Goal: Use online tool/utility: Utilize a website feature to perform a specific function

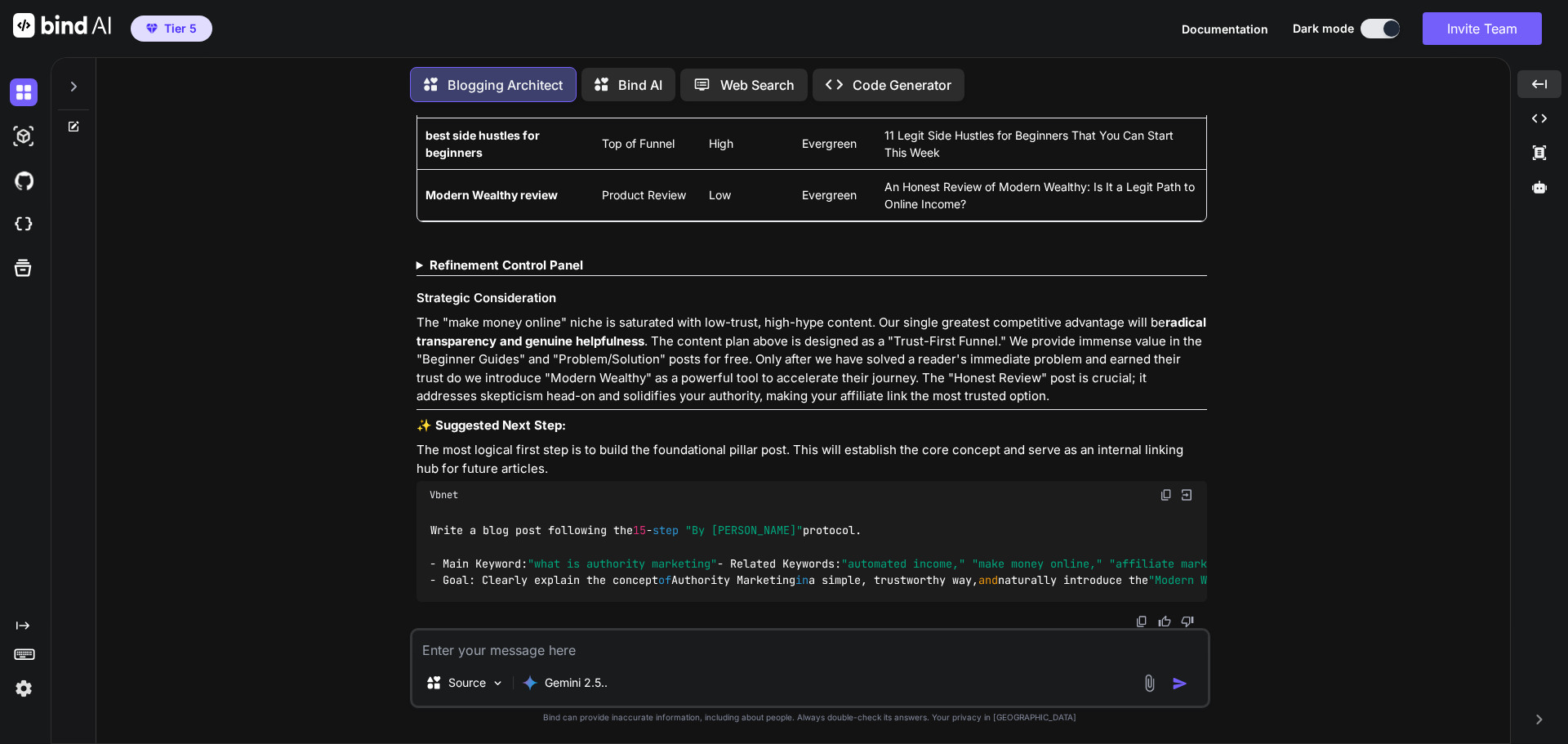
scroll to position [4250, 0]
click at [1163, 488] on img at bounding box center [1166, 494] width 13 height 13
click at [546, 648] on textarea at bounding box center [810, 644] width 796 height 29
paste textarea "Write a blog post following the 15-step "By Sophia Lee" protocol. - Main Keywor…"
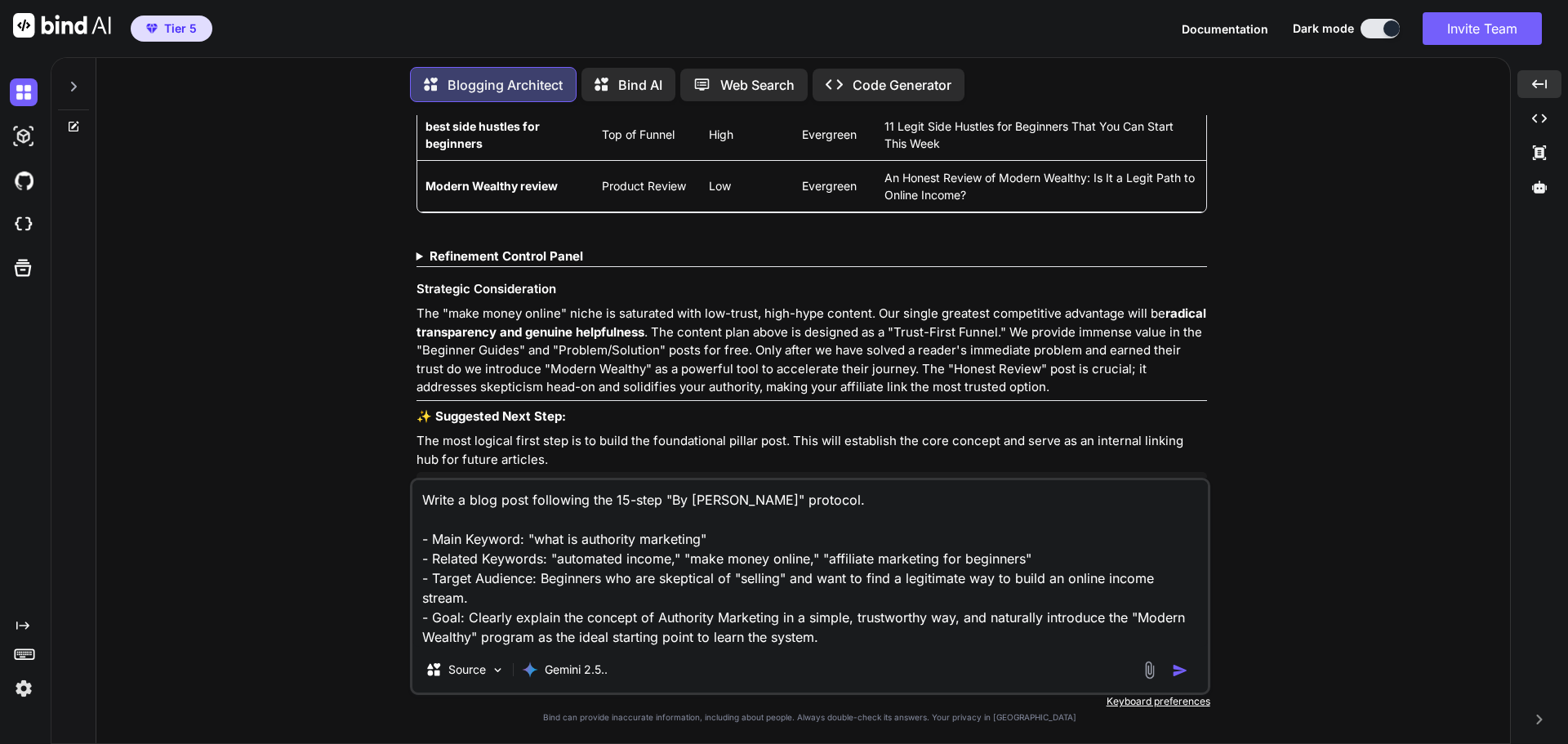
click at [1182, 670] on img "button" at bounding box center [1180, 670] width 16 height 16
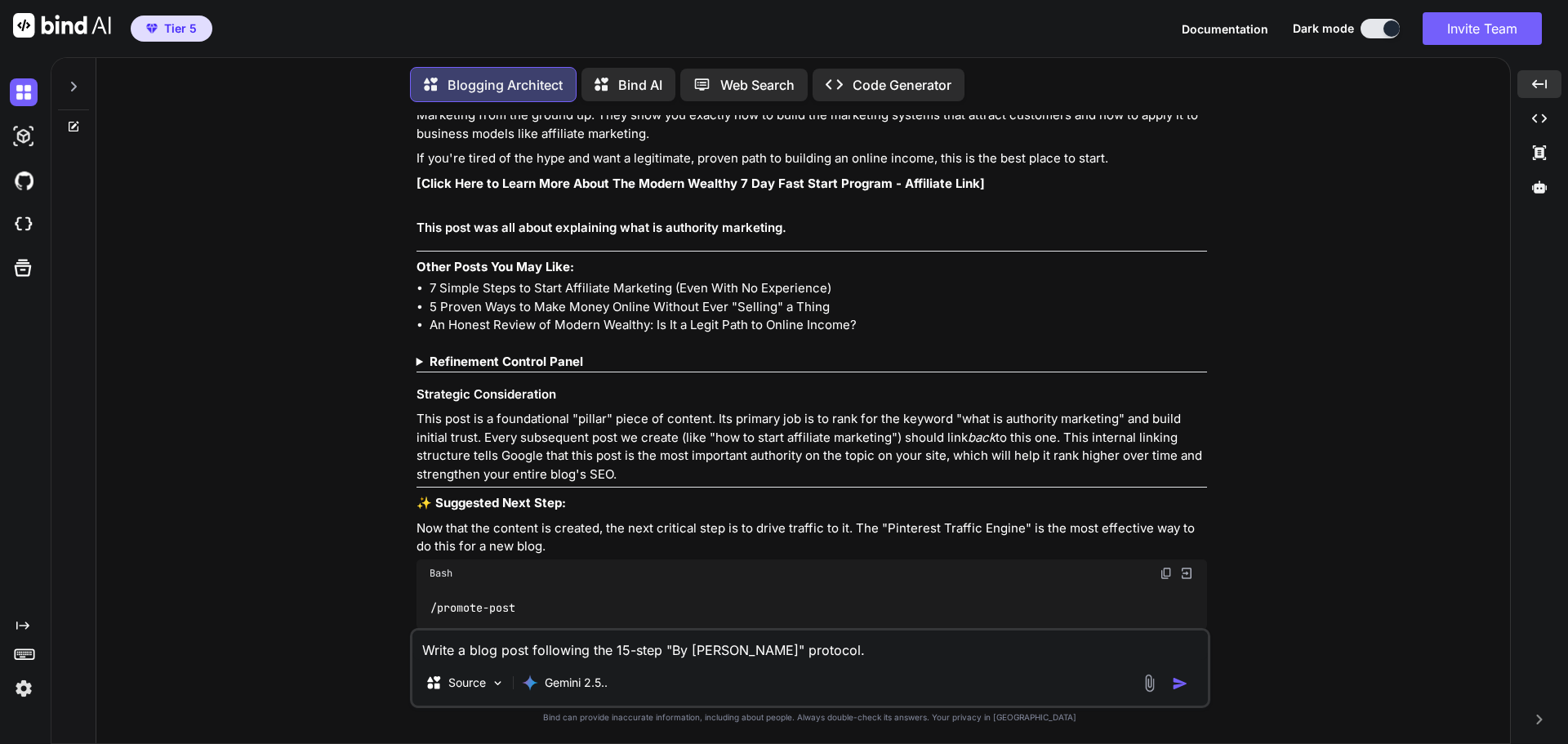
scroll to position [6090, 0]
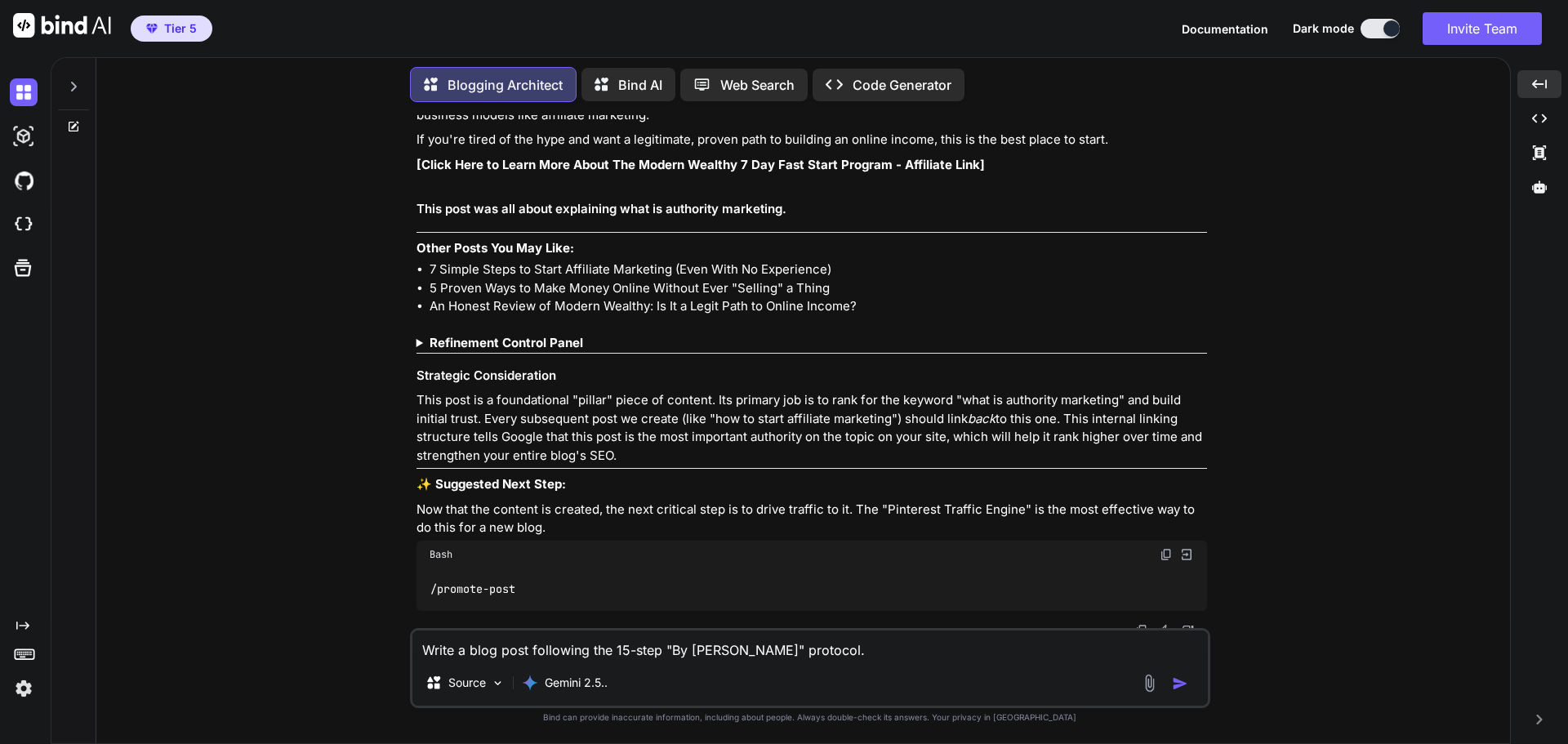
click at [1160, 548] on img at bounding box center [1166, 554] width 13 height 13
click at [526, 653] on textarea "Write a blog post following the 15-step "By Sophia Lee" protocol. - Main Keywor…" at bounding box center [810, 644] width 796 height 29
paste textarea "/promote-post"
click at [1178, 687] on img "button" at bounding box center [1180, 684] width 16 height 16
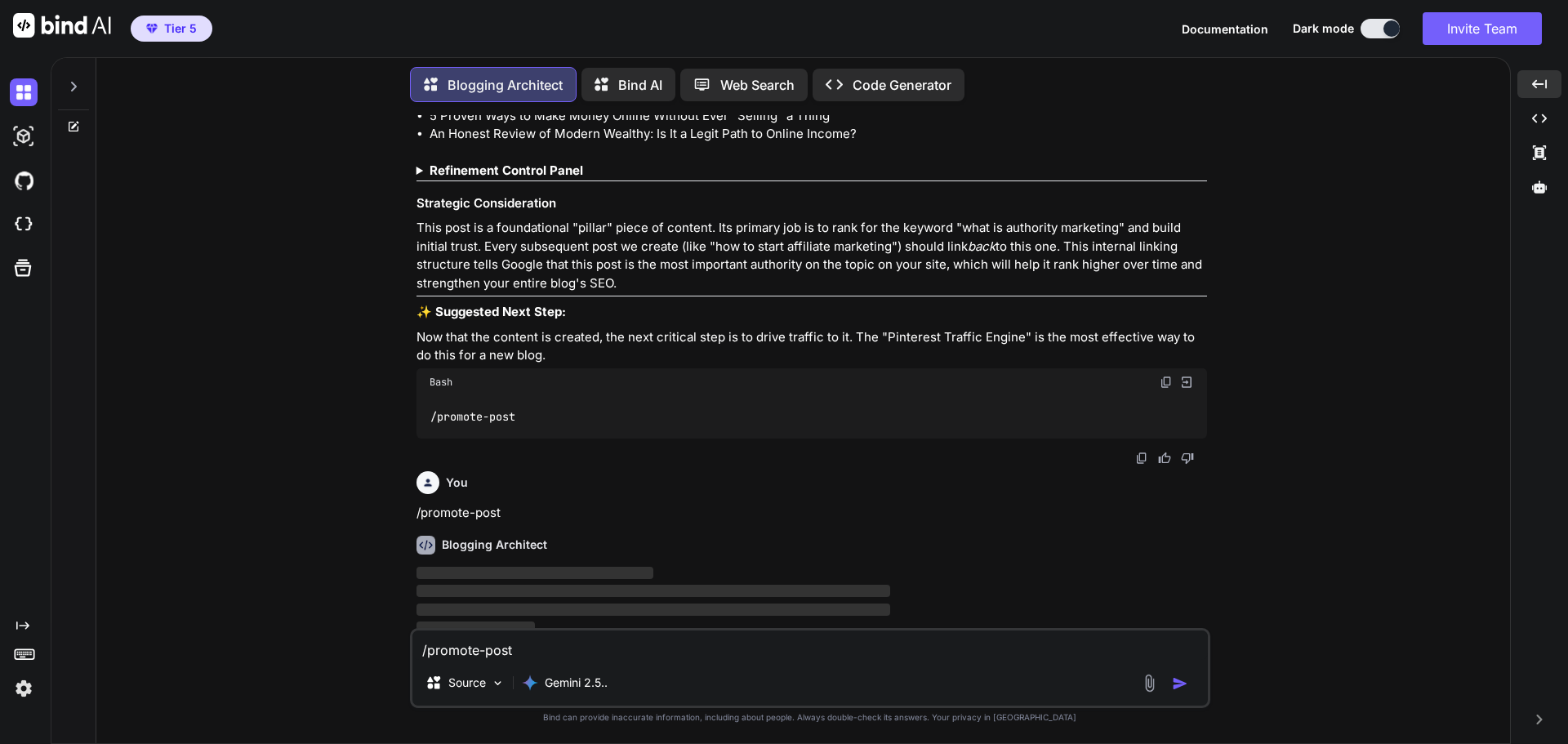
click at [501, 164] on strong "Refinement Control Panel" at bounding box center [506, 170] width 154 height 15
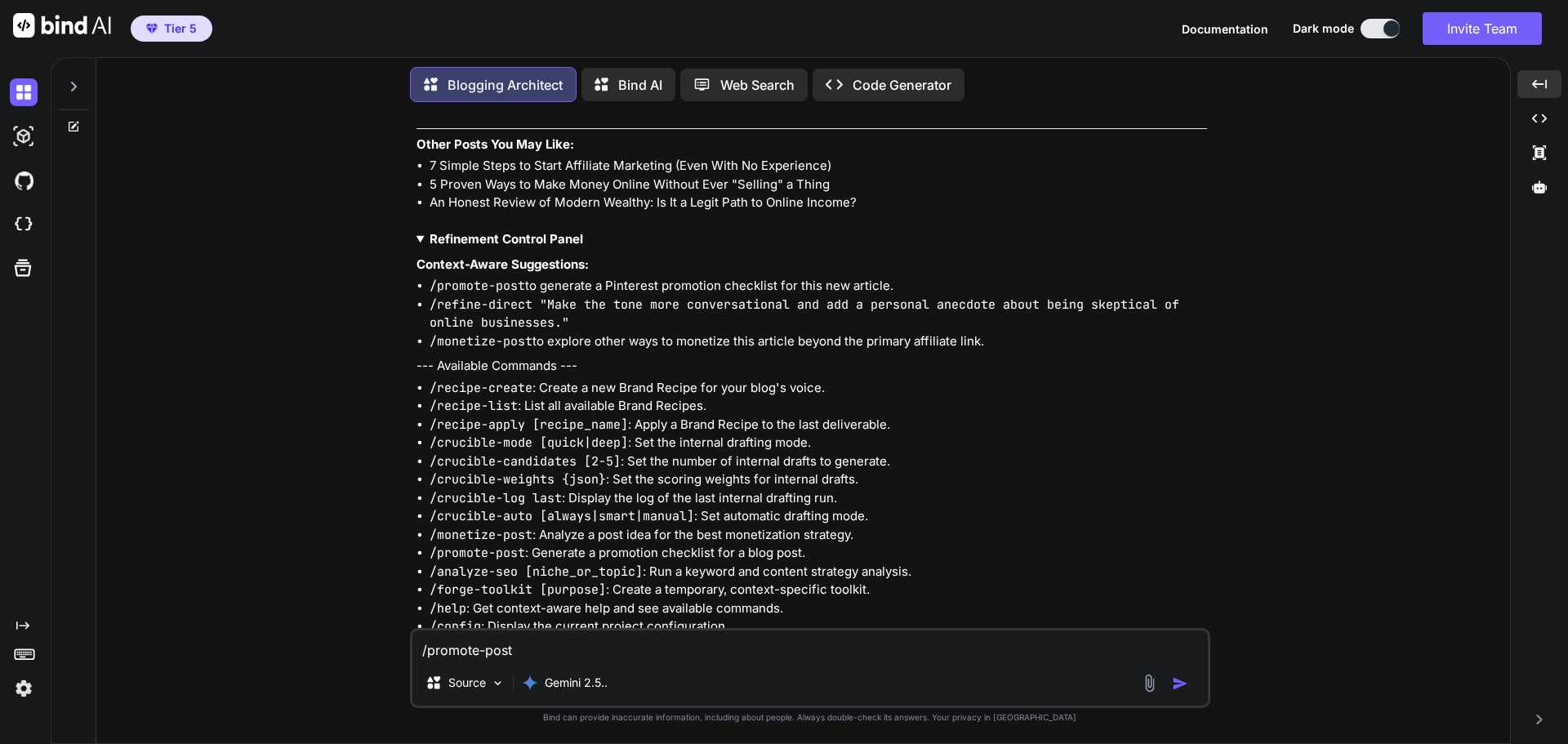
scroll to position [6180, 0]
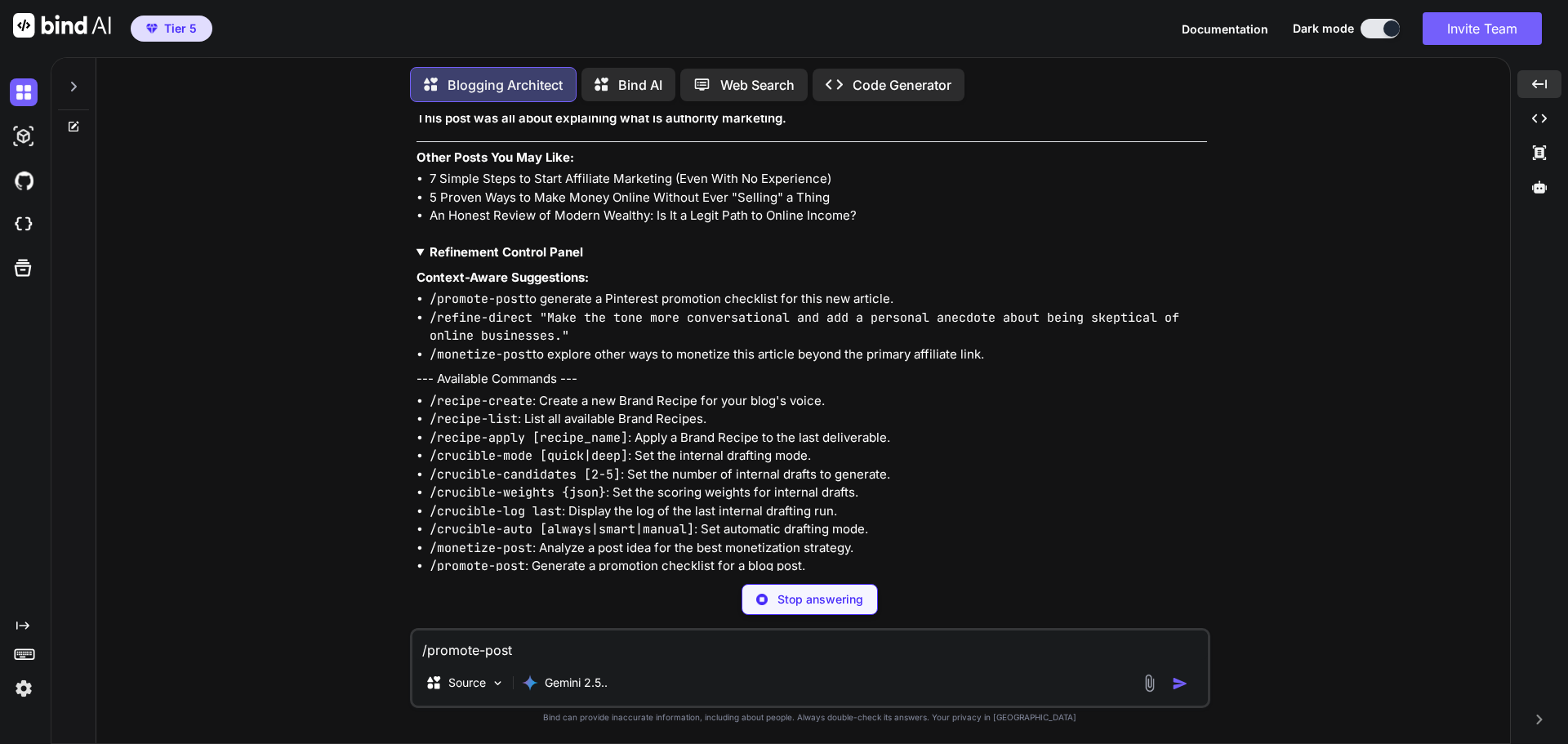
click at [515, 244] on strong "Refinement Control Panel" at bounding box center [506, 252] width 154 height 15
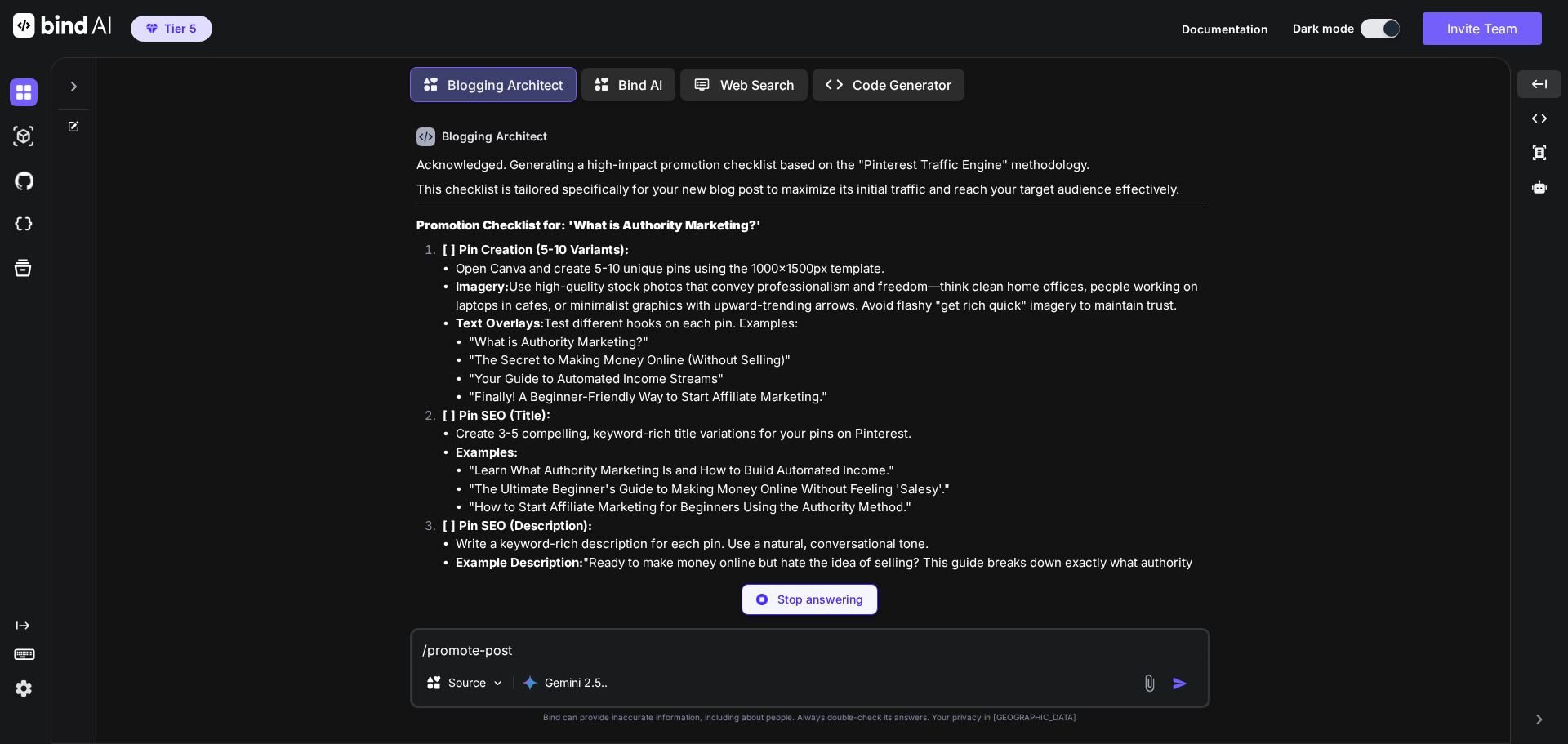
scroll to position [6964, 0]
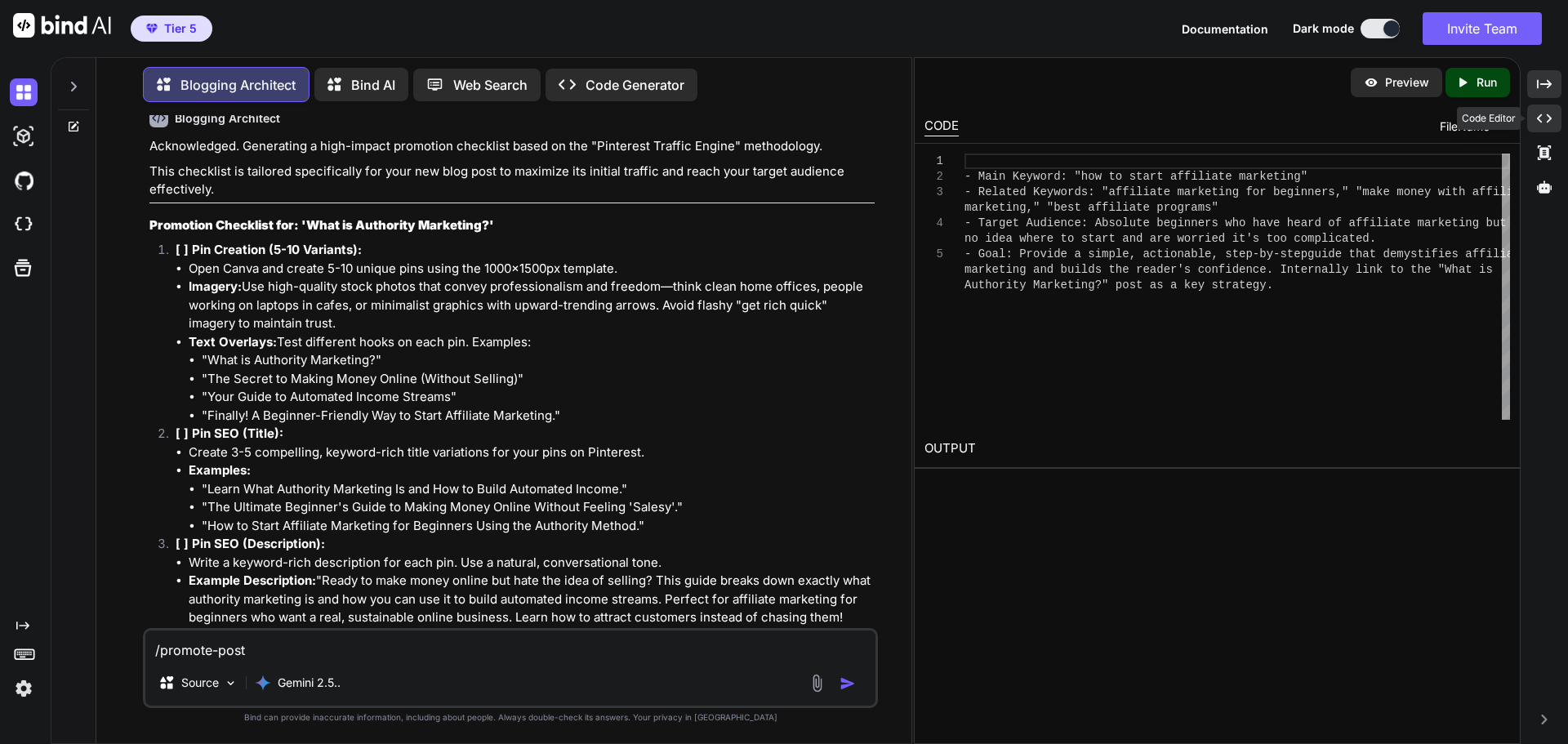
click at [1546, 119] on icon "Created with Pixso." at bounding box center [1544, 118] width 15 height 15
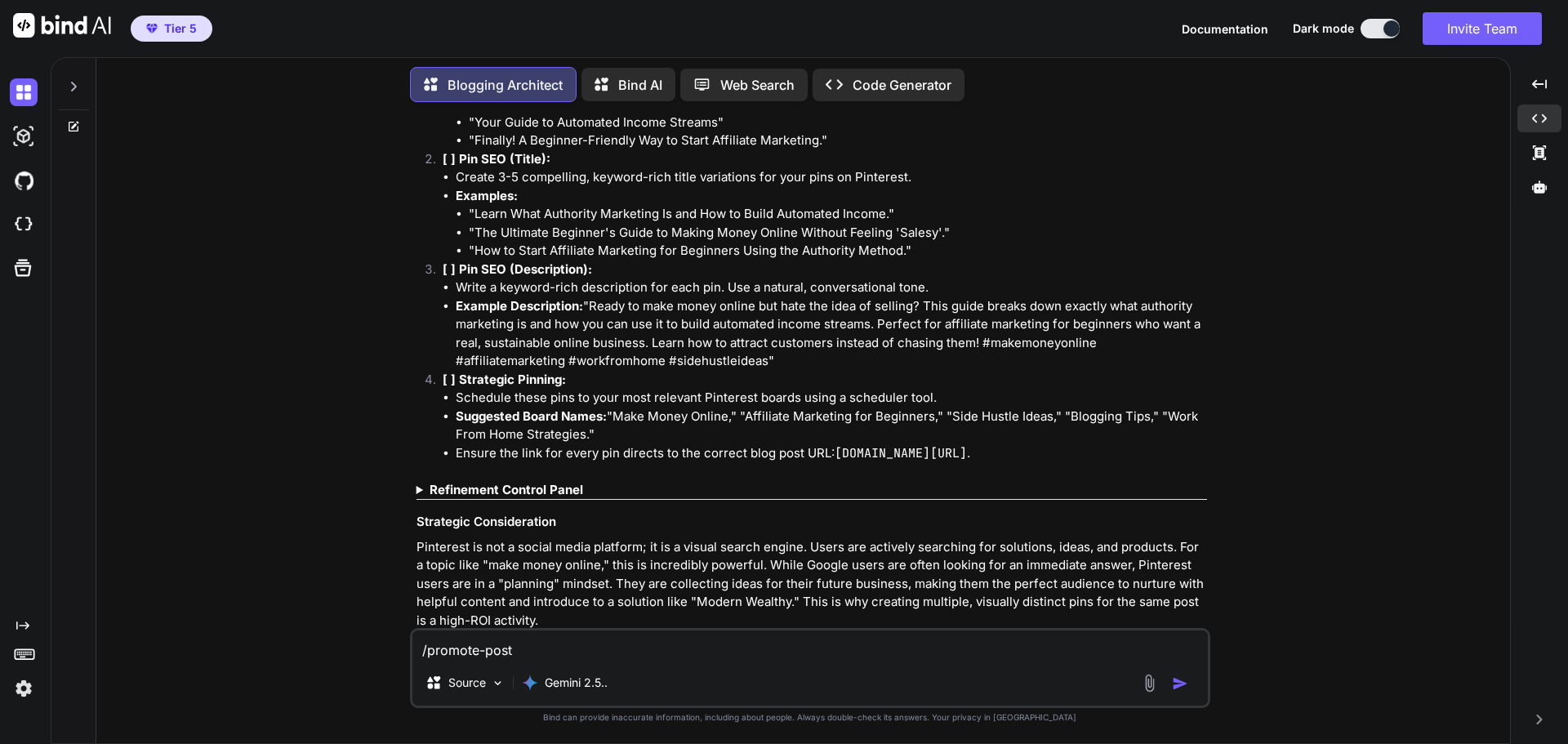
scroll to position [7205, 0]
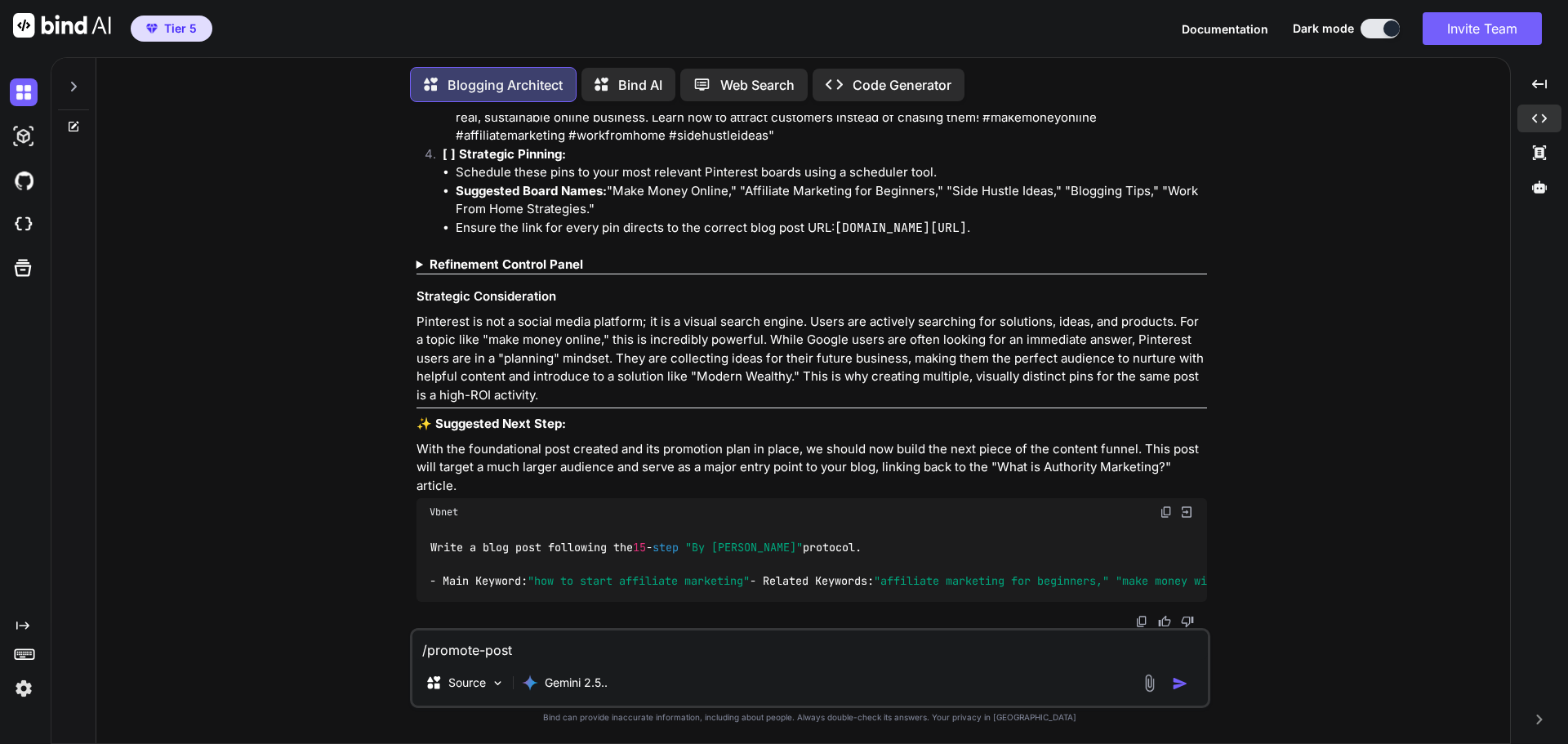
click at [1164, 506] on img at bounding box center [1166, 512] width 13 height 13
click at [481, 648] on textarea "/promote-post" at bounding box center [810, 644] width 796 height 29
paste textarea "Write a blog post following the 15-step "By Sophia Lee" protocol. - Main Keywor…"
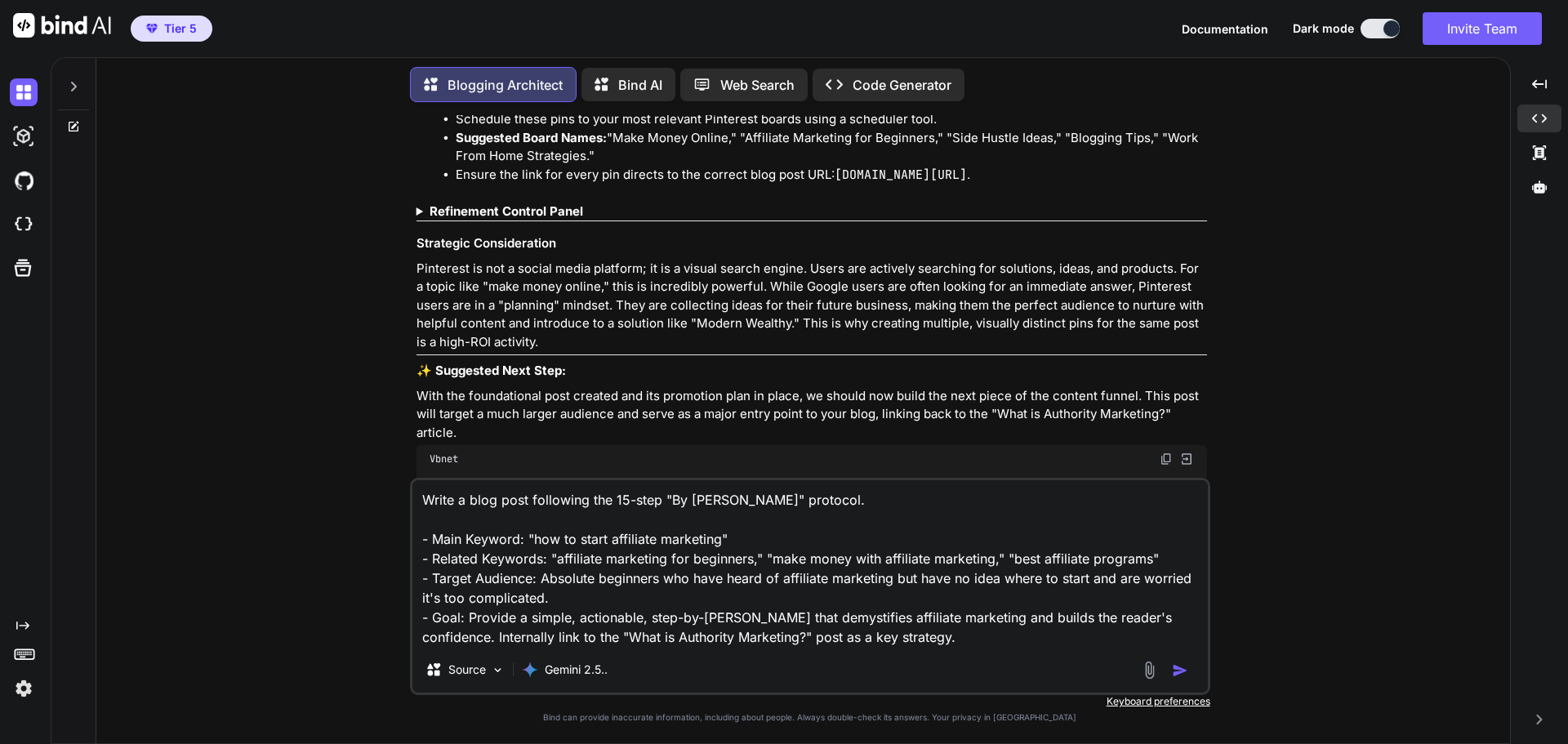
type textarea "Write a blog post following the 15-step "By Sophia Lee" protocol. - Main Keywor…"
click at [1193, 668] on button "button" at bounding box center [1183, 670] width 23 height 16
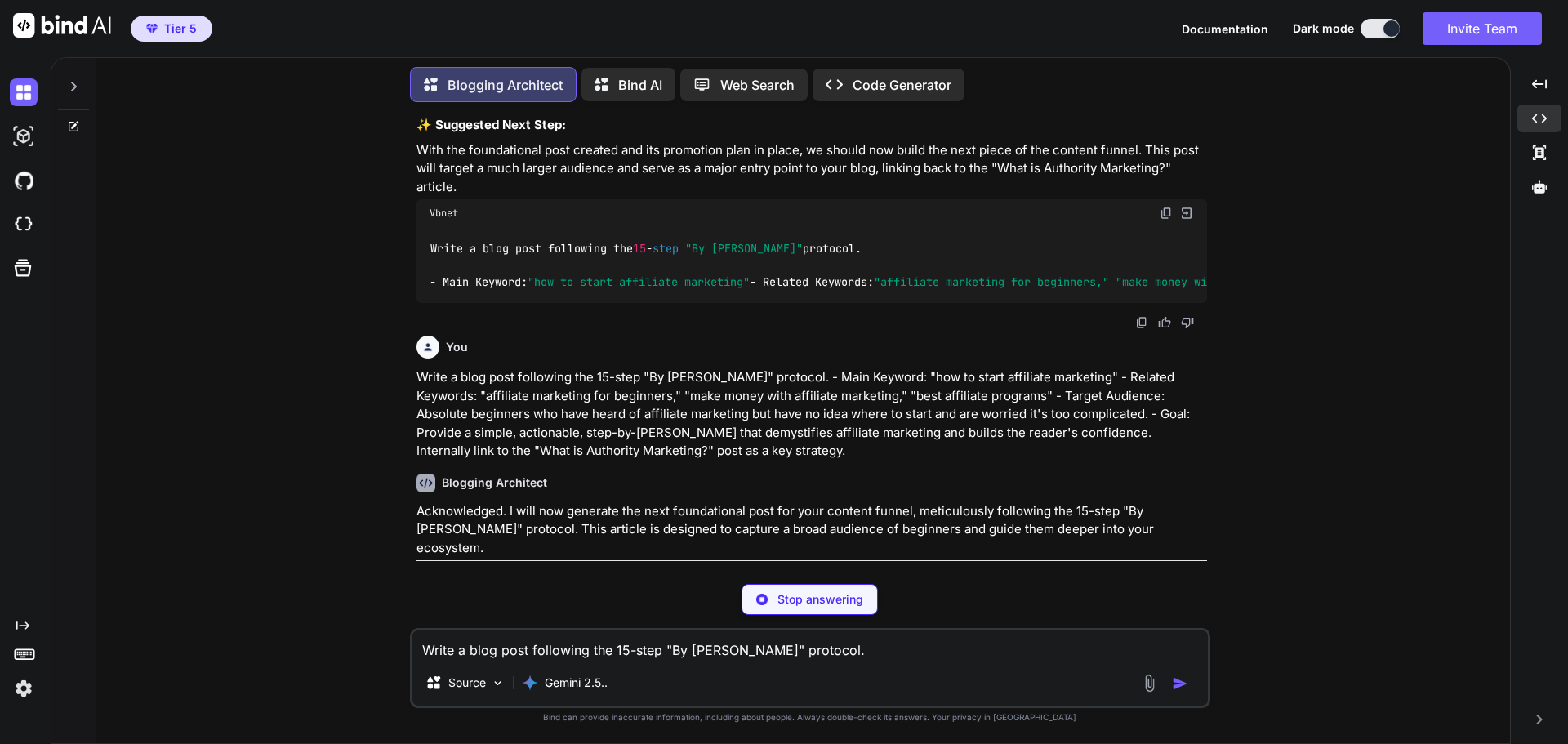
scroll to position [7800, 0]
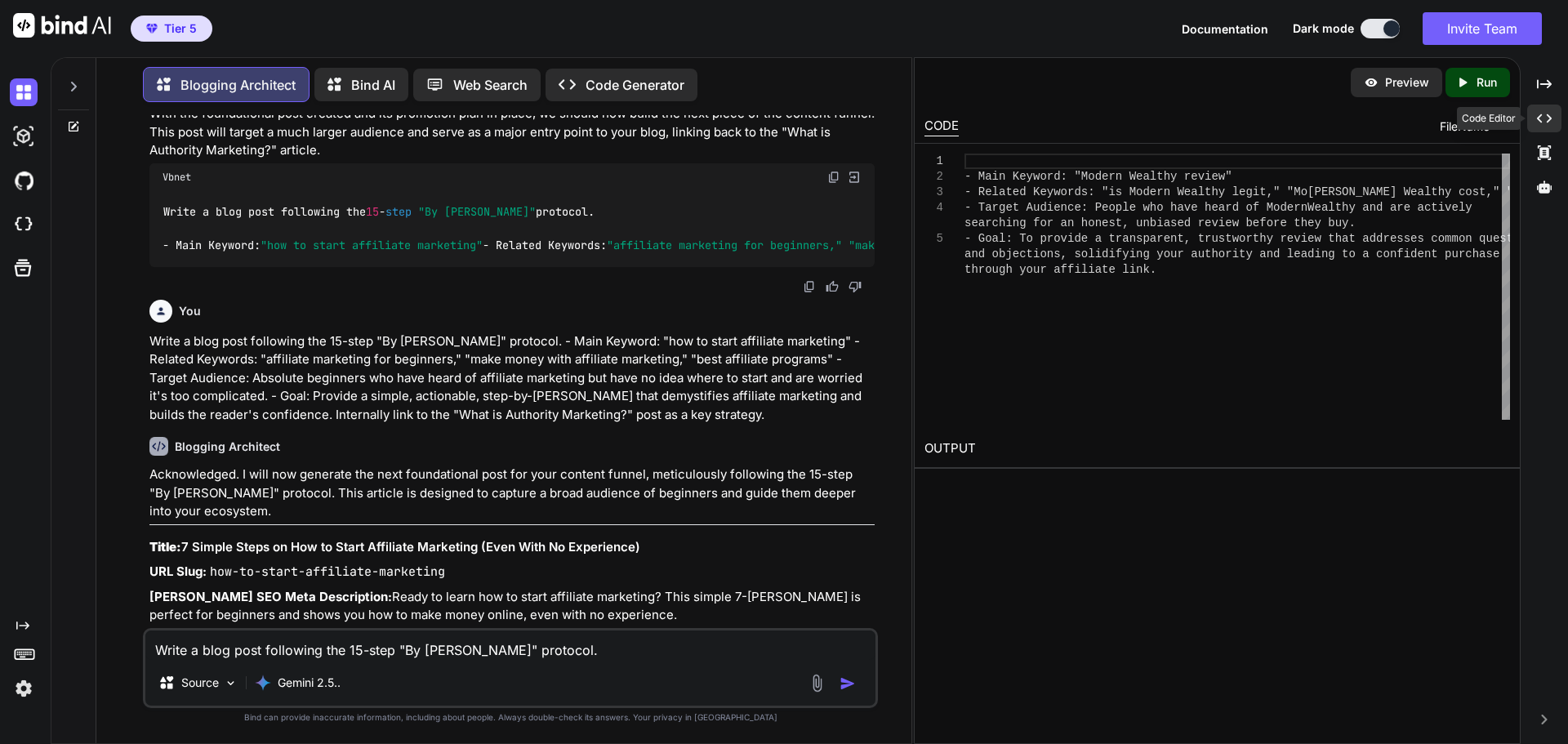
click at [1554, 119] on div "Created with Pixso." at bounding box center [1544, 118] width 35 height 28
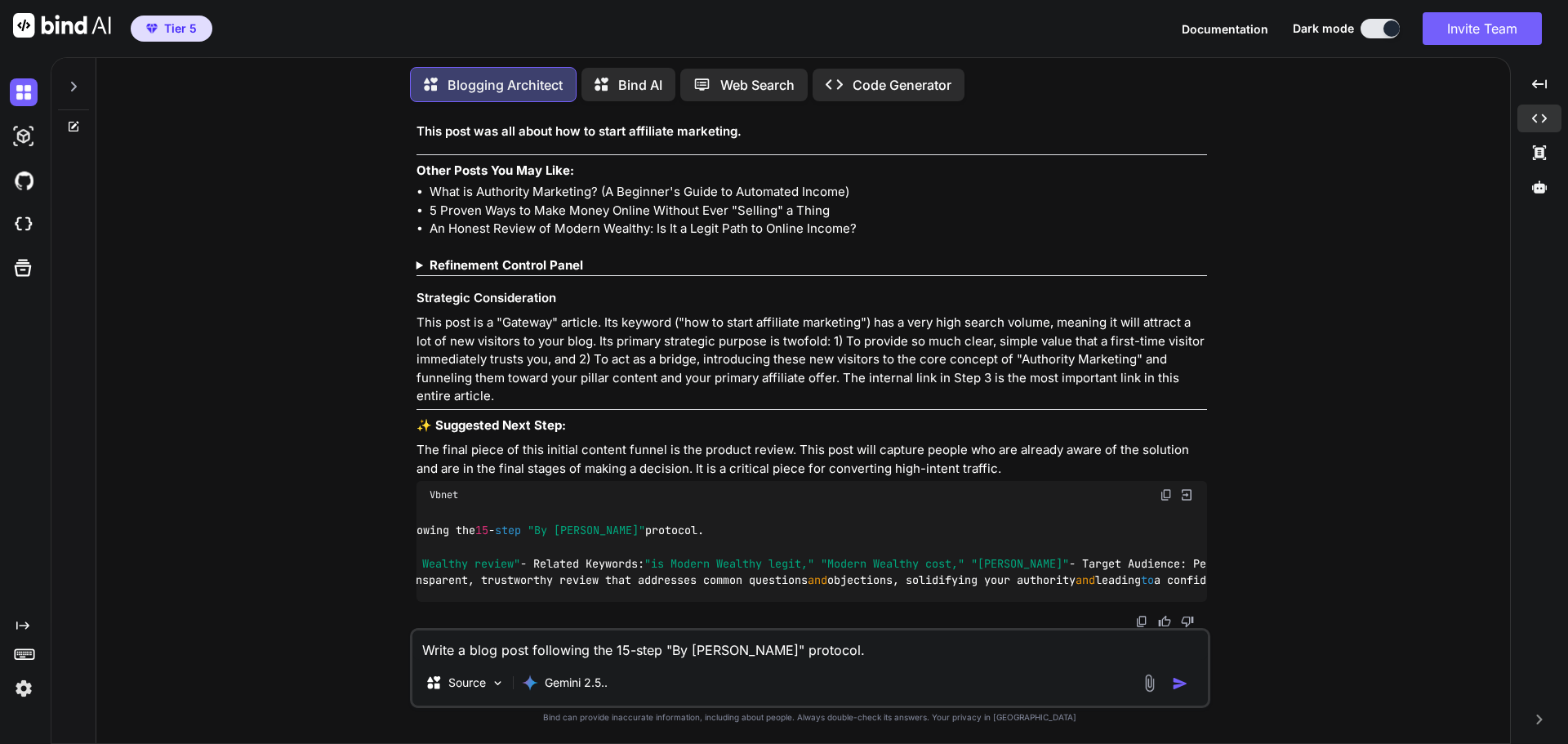
scroll to position [0, 0]
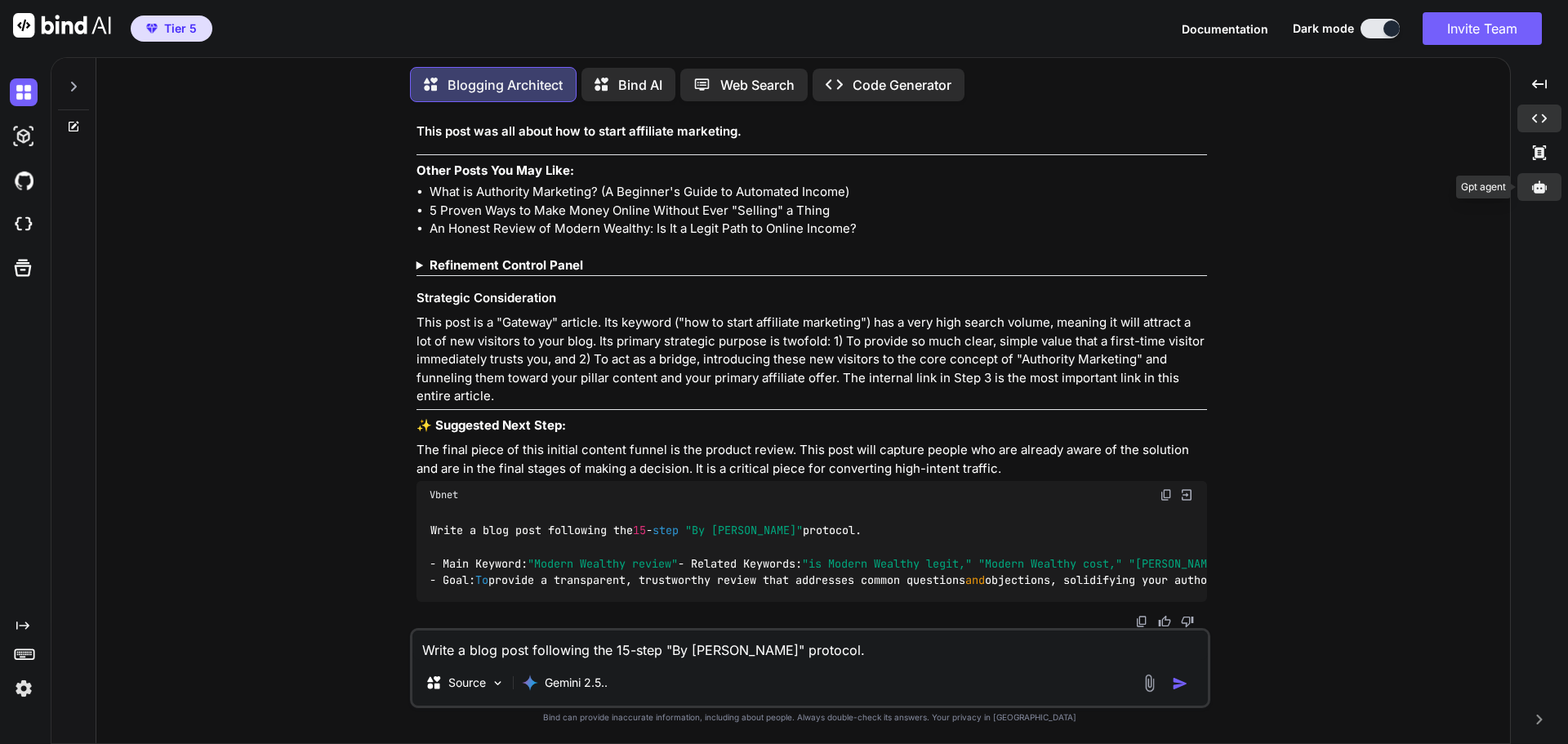
click at [1532, 191] on div at bounding box center [1540, 187] width 44 height 28
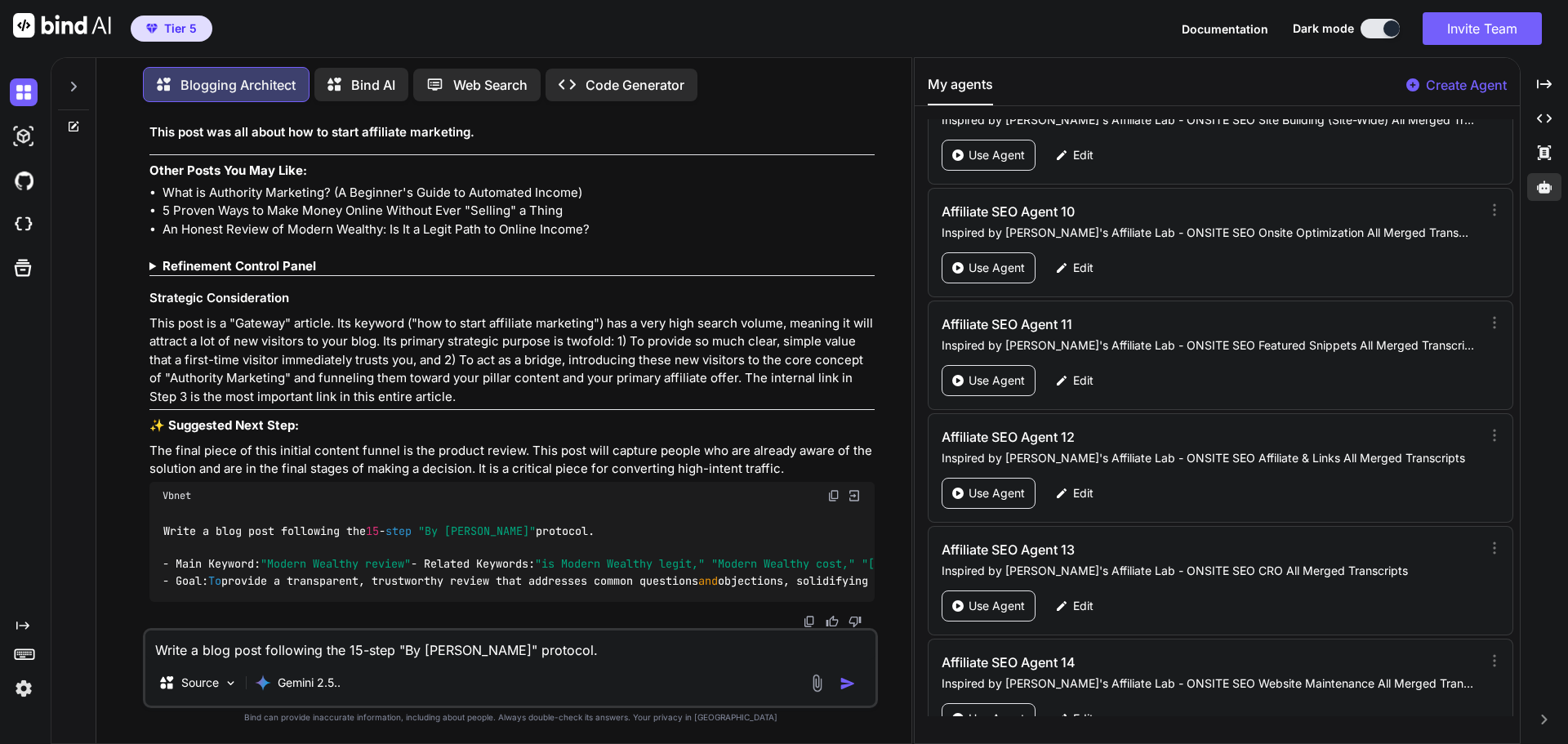
scroll to position [78855, 0]
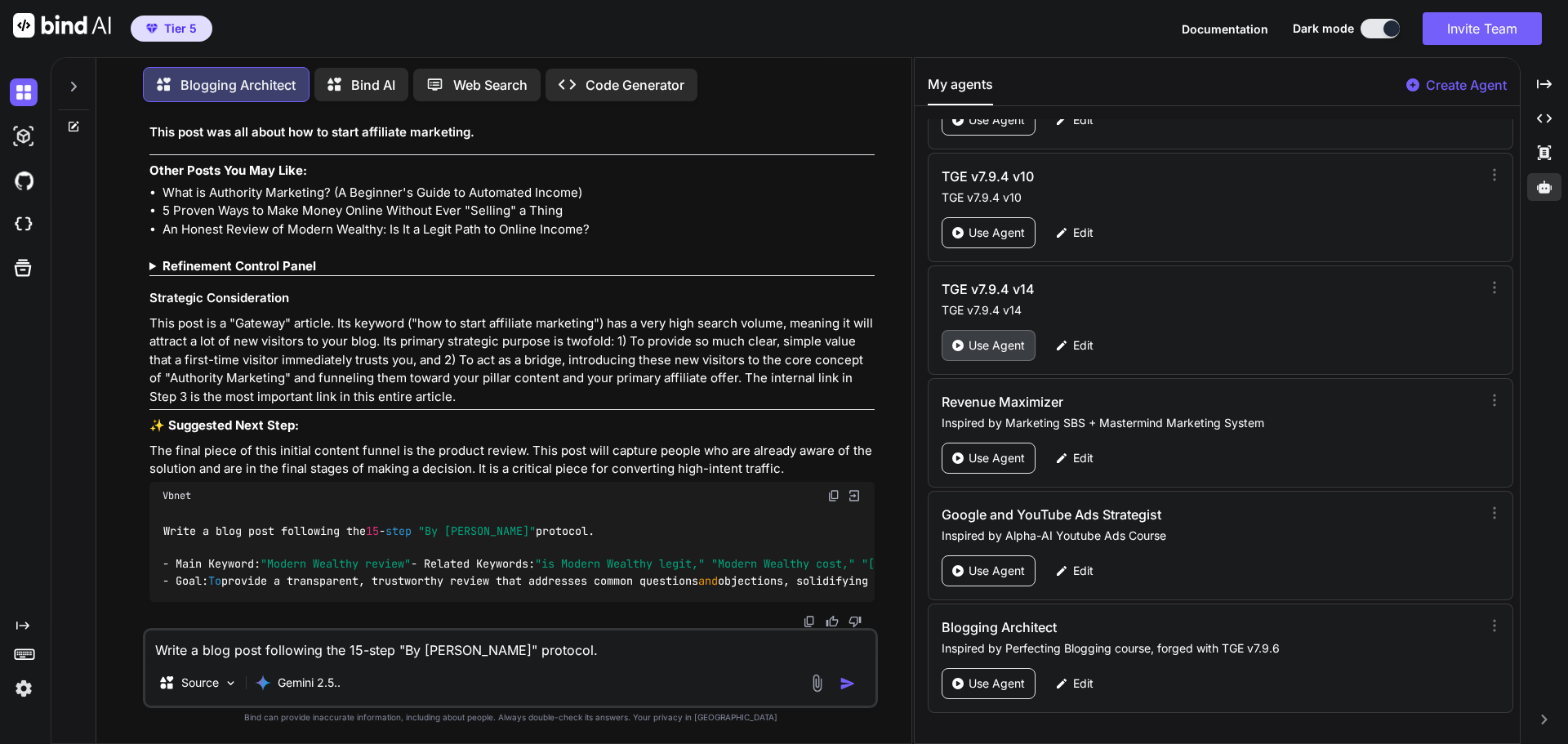
click at [1007, 339] on p "Use Agent" at bounding box center [996, 345] width 56 height 16
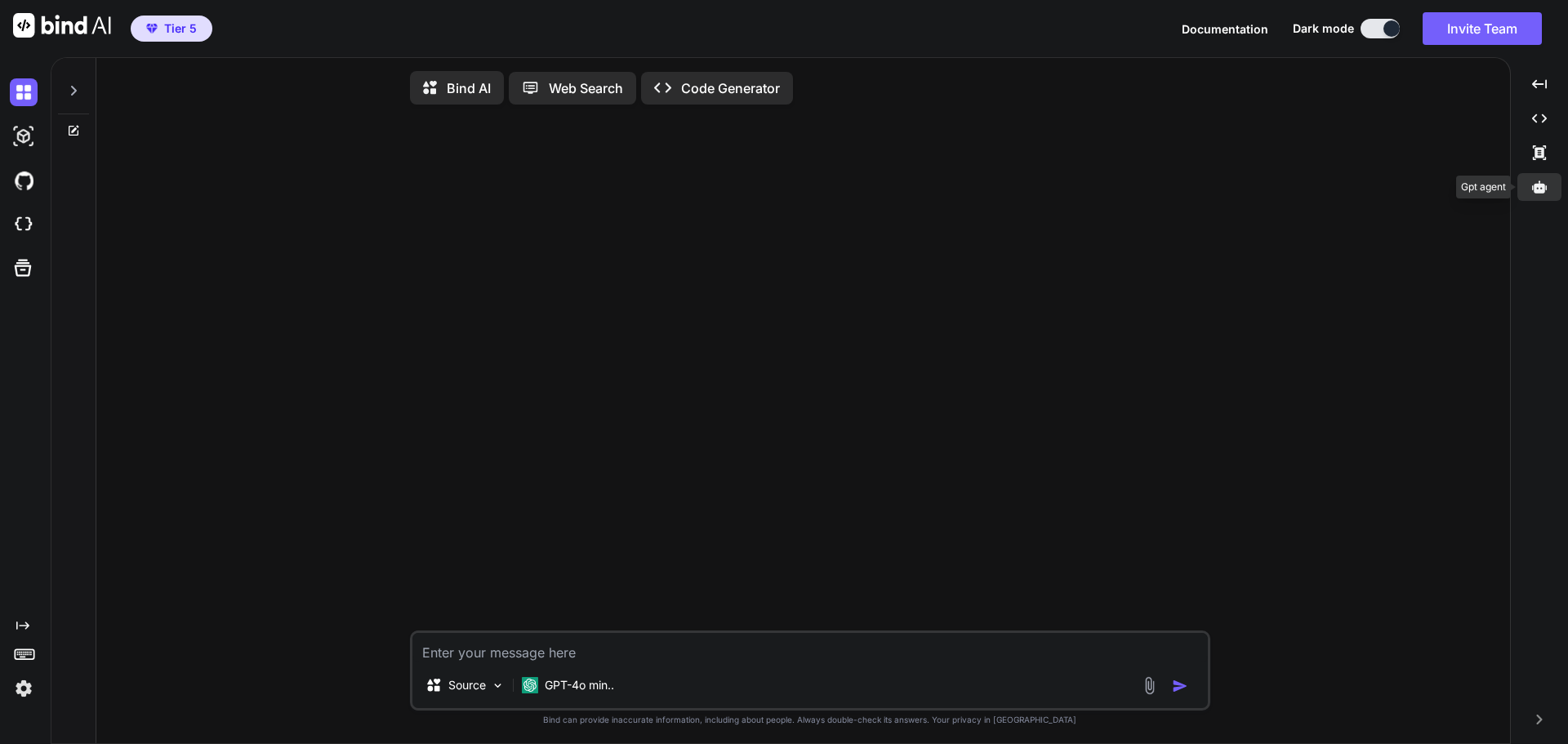
click at [1534, 197] on div at bounding box center [1540, 187] width 44 height 28
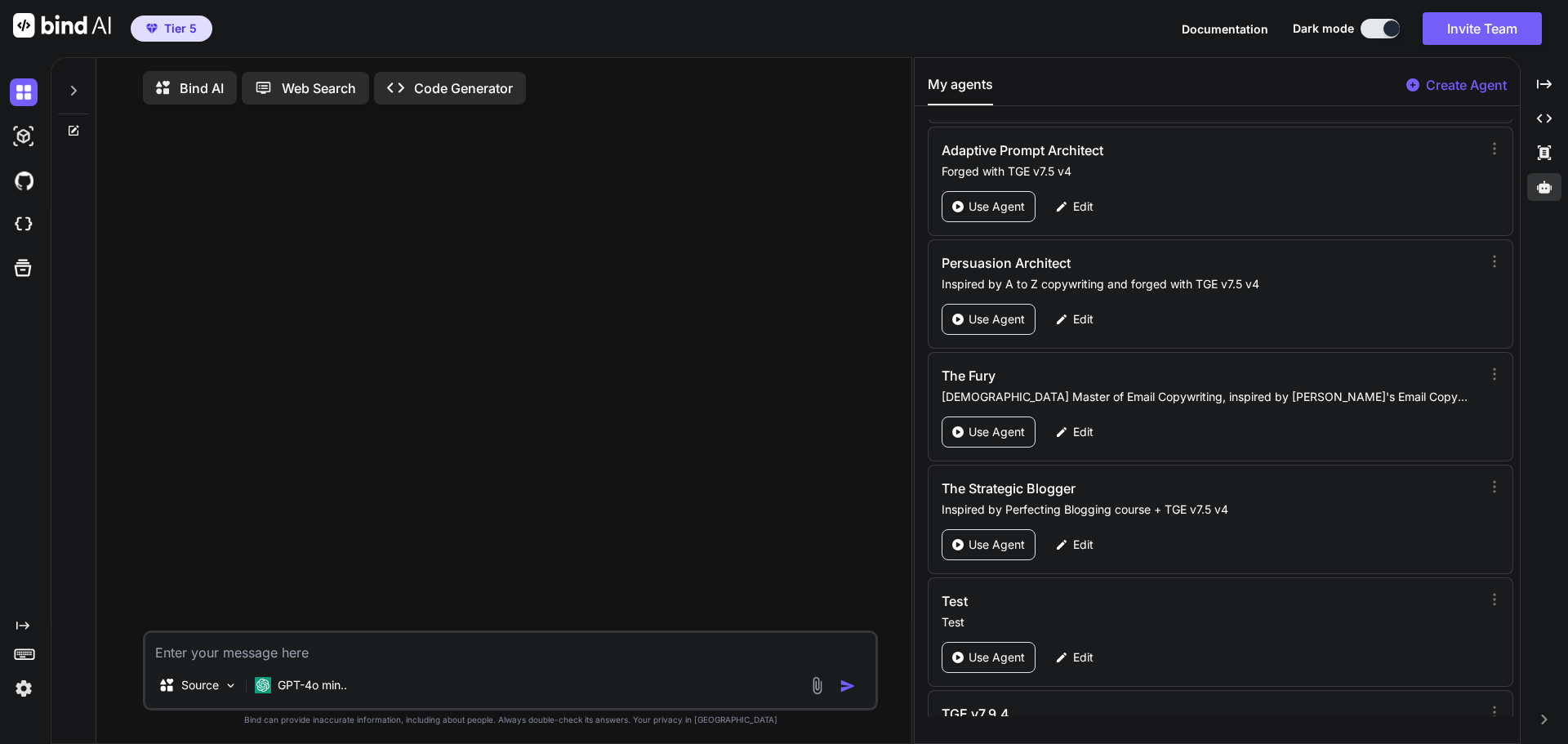
scroll to position [78855, 0]
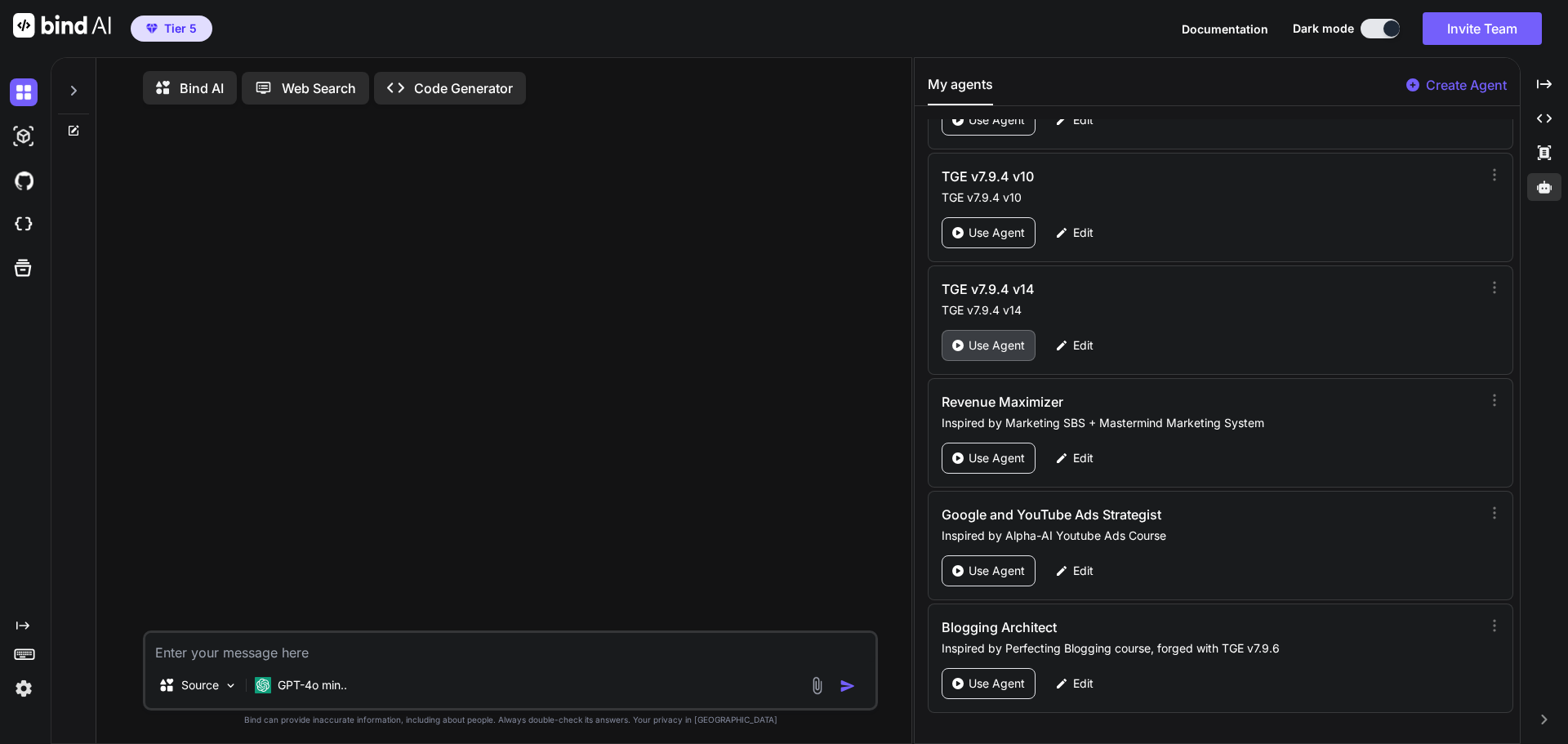
click at [998, 341] on p "Use Agent" at bounding box center [996, 345] width 56 height 16
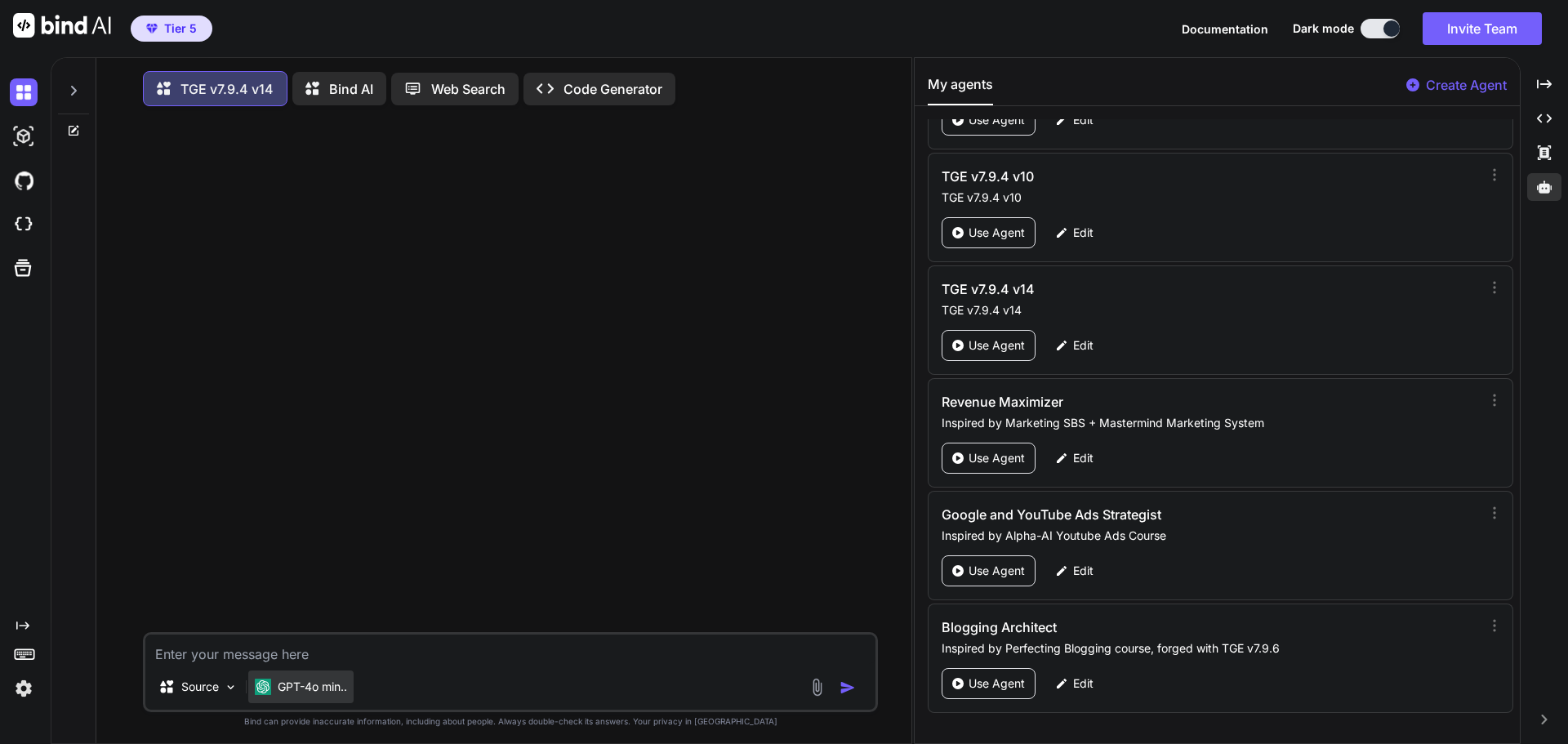
click at [342, 685] on p "GPT-4o min.." at bounding box center [312, 686] width 69 height 16
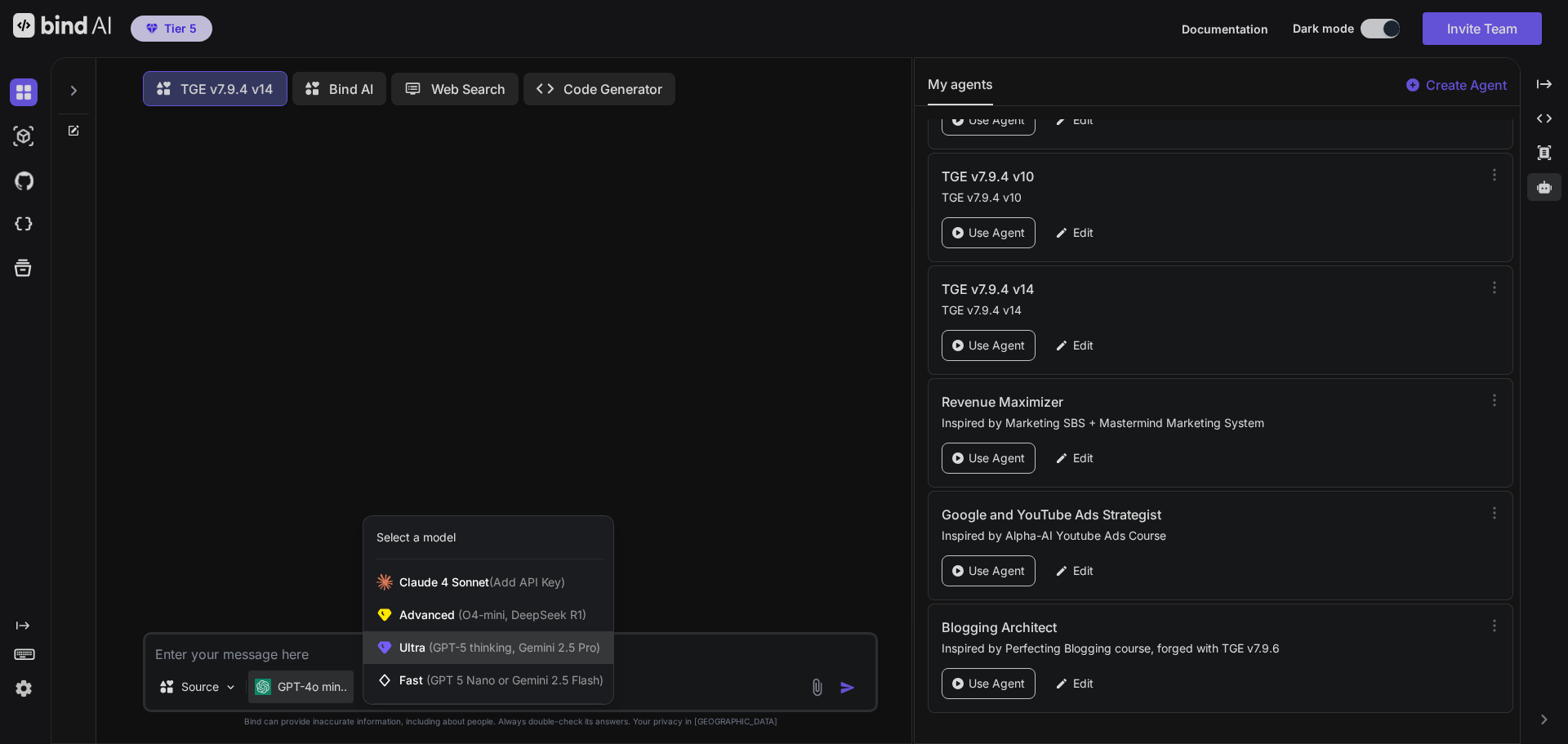
click at [446, 648] on span "(GPT-5 thinking, Gemini 2.5 Pro)" at bounding box center [513, 647] width 175 height 14
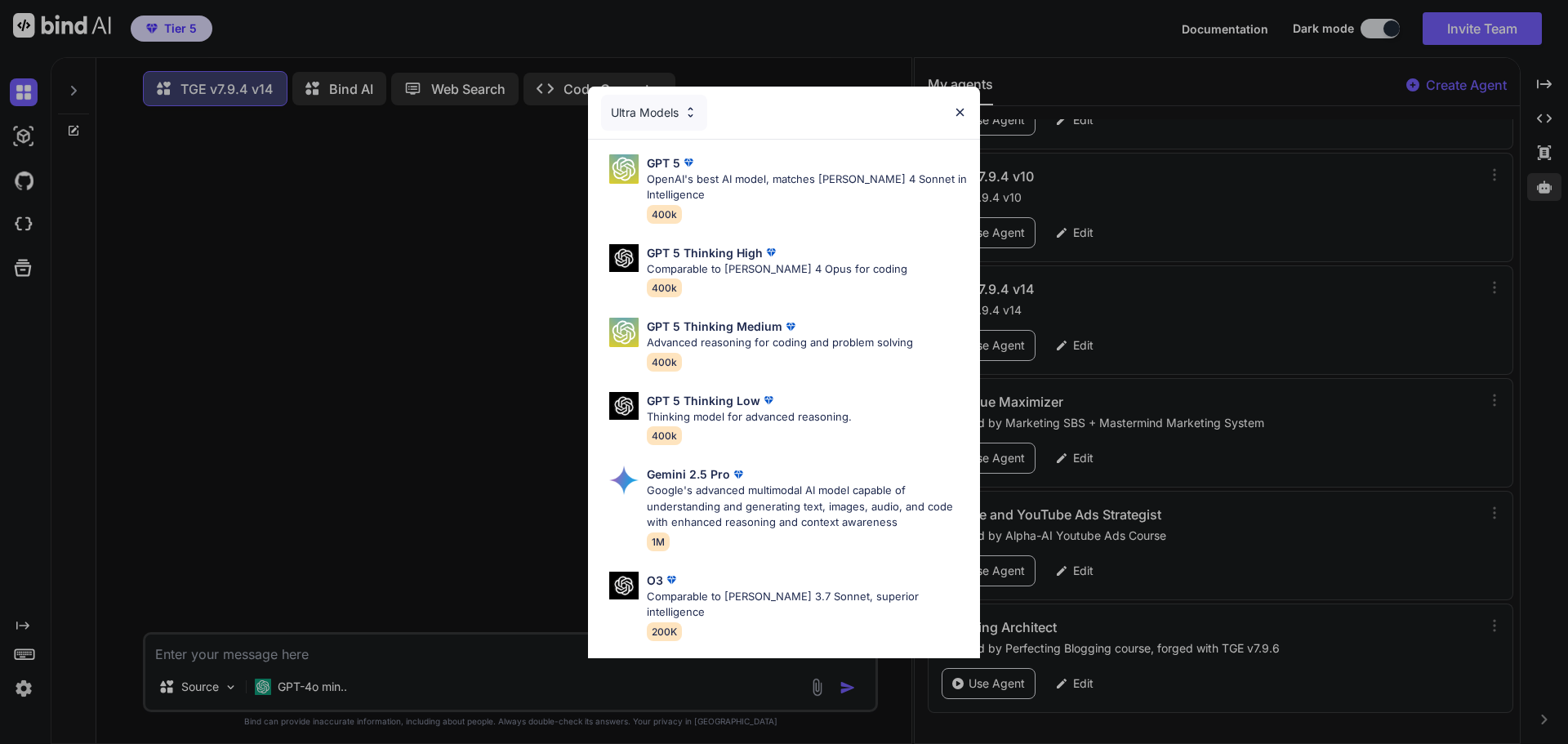
click at [417, 477] on div "Ultra Models GPT 5 OpenAI's best AI model, matches [PERSON_NAME] 4 Sonnet in In…" at bounding box center [784, 372] width 1568 height 744
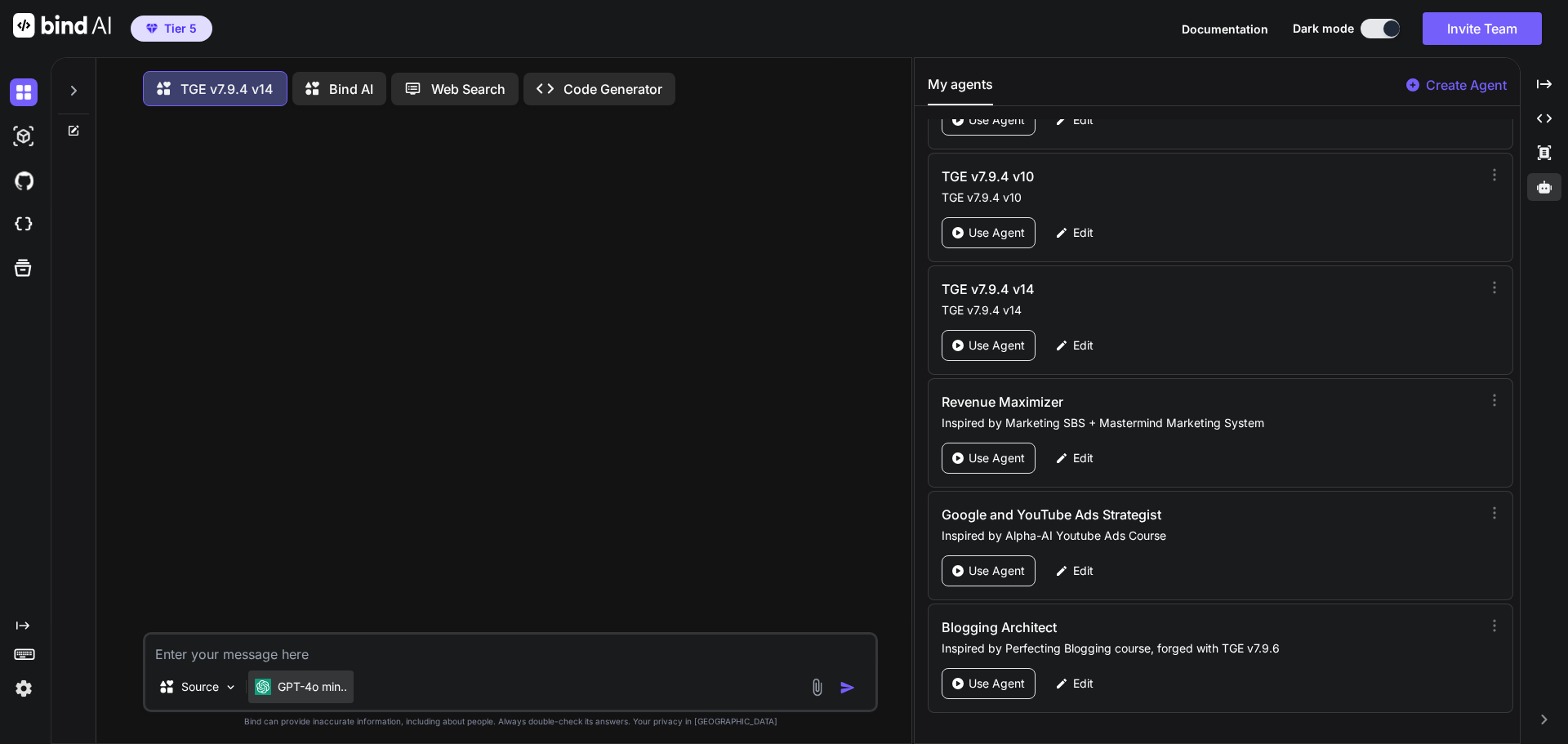
click at [348, 702] on div "GPT-4o min.." at bounding box center [300, 686] width 106 height 33
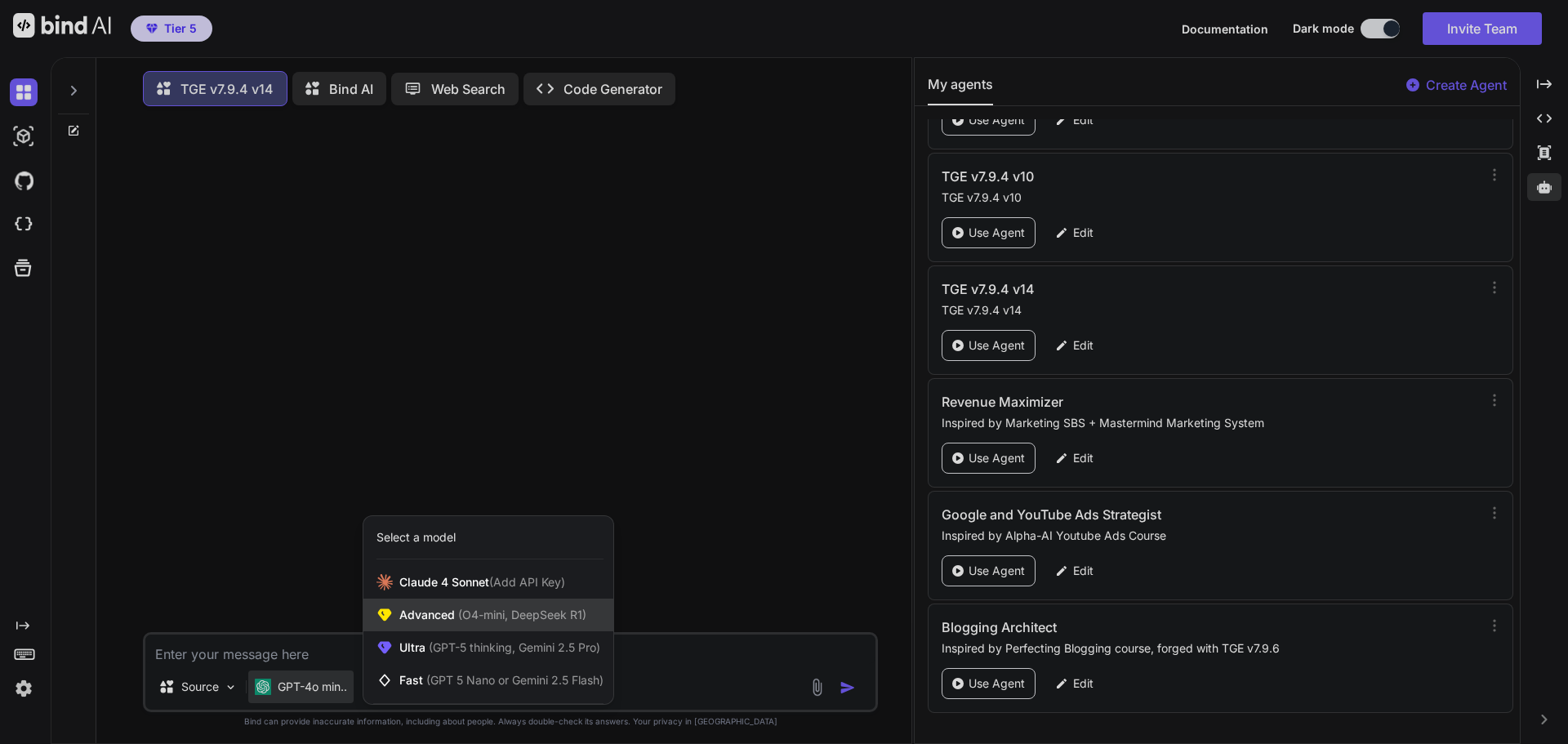
click at [482, 621] on span "(O4-mini, DeepSeek R1)" at bounding box center [521, 615] width 132 height 14
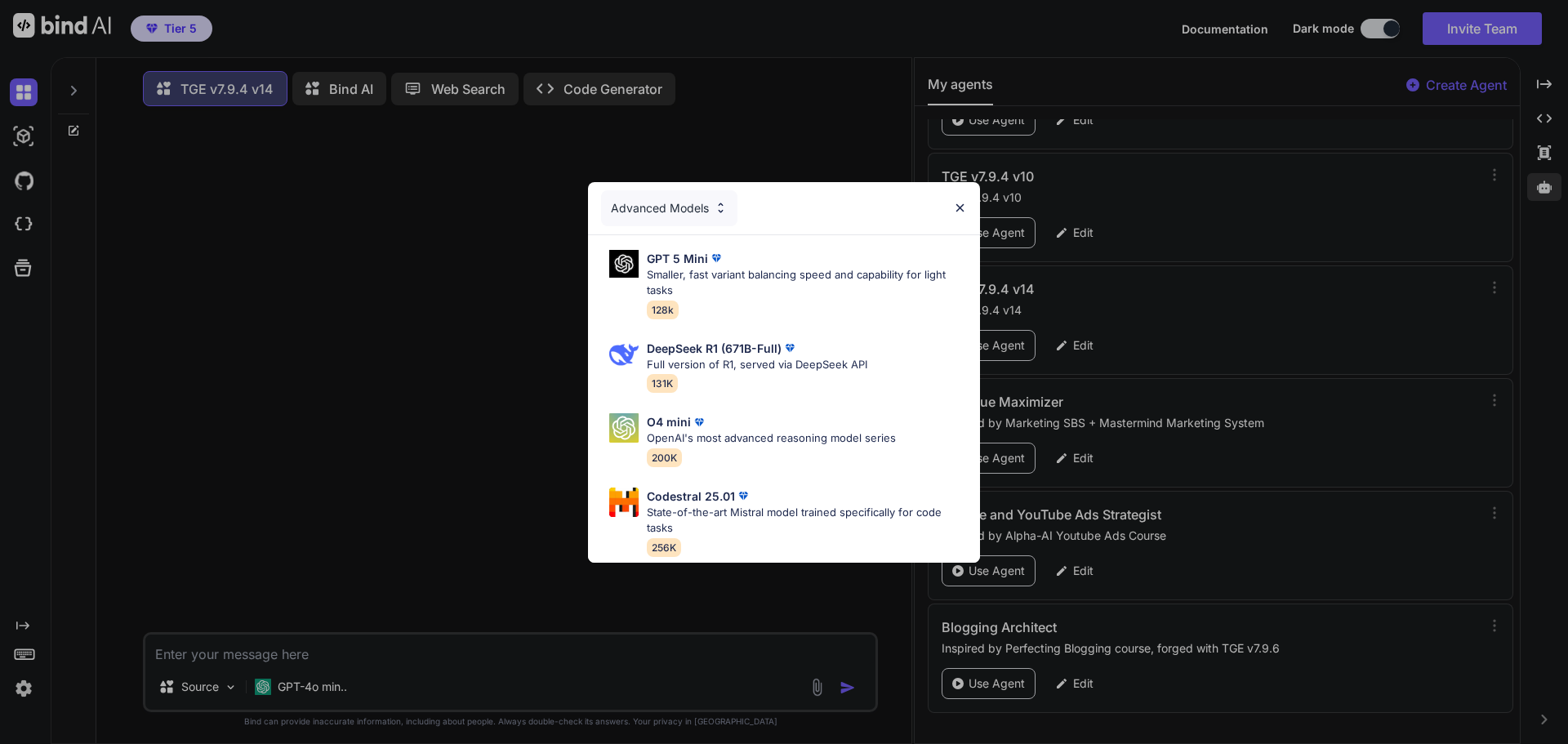
click at [506, 454] on div "Advanced Models GPT 5 Mini Smaller, fast variant balancing speed and capability…" at bounding box center [784, 372] width 1568 height 744
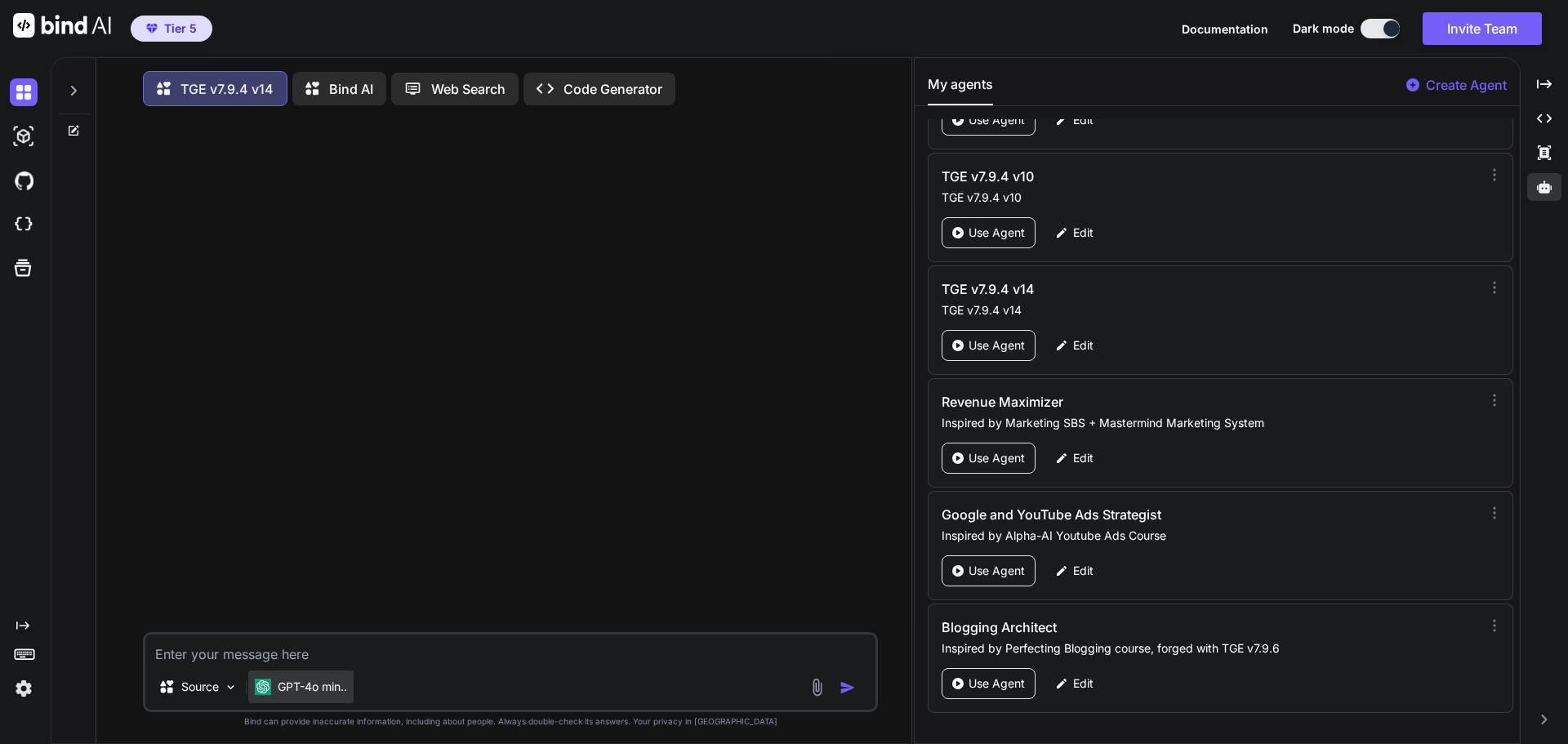
click at [291, 695] on p "GPT-4o min.." at bounding box center [312, 686] width 69 height 16
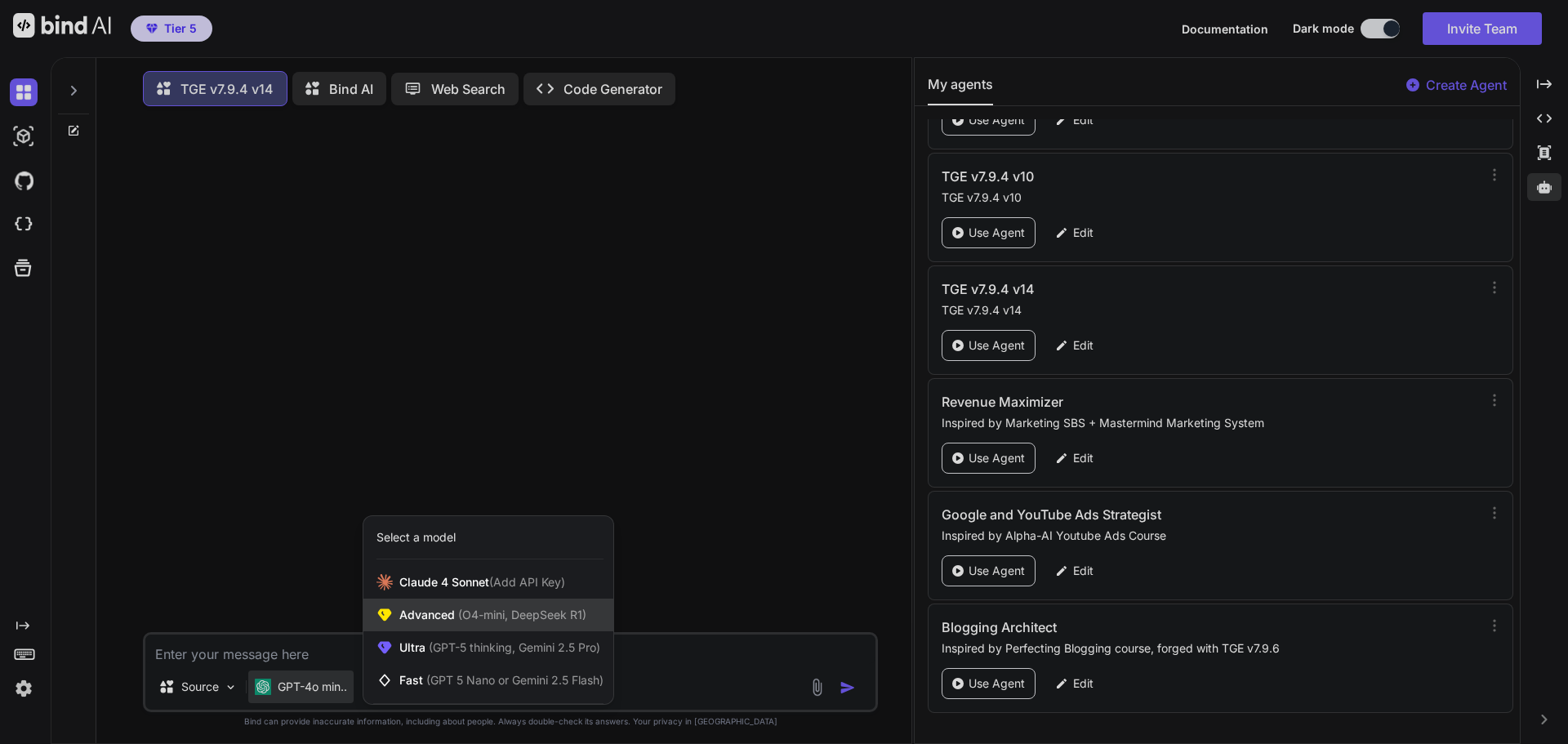
click at [452, 617] on span "Advanced (O4-mini, DeepSeek R1)" at bounding box center [492, 615] width 187 height 16
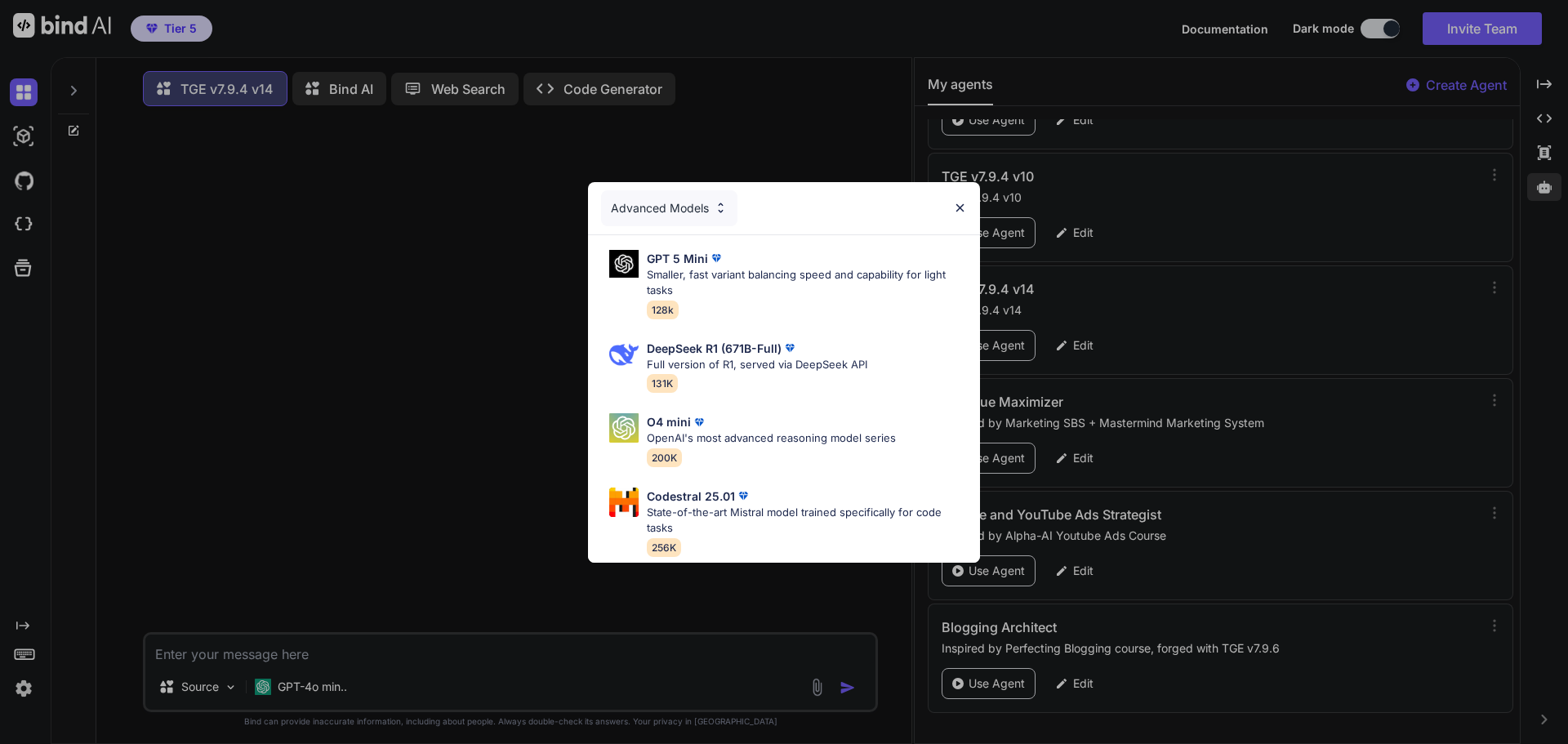
click at [461, 461] on div "Advanced Models GPT 5 Mini Smaller, fast variant balancing speed and capability…" at bounding box center [784, 372] width 1568 height 744
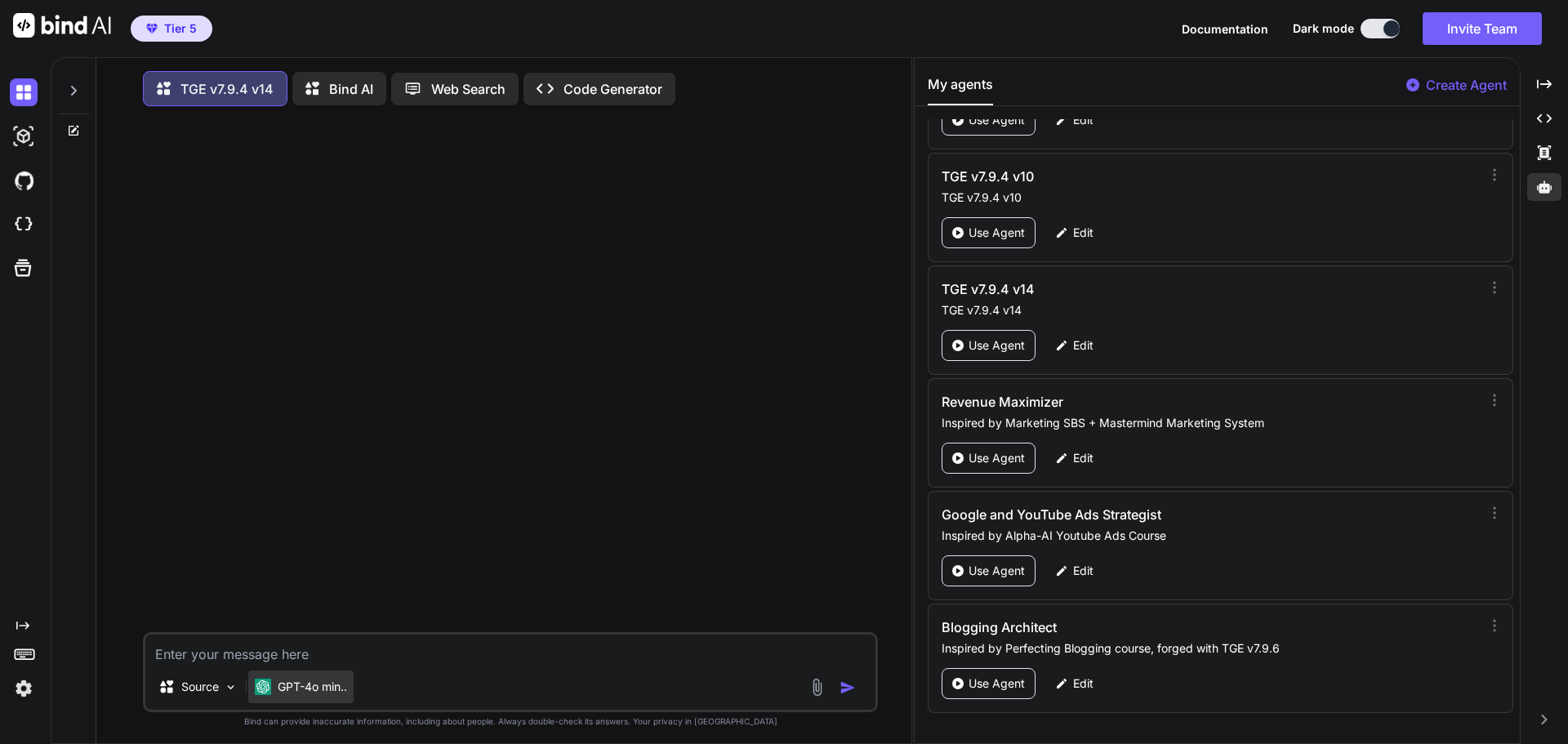
click at [323, 703] on div "GPT-4o min.." at bounding box center [300, 686] width 106 height 33
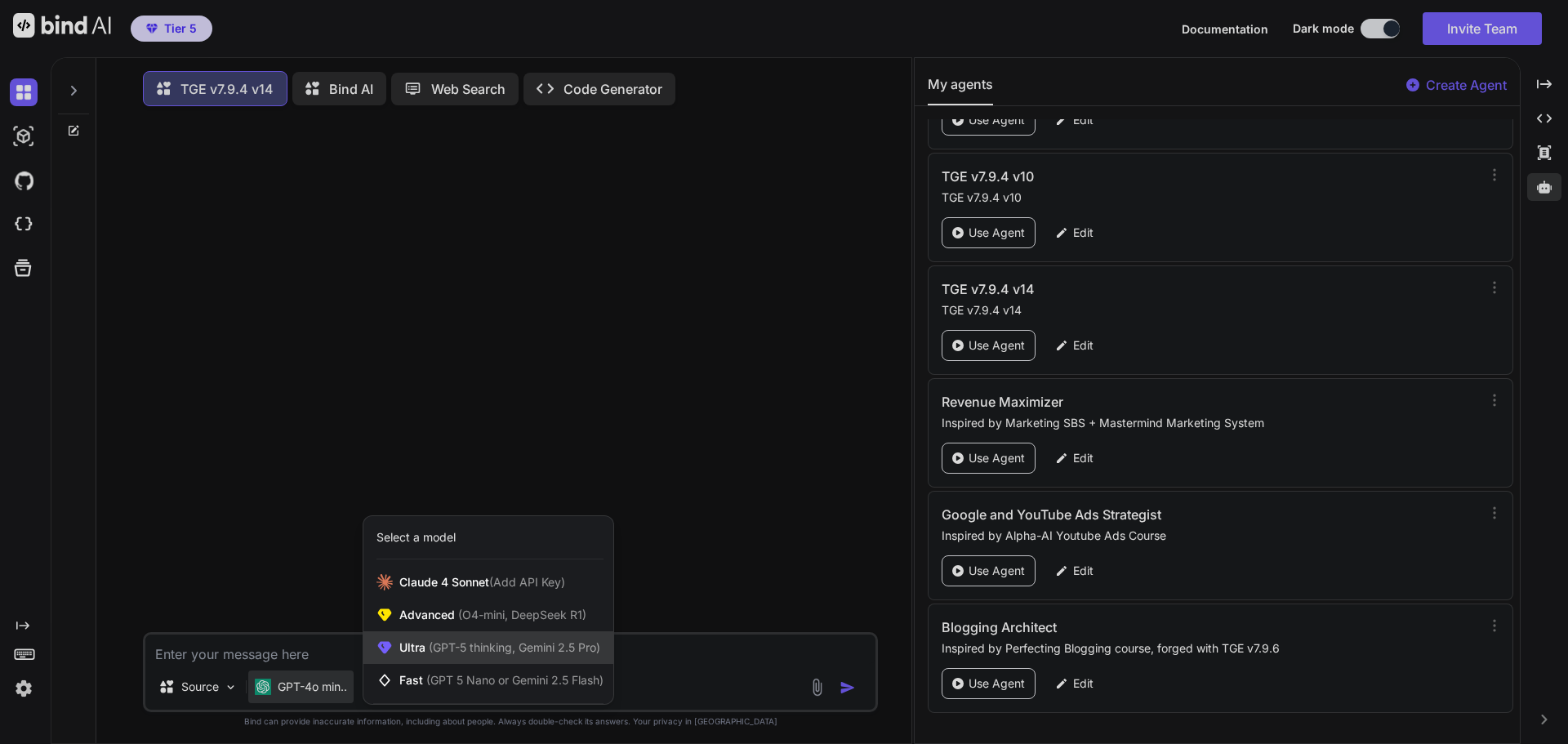
click at [431, 643] on div "Ultra (GPT-5 thinking, Gemini 2.5 Pro)" at bounding box center [488, 647] width 250 height 33
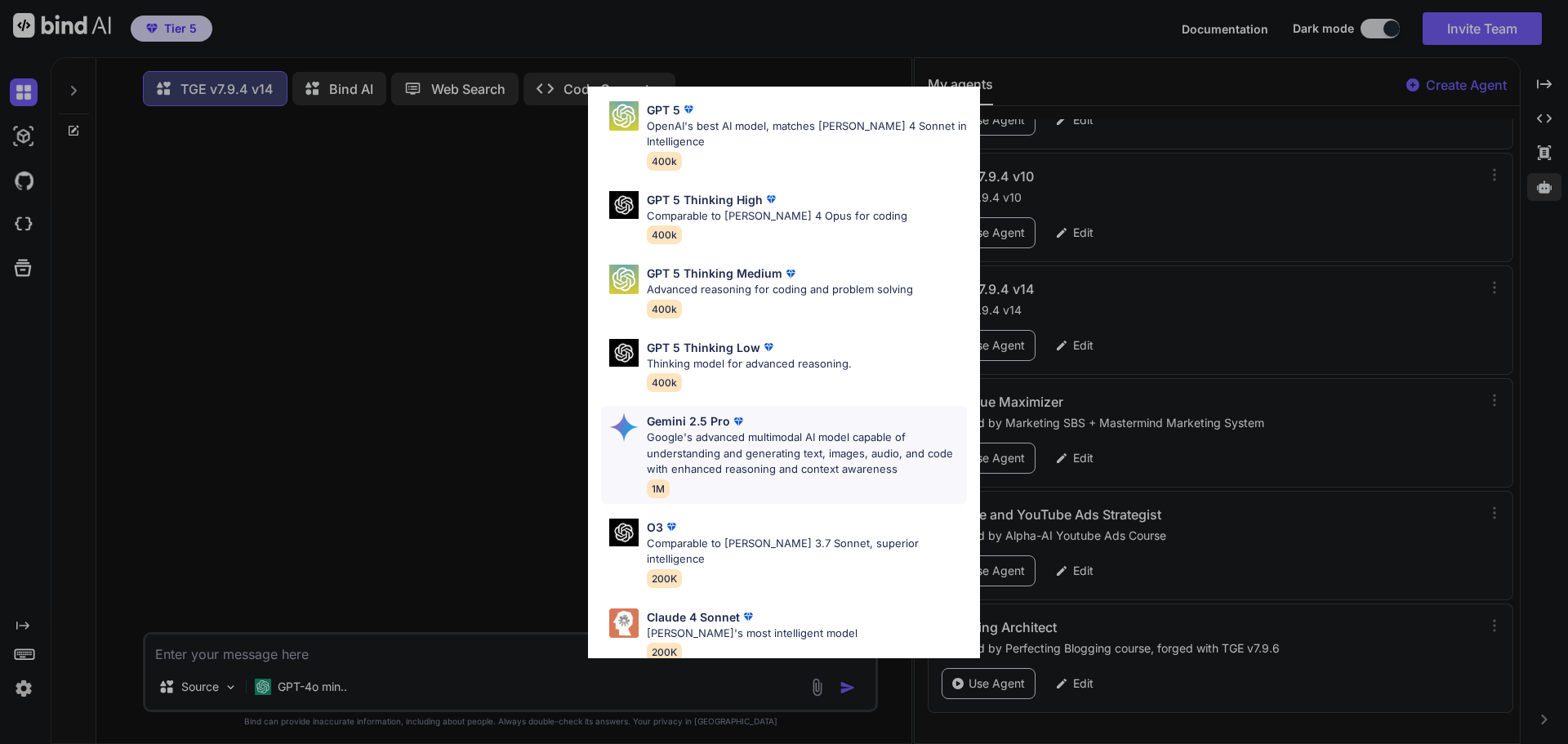
scroll to position [51, 0]
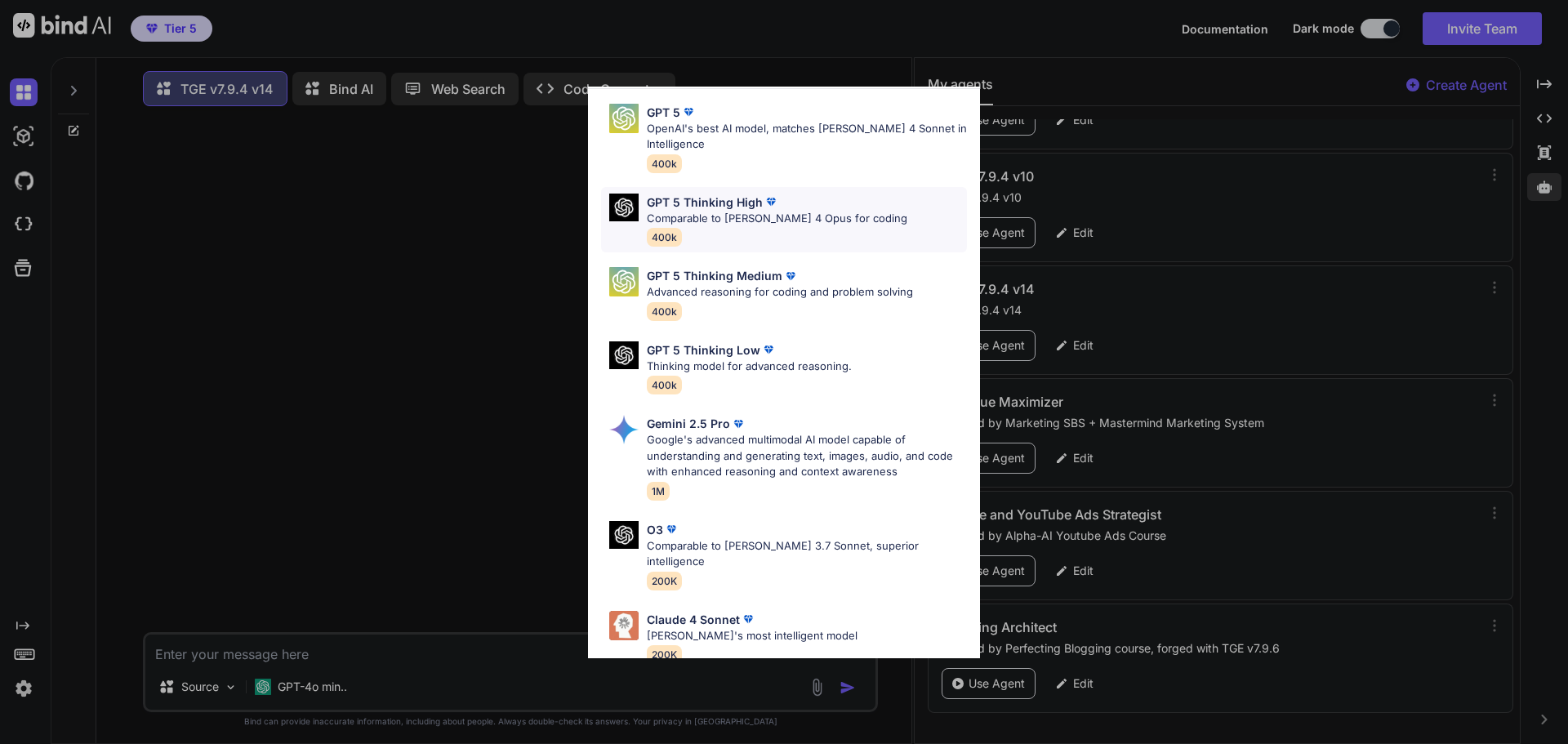
click at [801, 225] on p "Comparable to [PERSON_NAME] 4 Opus for coding" at bounding box center [777, 219] width 260 height 16
type textarea "x"
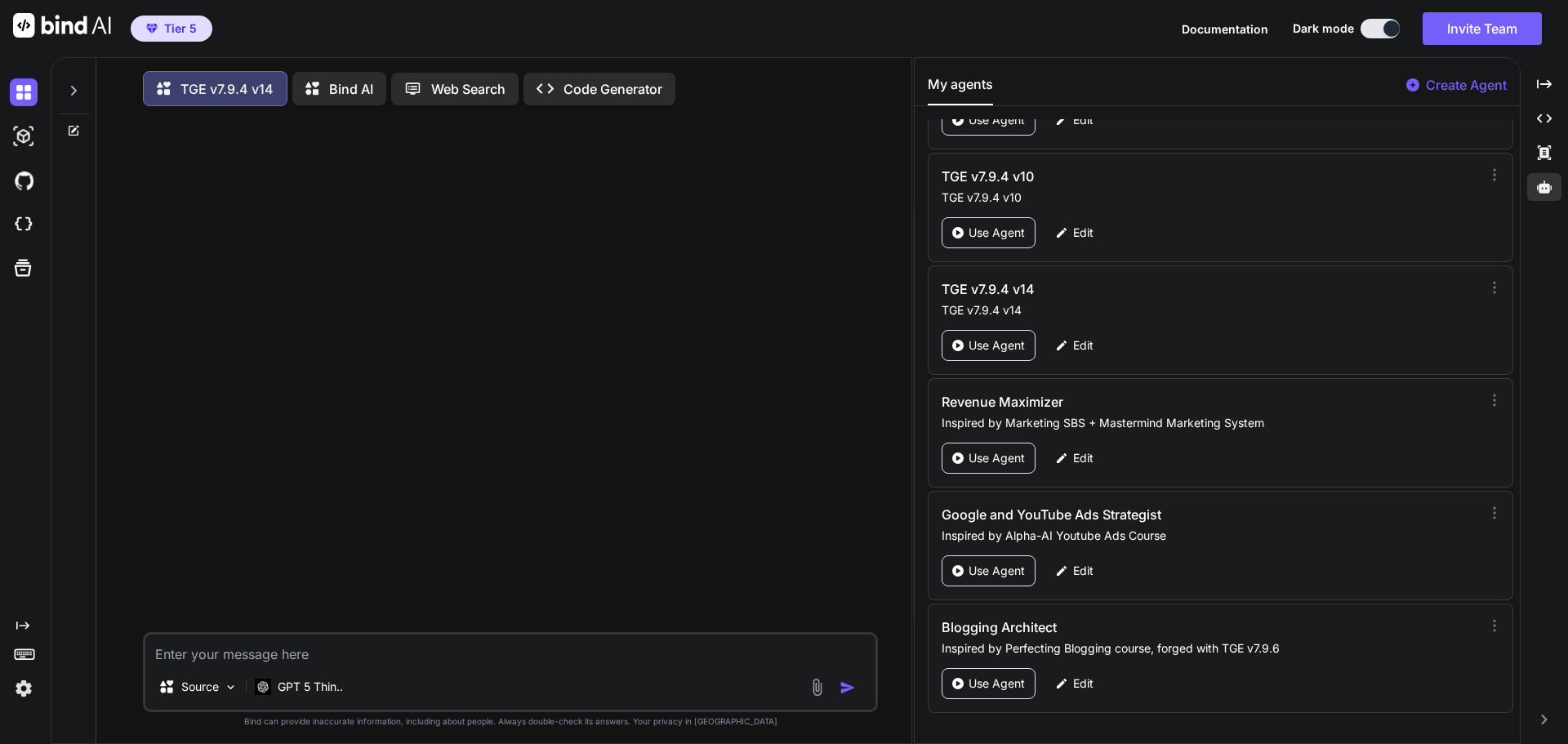
click at [388, 656] on textarea at bounding box center [510, 649] width 730 height 29
type textarea "I"
type textarea "x"
type textarea "If"
type textarea "x"
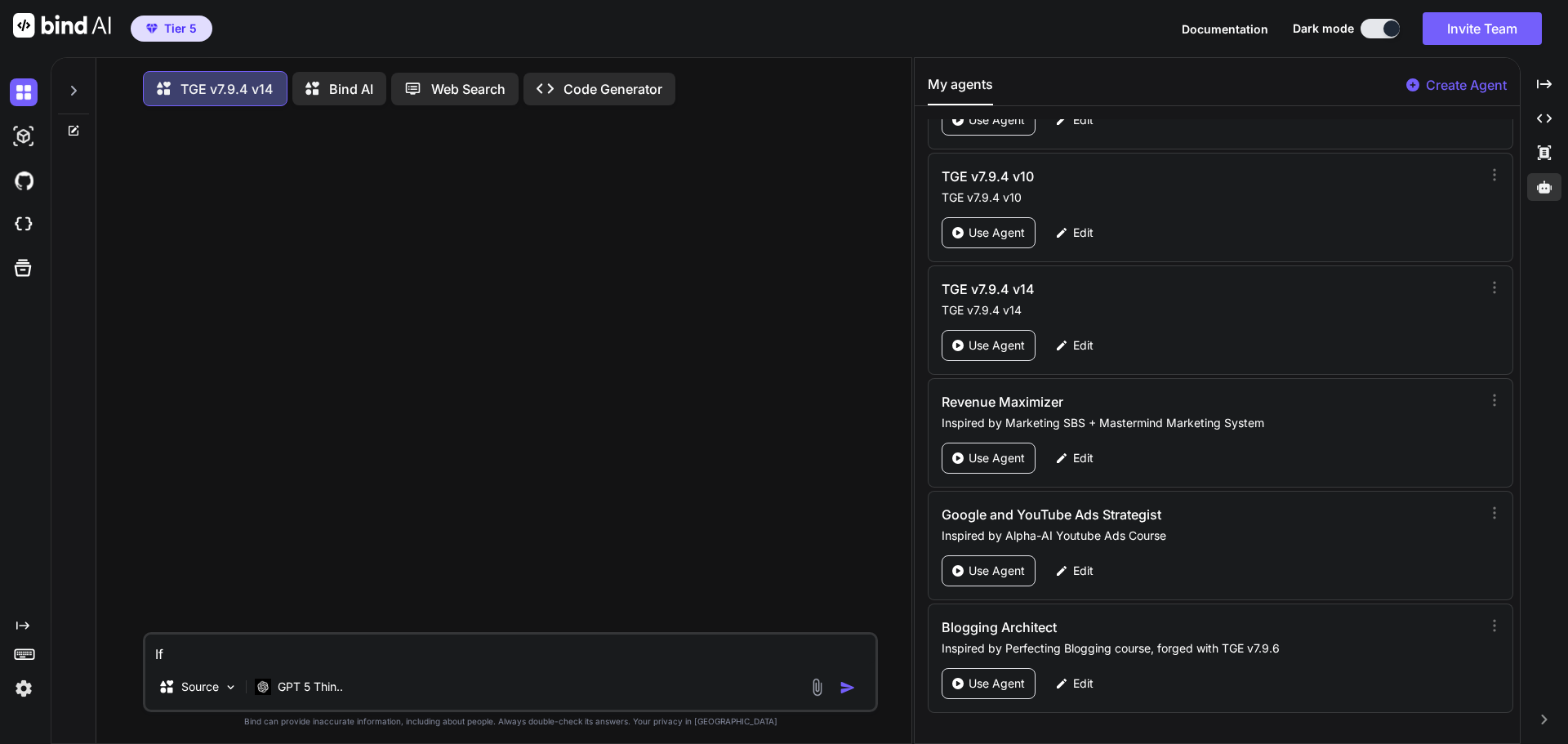
type textarea "If"
type textarea "x"
type textarea "If y"
type textarea "x"
type textarea "If yo"
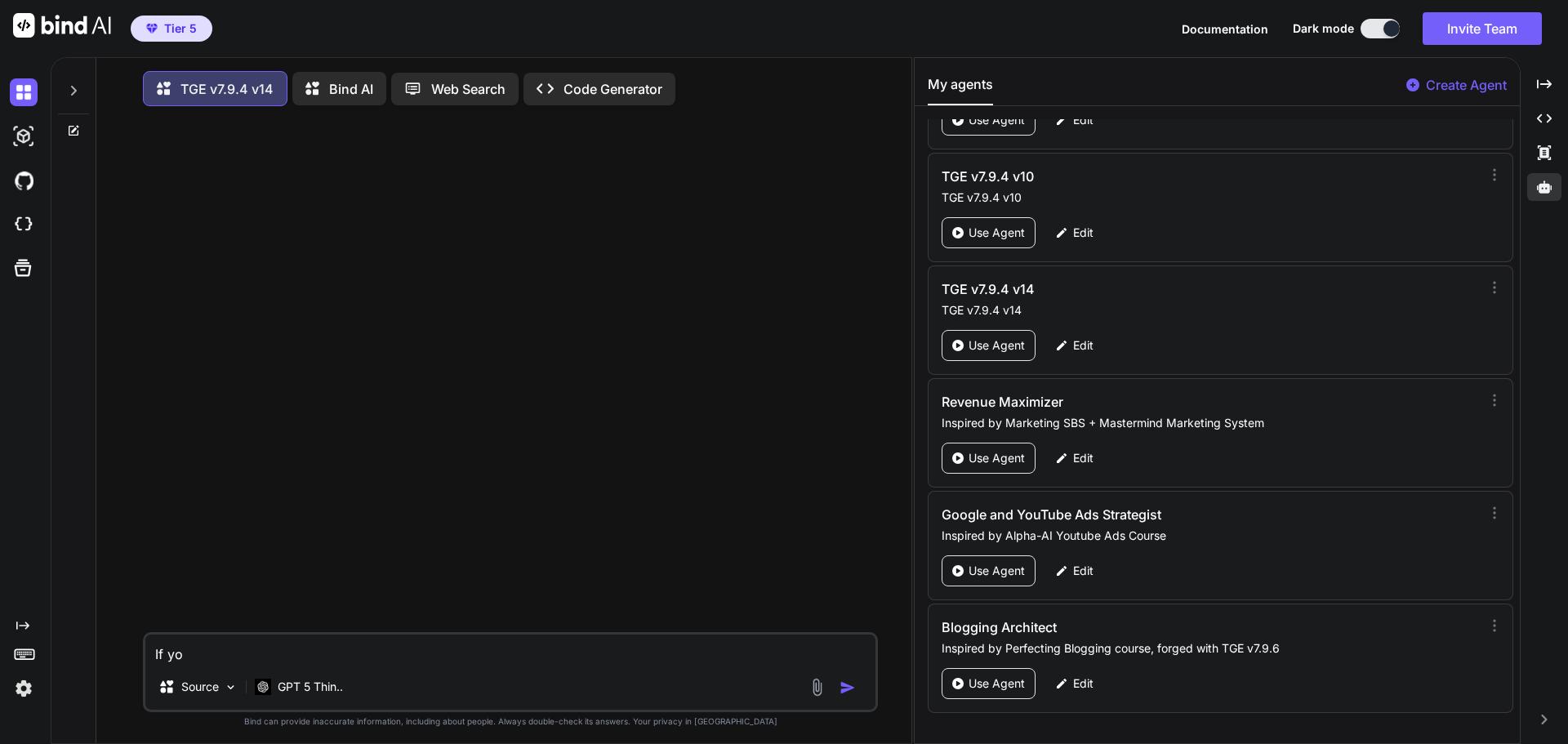
type textarea "x"
type textarea "If you"
type textarea "x"
type textarea "If you"
type textarea "x"
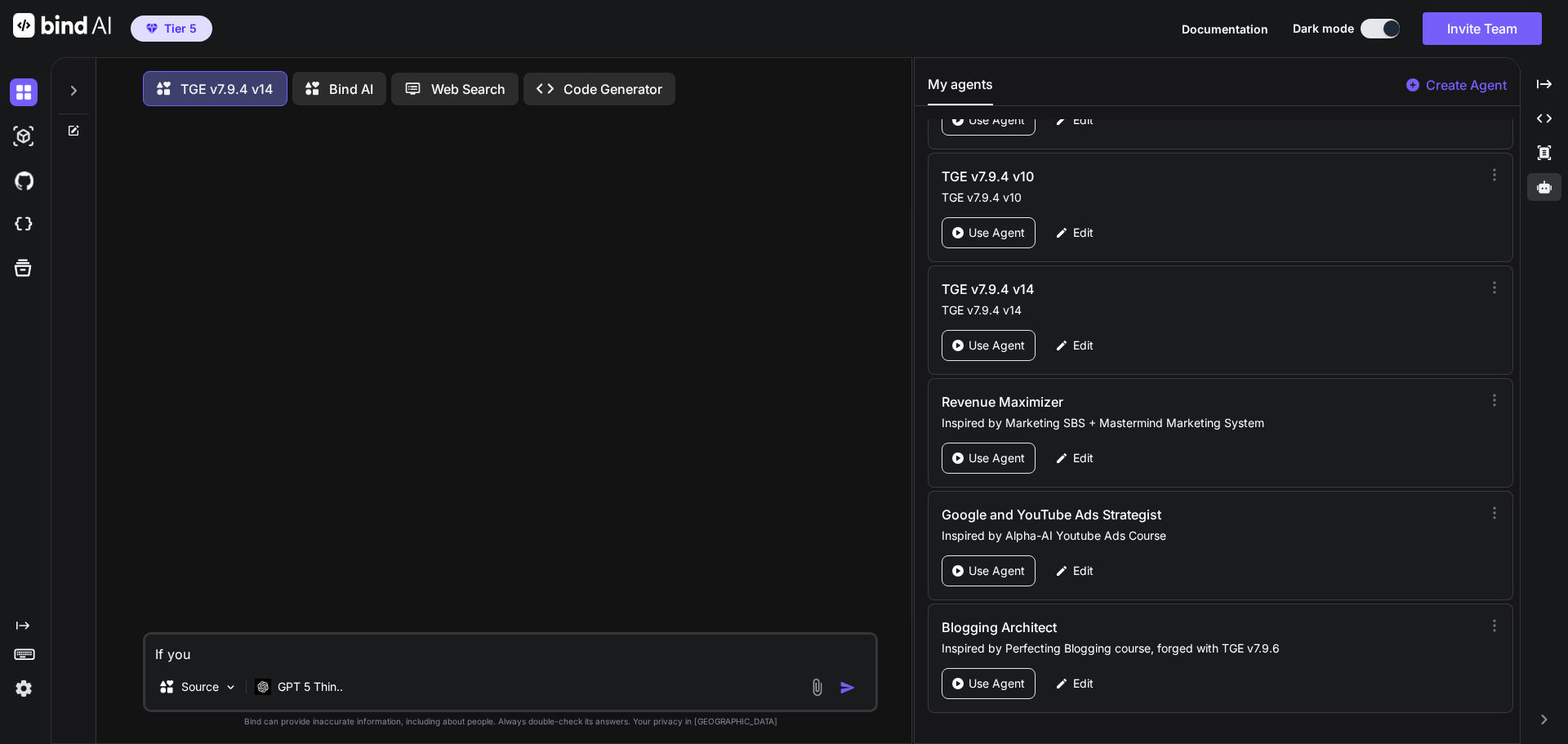
type textarea "If you w"
type textarea "x"
type textarea "If you we"
type textarea "x"
type textarea "If you wer"
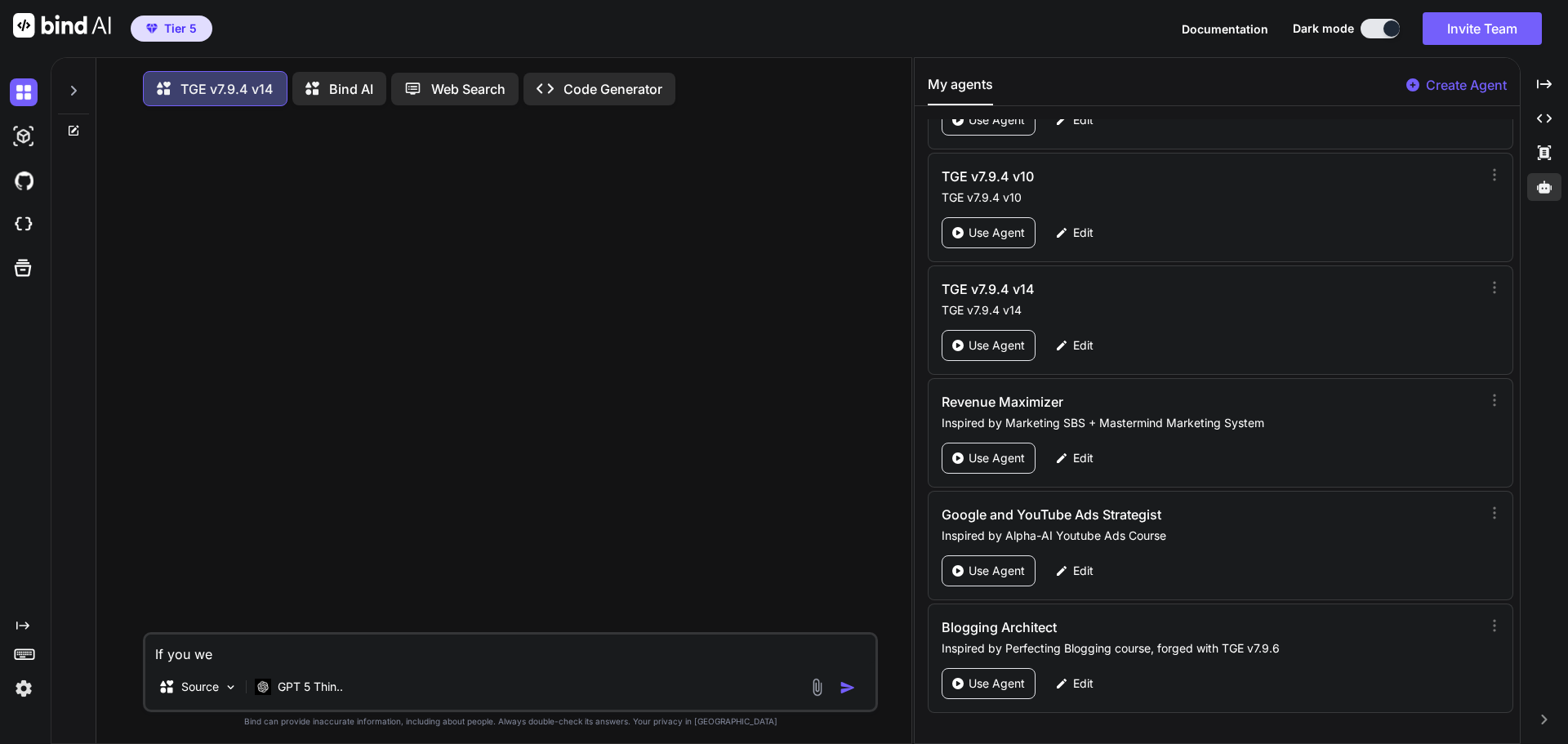
type textarea "x"
type textarea "If you were"
type textarea "x"
type textarea "If you were"
type textarea "x"
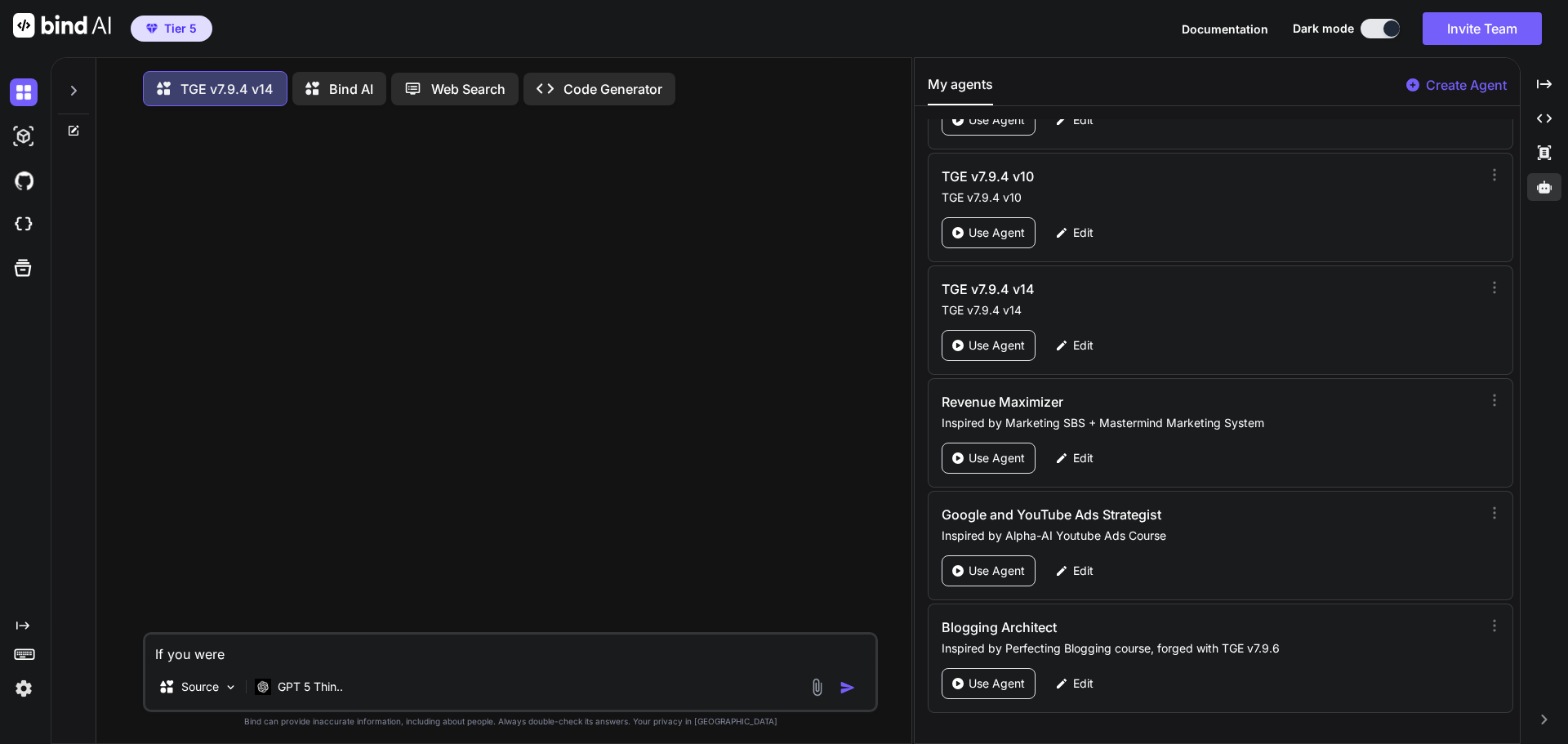
type textarea "If you were t"
type textarea "x"
type textarea "If you were to"
type textarea "x"
type textarea "If you were to"
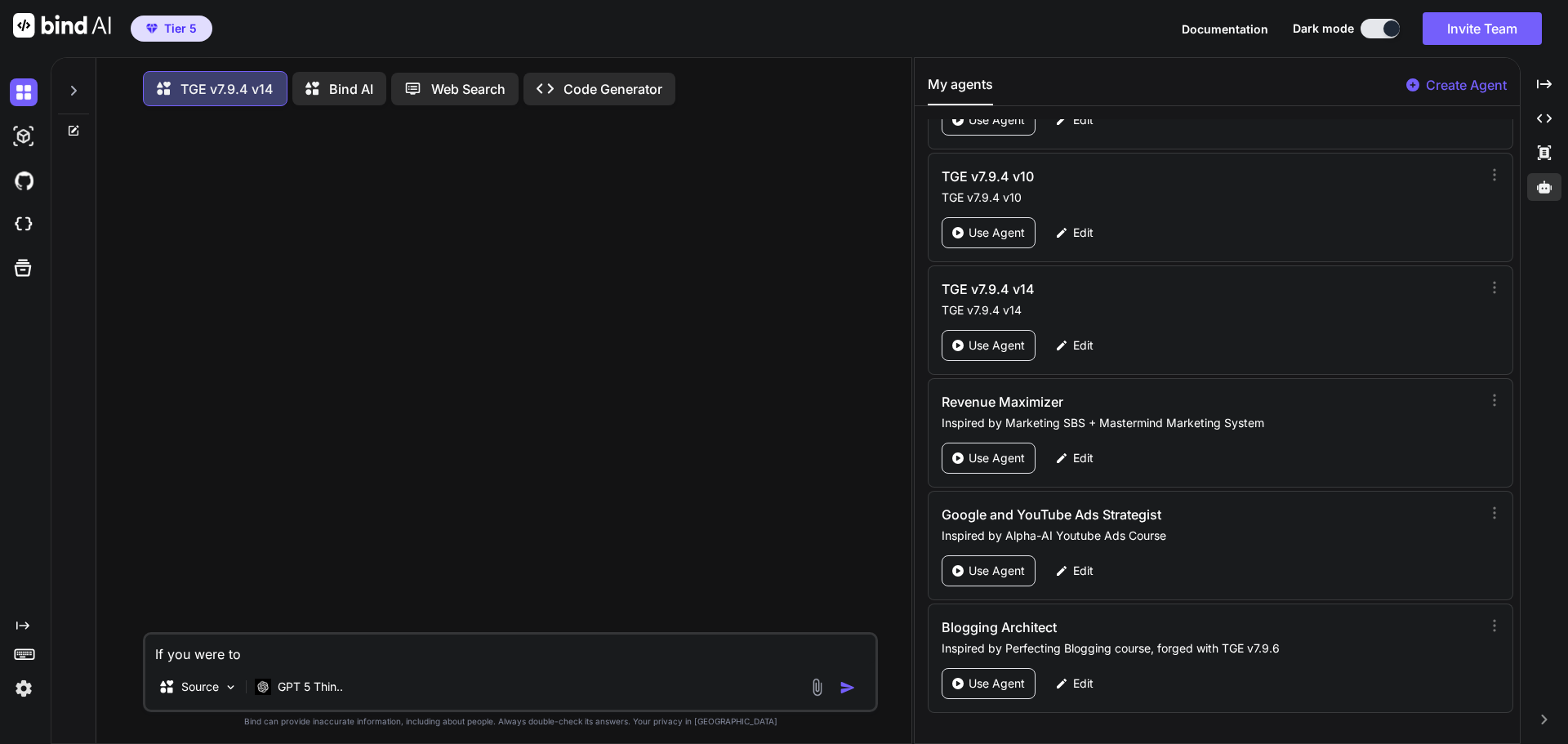
type textarea "x"
type textarea "If you were to i"
type textarea "x"
type textarea "If you were to im"
type textarea "x"
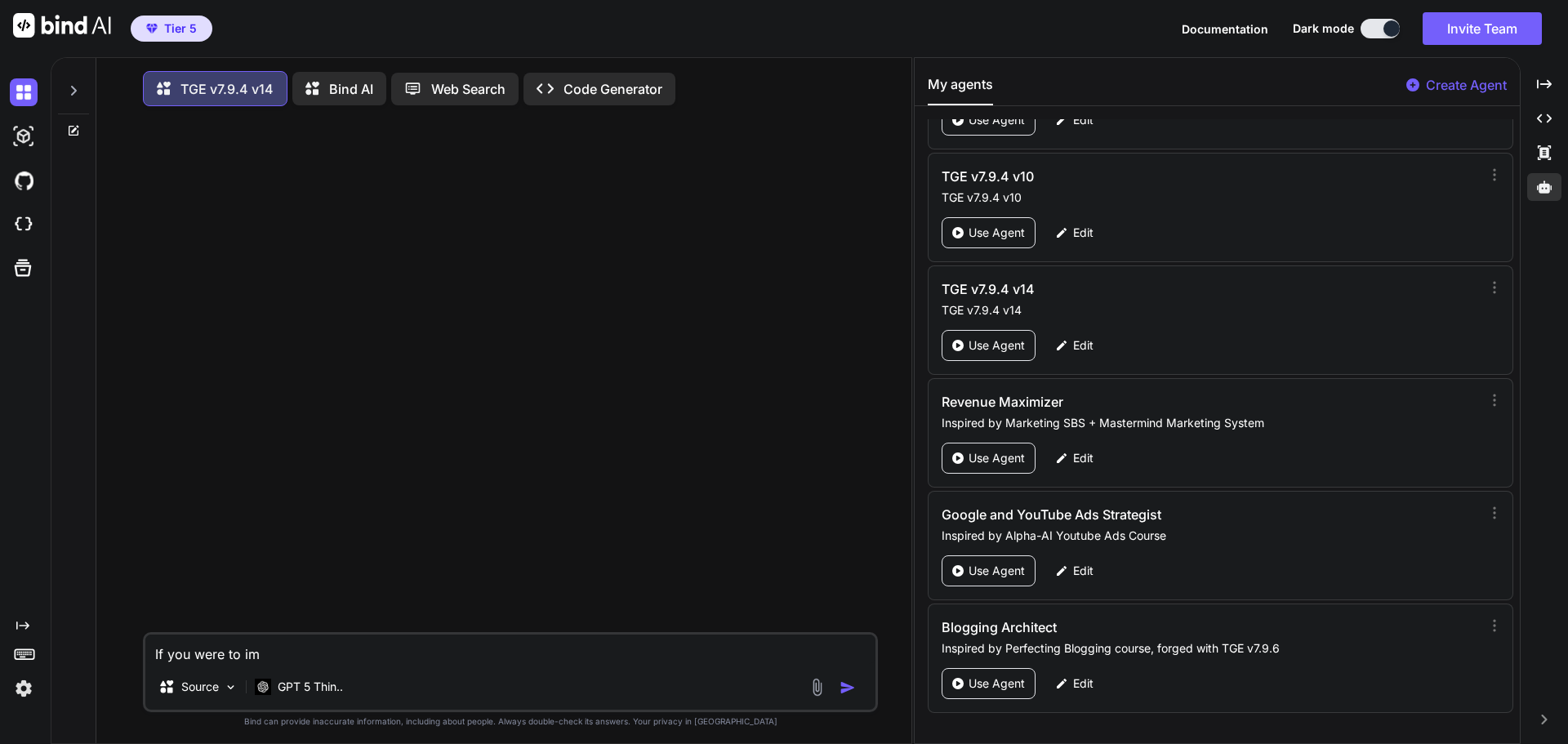
type textarea "If you were to i"
type textarea "x"
type textarea "If you were to"
type textarea "x"
type textarea "If you were to"
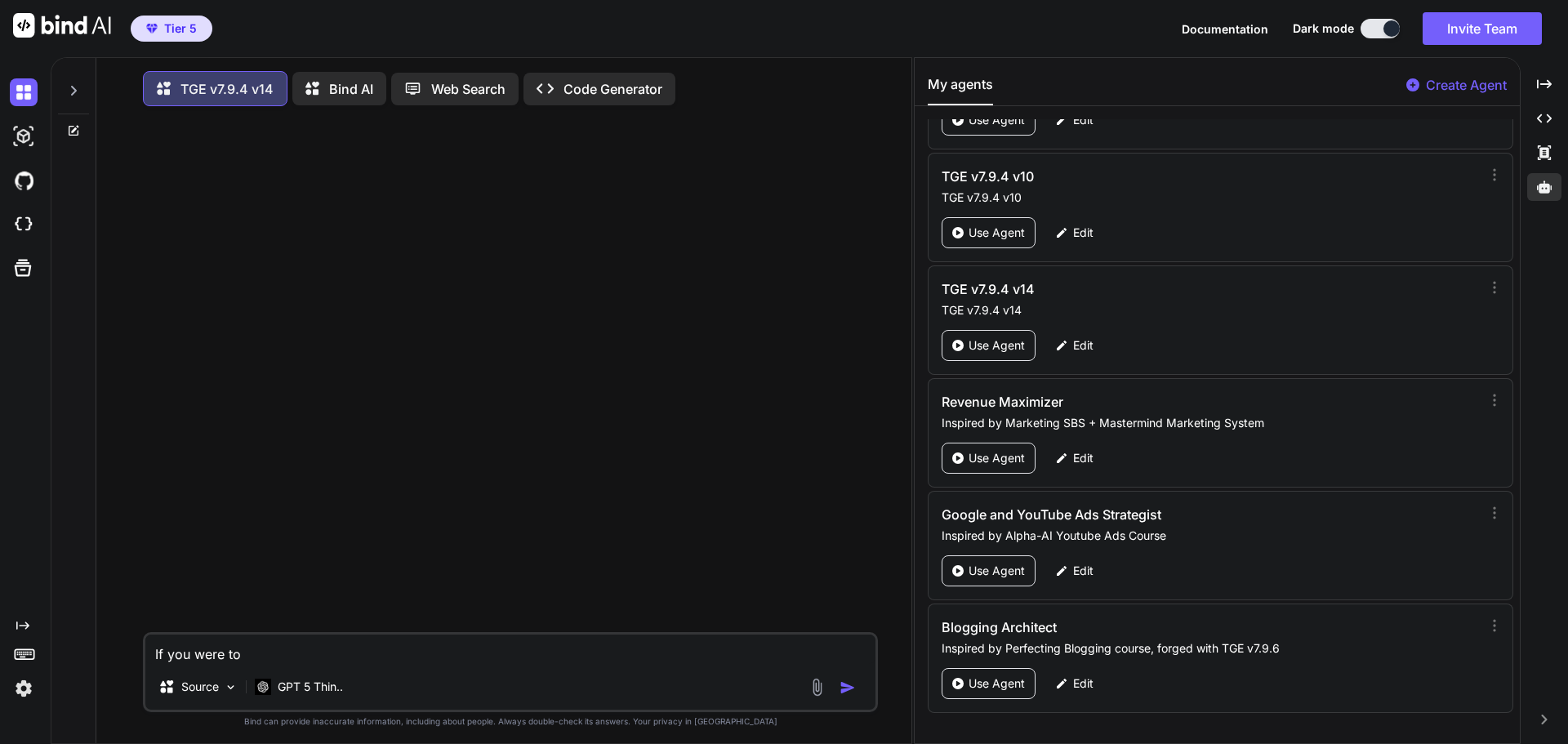
type textarea "x"
type textarea "If you were t"
type textarea "x"
type textarea "If you were"
type textarea "x"
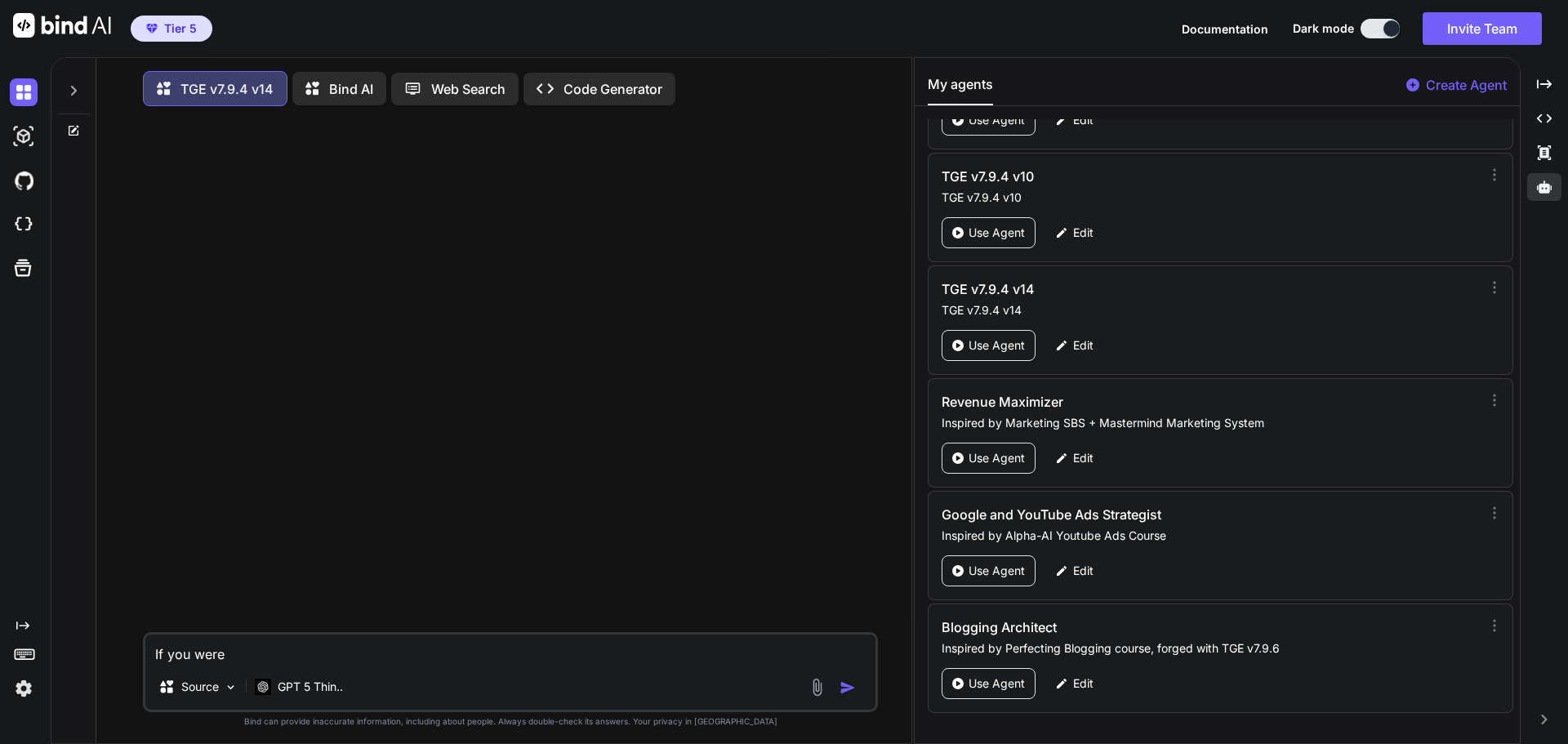
type textarea "If you were"
type textarea "x"
type textarea "If you wer"
type textarea "x"
type textarea "If you we"
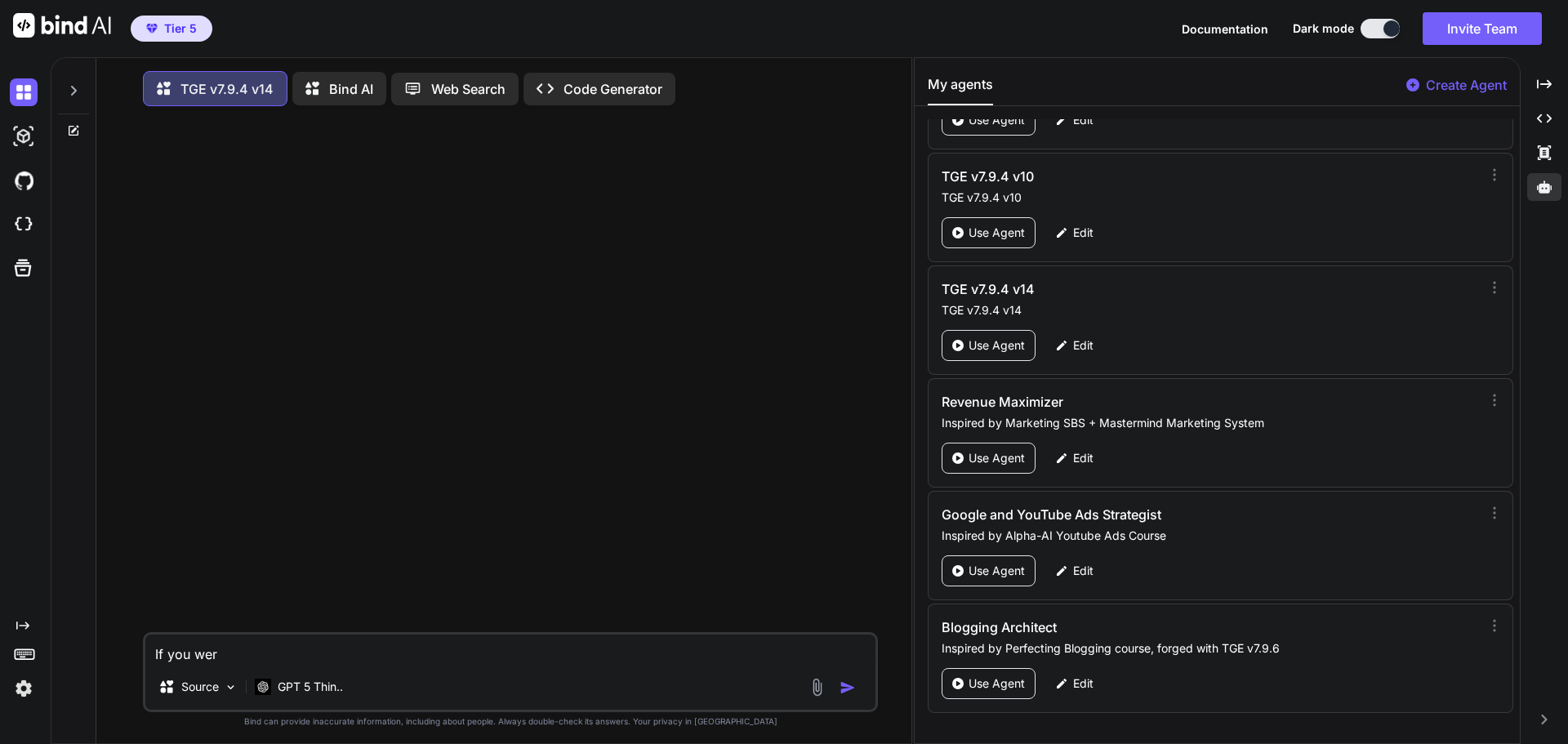
type textarea "x"
type textarea "If you w"
type textarea "x"
type textarea "If you wa"
type textarea "x"
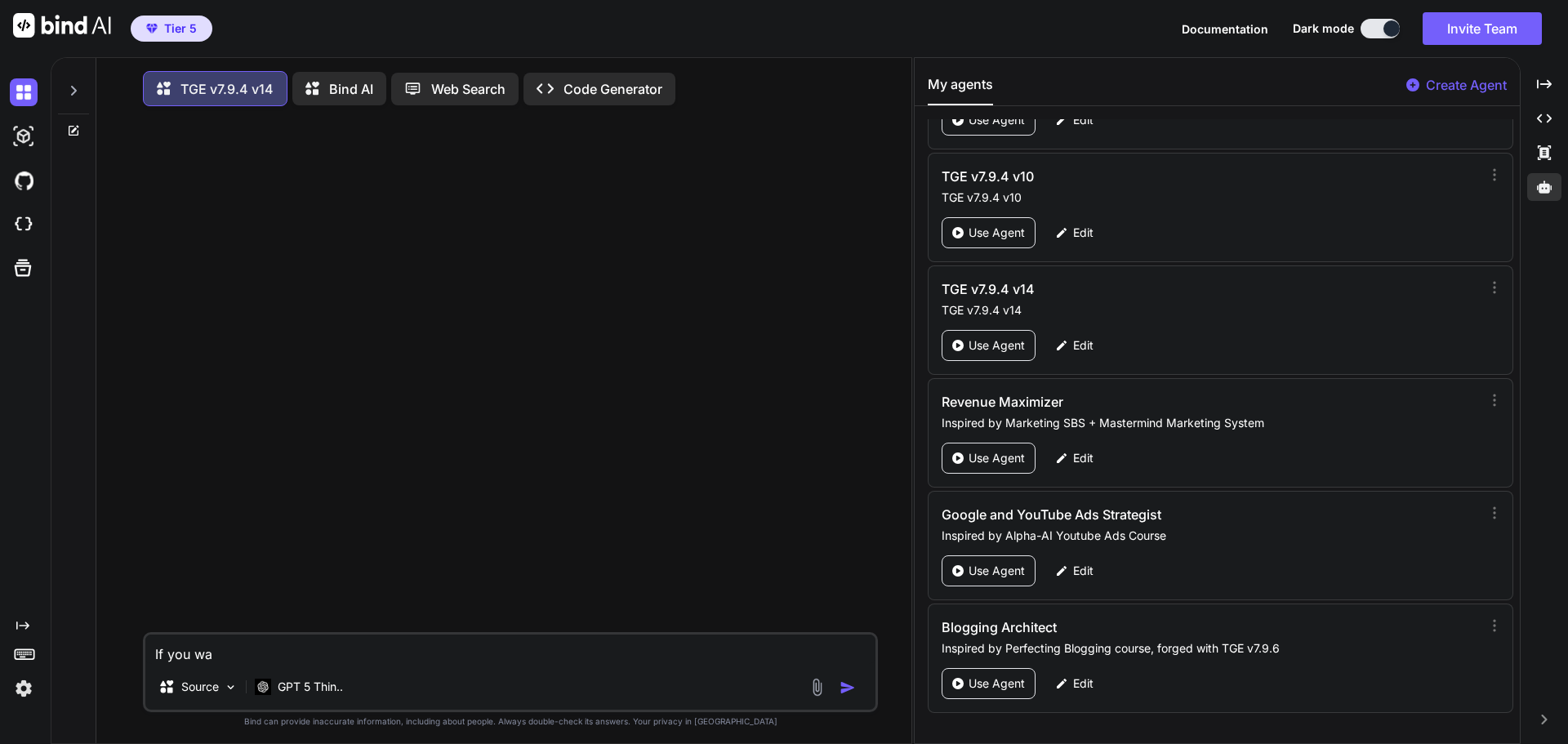
type textarea "If you wan"
type textarea "x"
type textarea "If you want"
type textarea "x"
type textarea "If you wante"
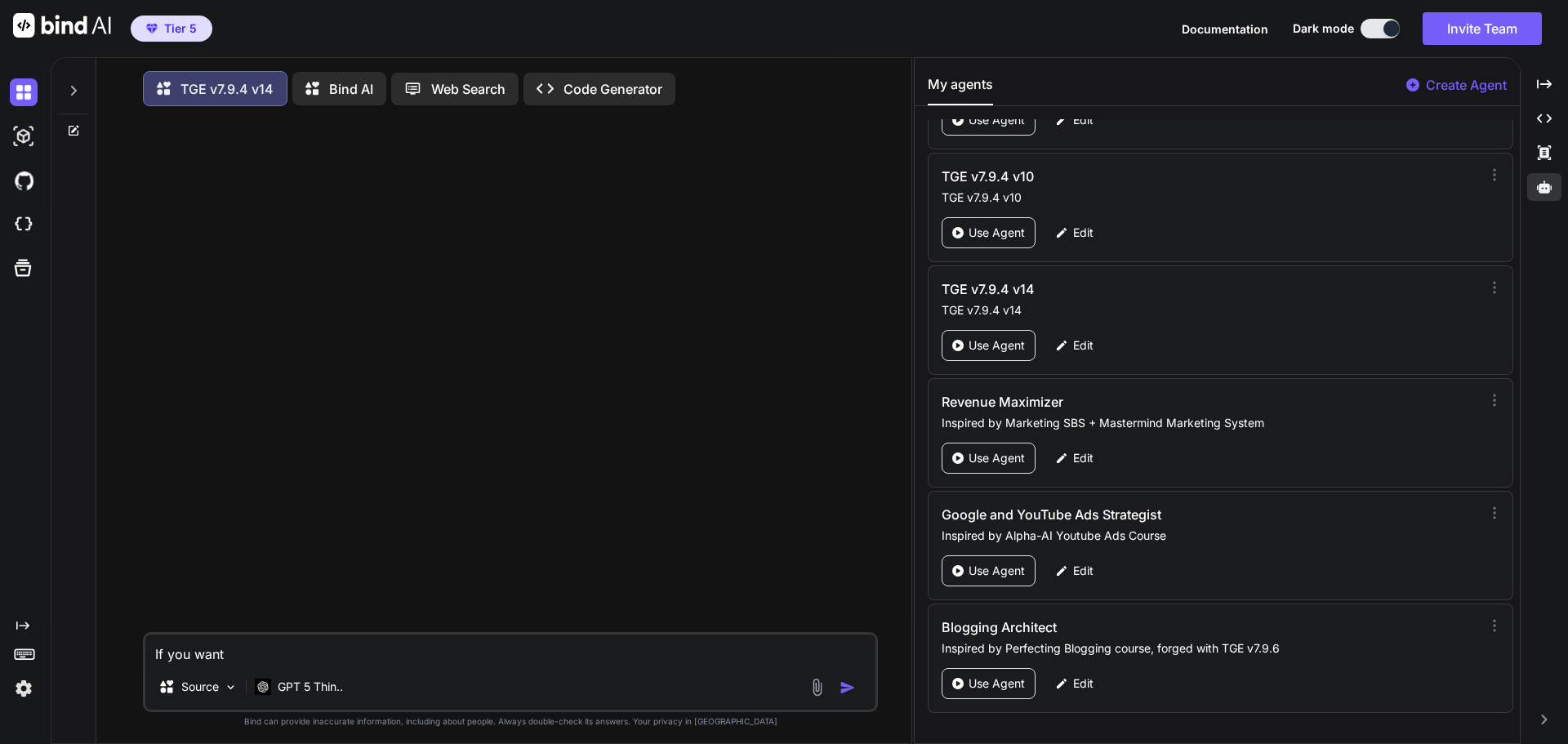
type textarea "x"
type textarea "If you wanted"
type textarea "x"
type textarea "If you wanted"
type textarea "x"
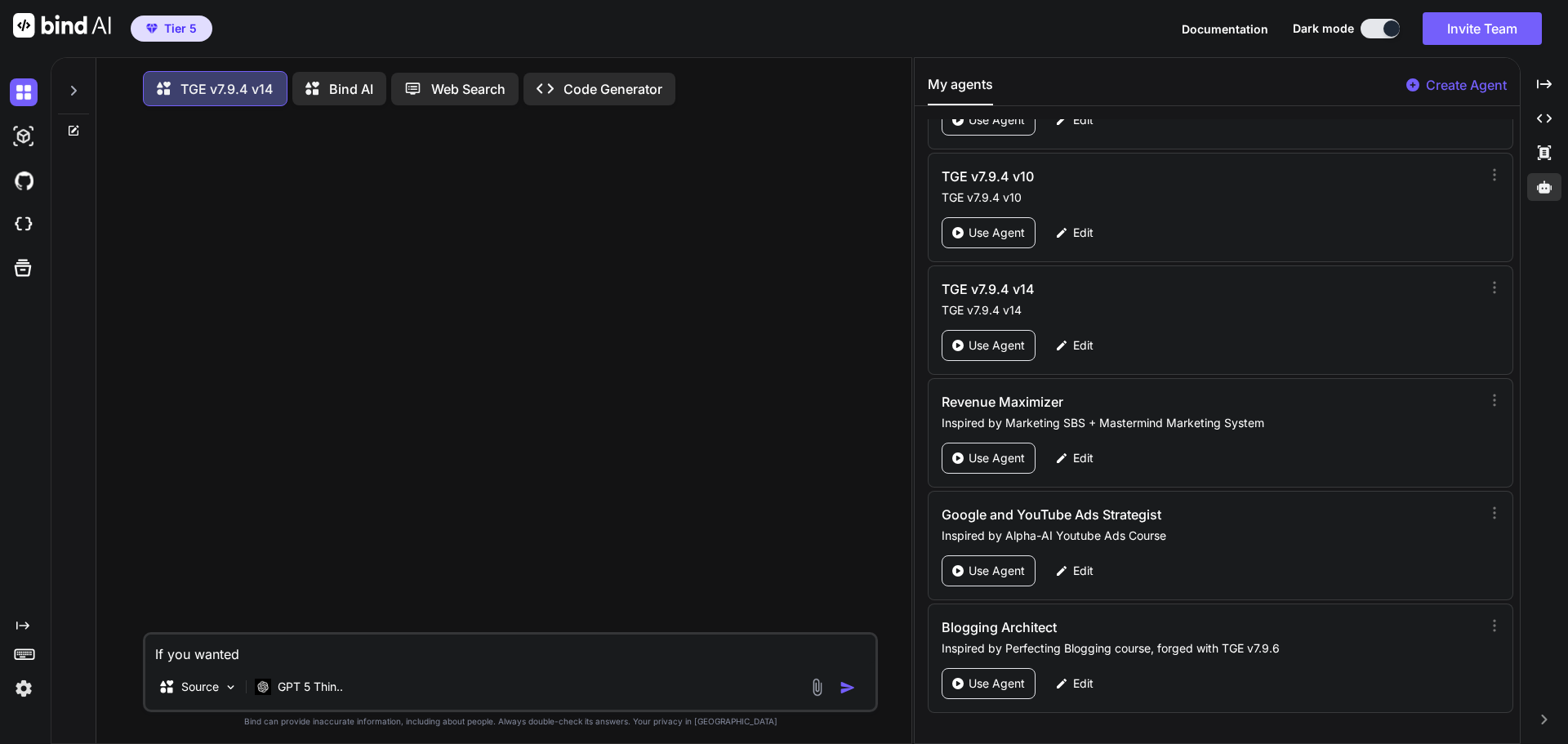
type textarea "If you wanted t"
type textarea "x"
type textarea "If you wanted to"
type textarea "x"
type textarea "If you wanted to"
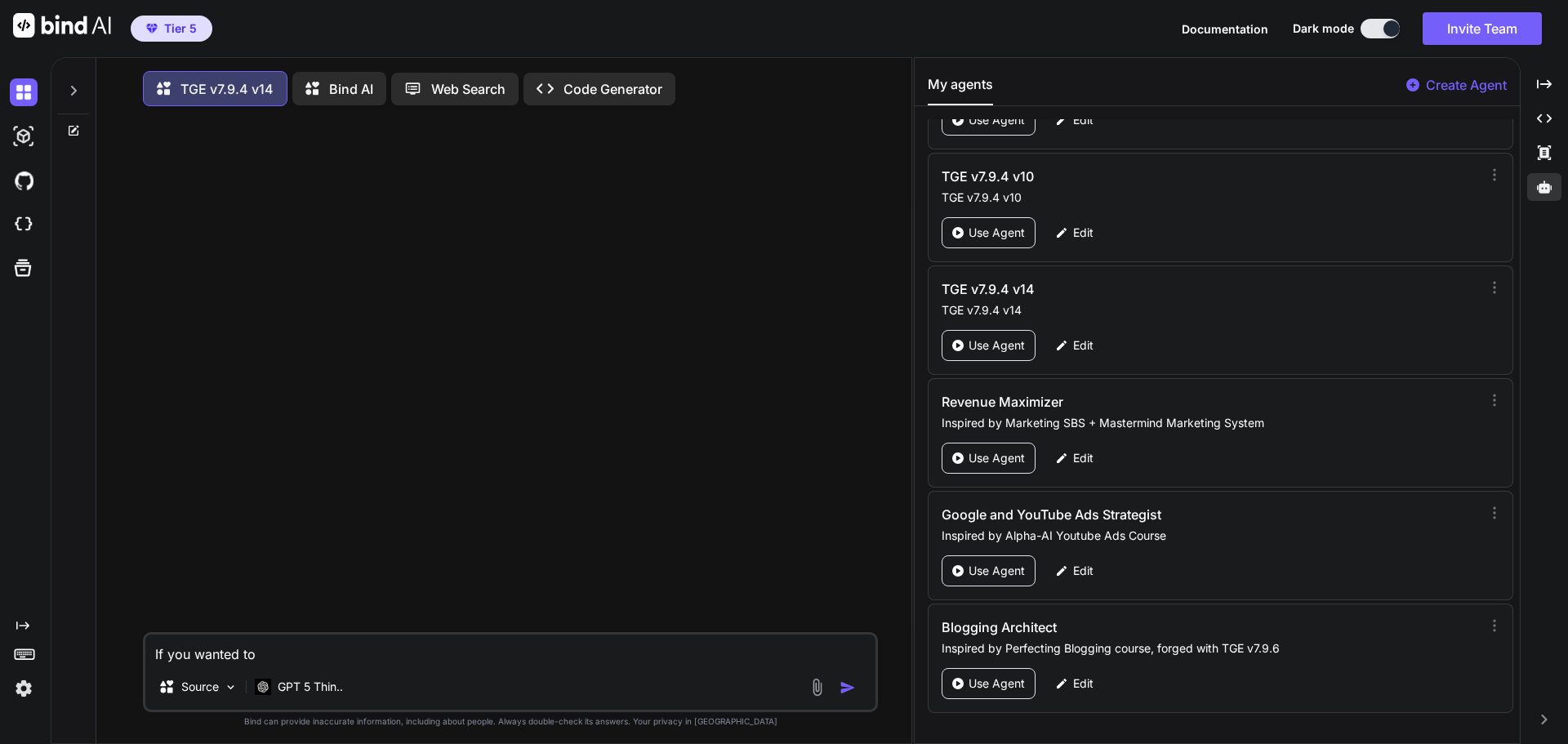
type textarea "x"
type textarea "If you wanted to m"
type textarea "x"
type textarea "If you wanted to ma"
type textarea "x"
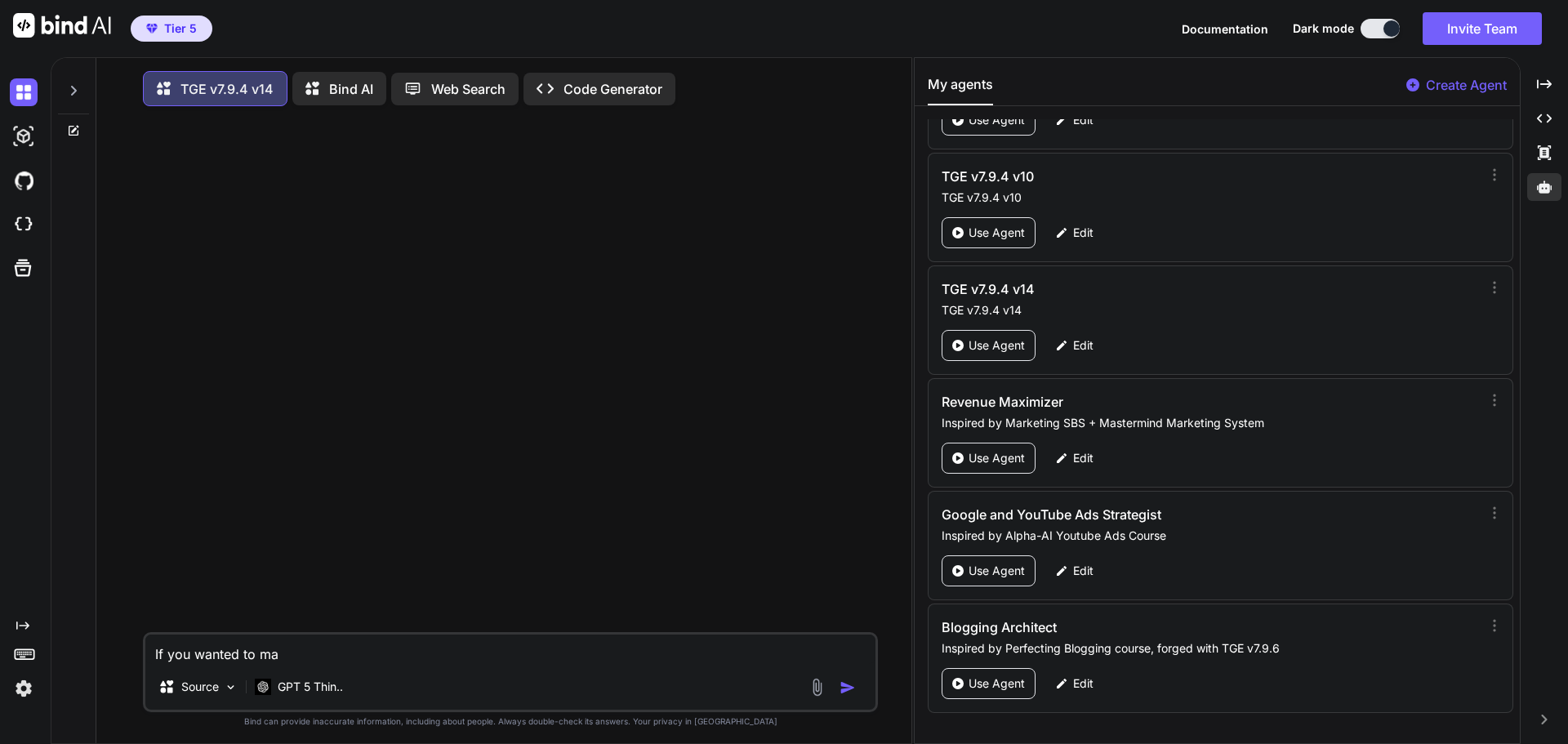
type textarea "If you wanted to mak"
type textarea "x"
type textarea "If you wanted to make"
type textarea "x"
type textarea "If you wanted to mak"
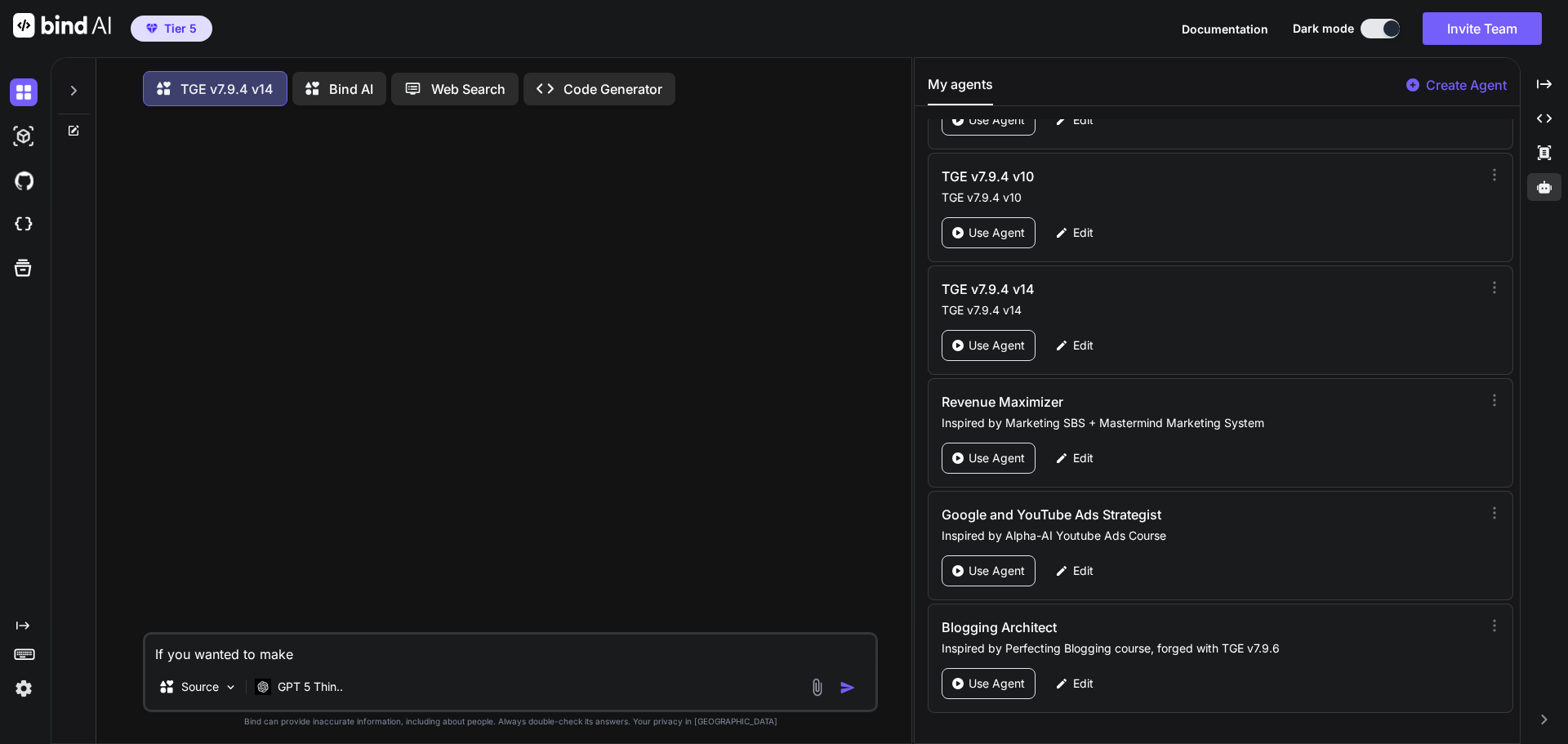
type textarea "x"
type textarea "If you wanted to ma"
type textarea "x"
type textarea "If you wanted to m"
type textarea "x"
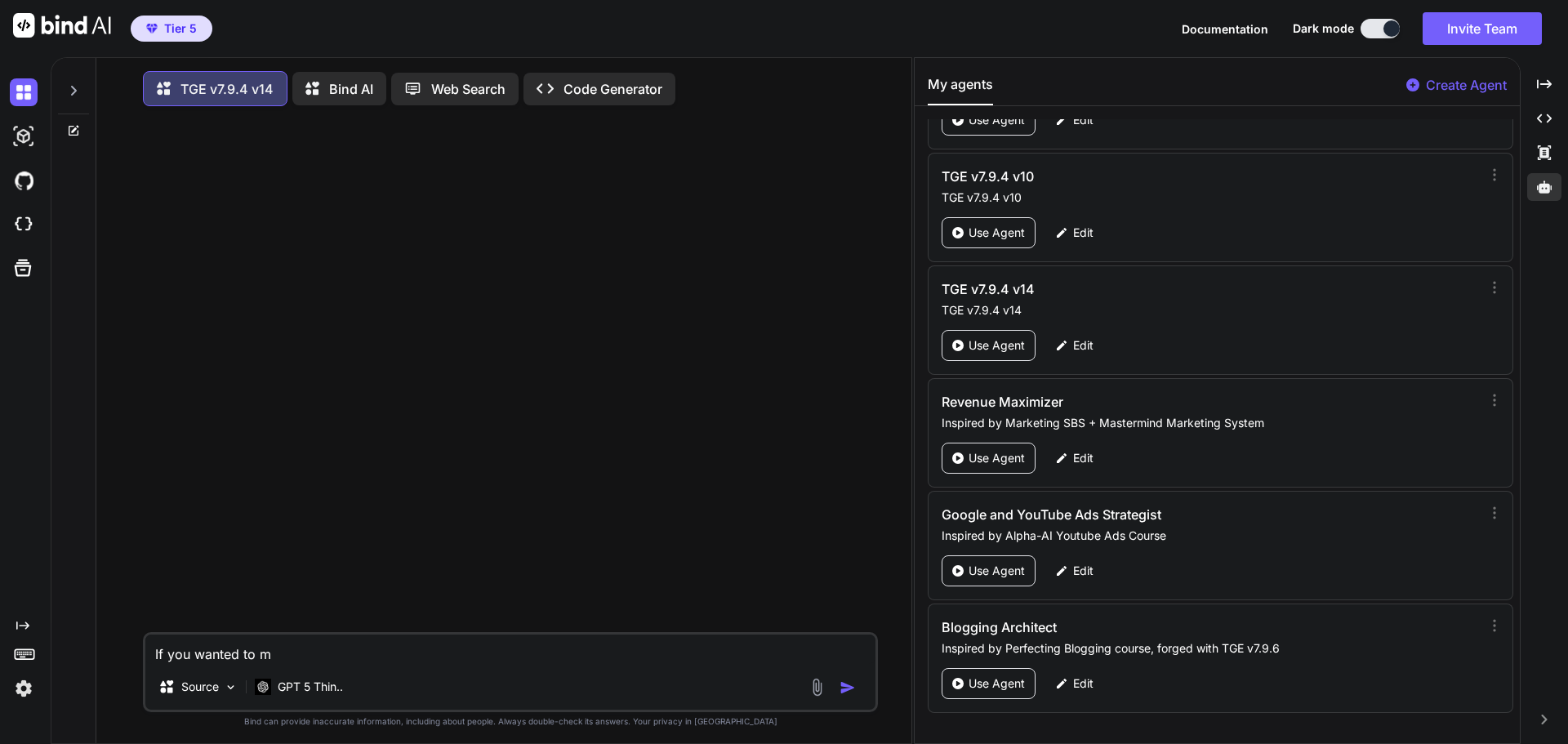
type textarea "If you wanted to"
type textarea "x"
type textarea "If you wanted to"
type textarea "x"
type textarea "If you wanted t"
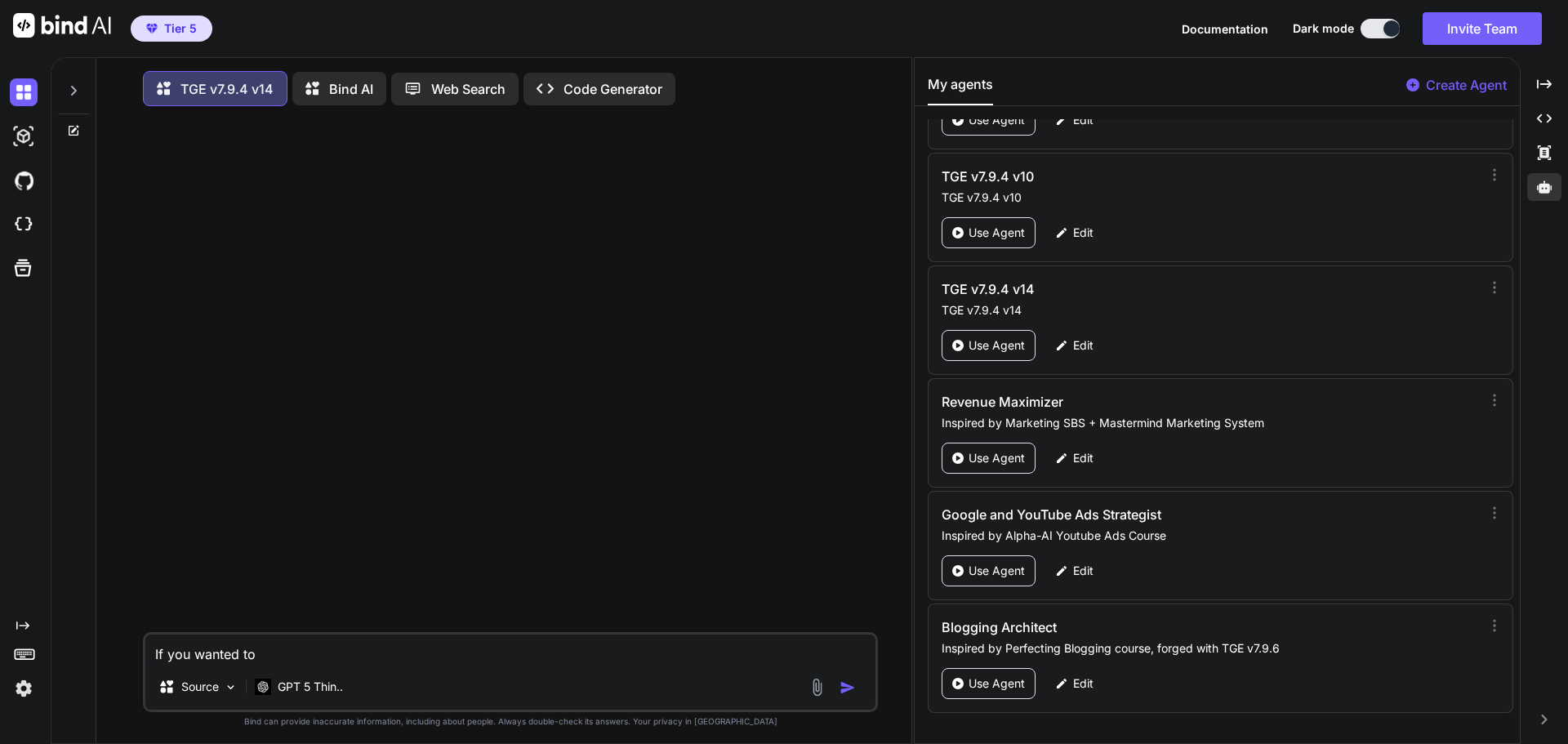
type textarea "x"
type textarea "If you wanted th"
type textarea "x"
type textarea "If you wanted the"
type textarea "x"
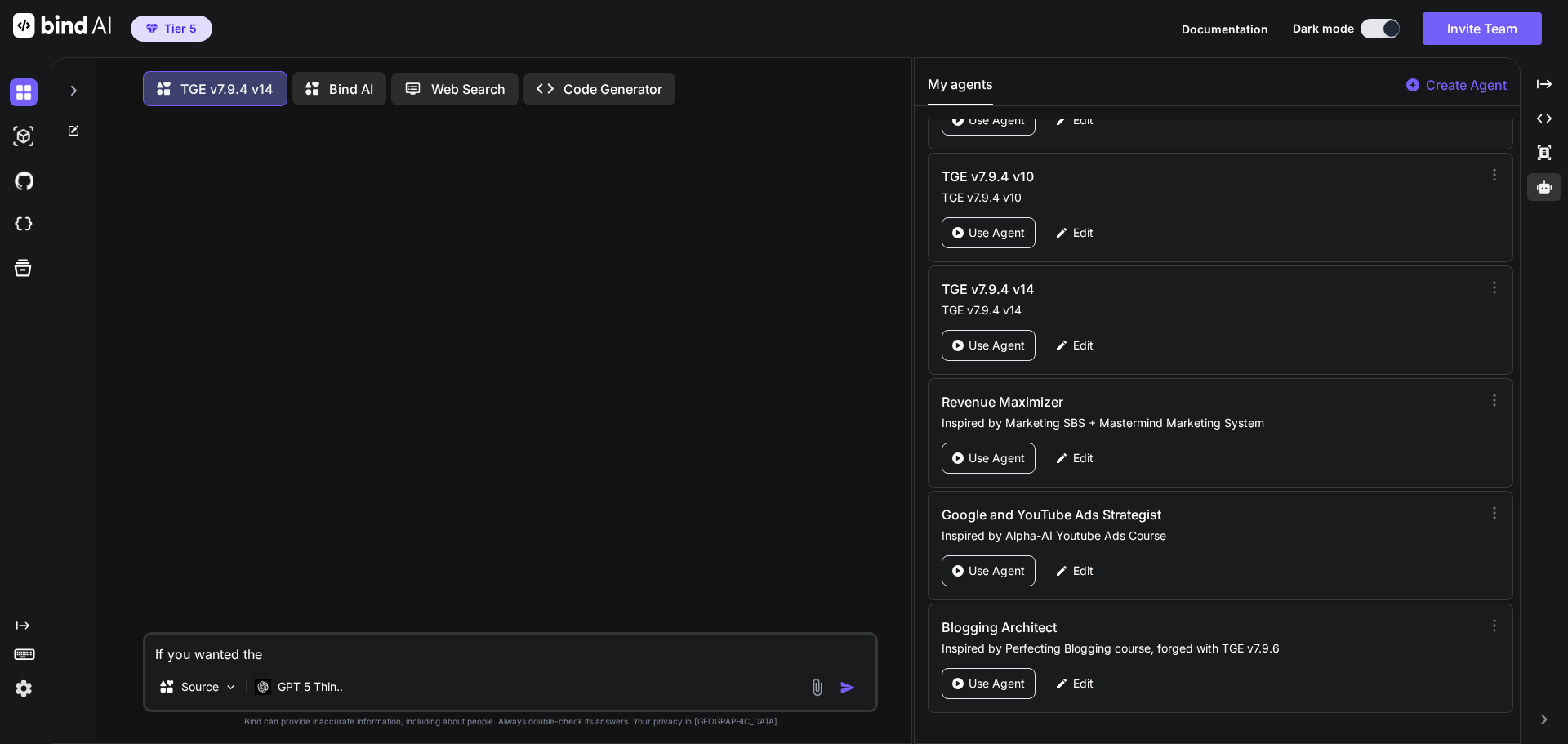
type textarea "If you wanted the"
type textarea "x"
type textarea "If you wanted the a"
type textarea "x"
type textarea "If you wanted the ab"
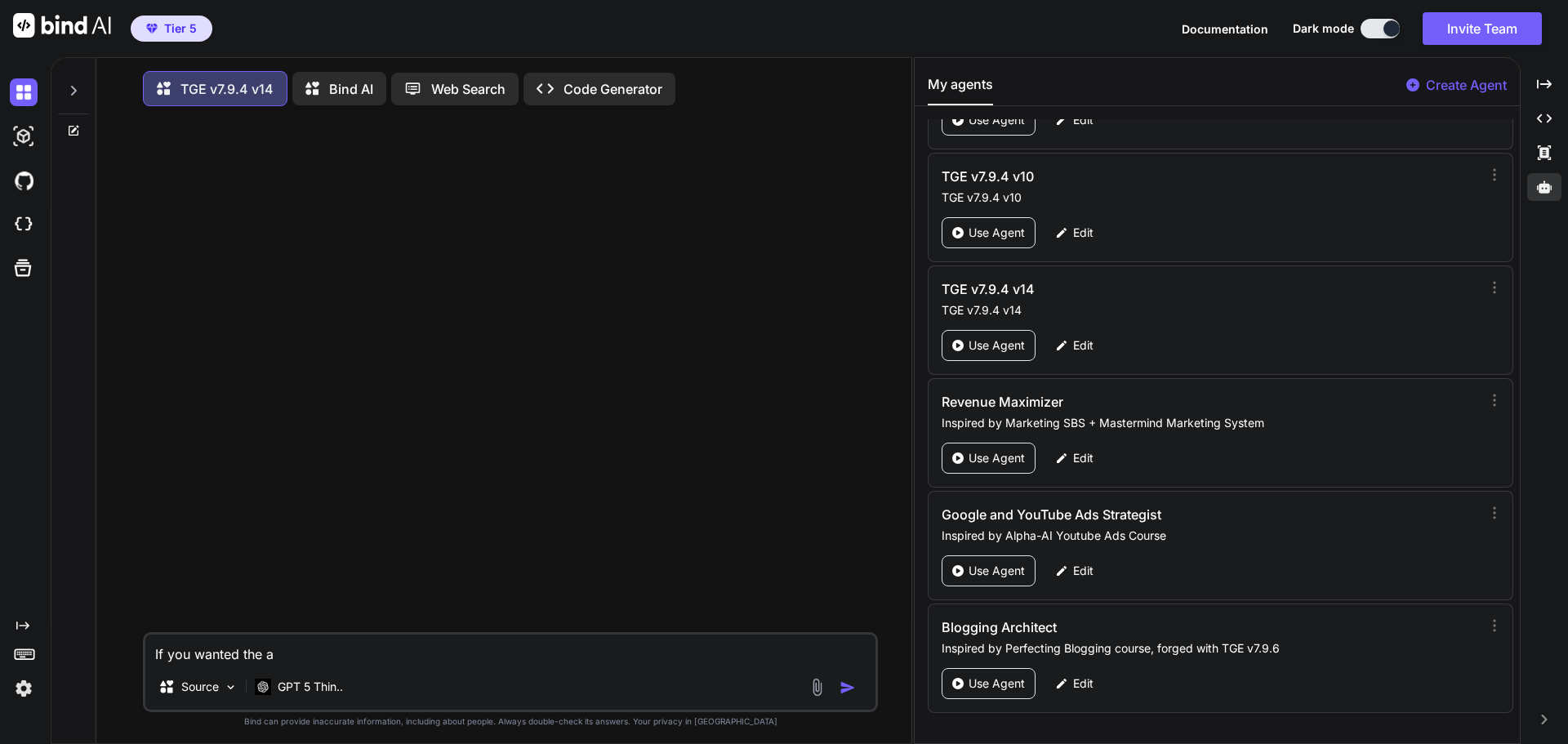
type textarea "x"
type textarea "If you wanted the abi"
type textarea "x"
type textarea "If you wanted the abil"
type textarea "x"
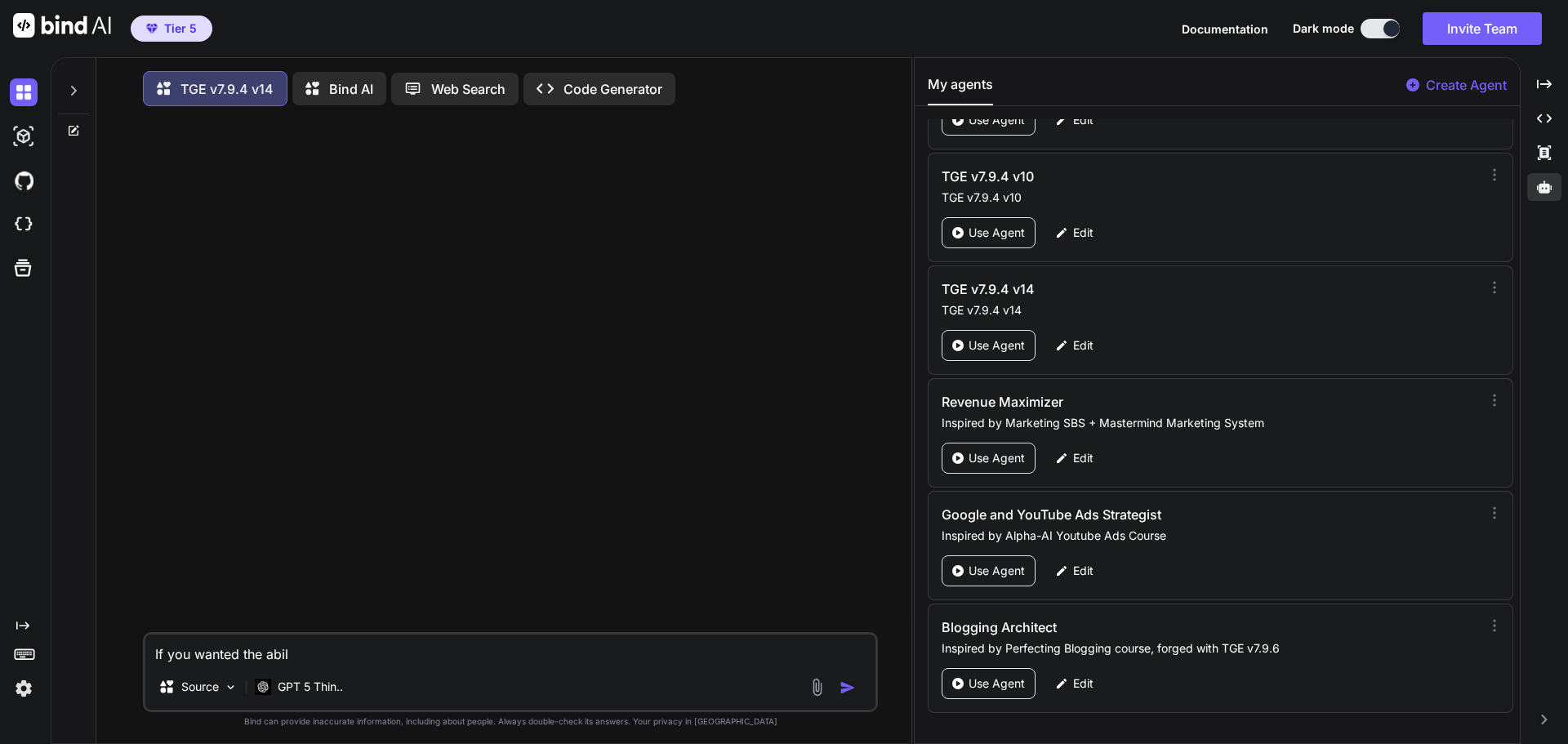
type textarea "If you wanted the abili"
type textarea "x"
type textarea "If you wanted the abilit"
type textarea "x"
type textarea "If you wanted the ability"
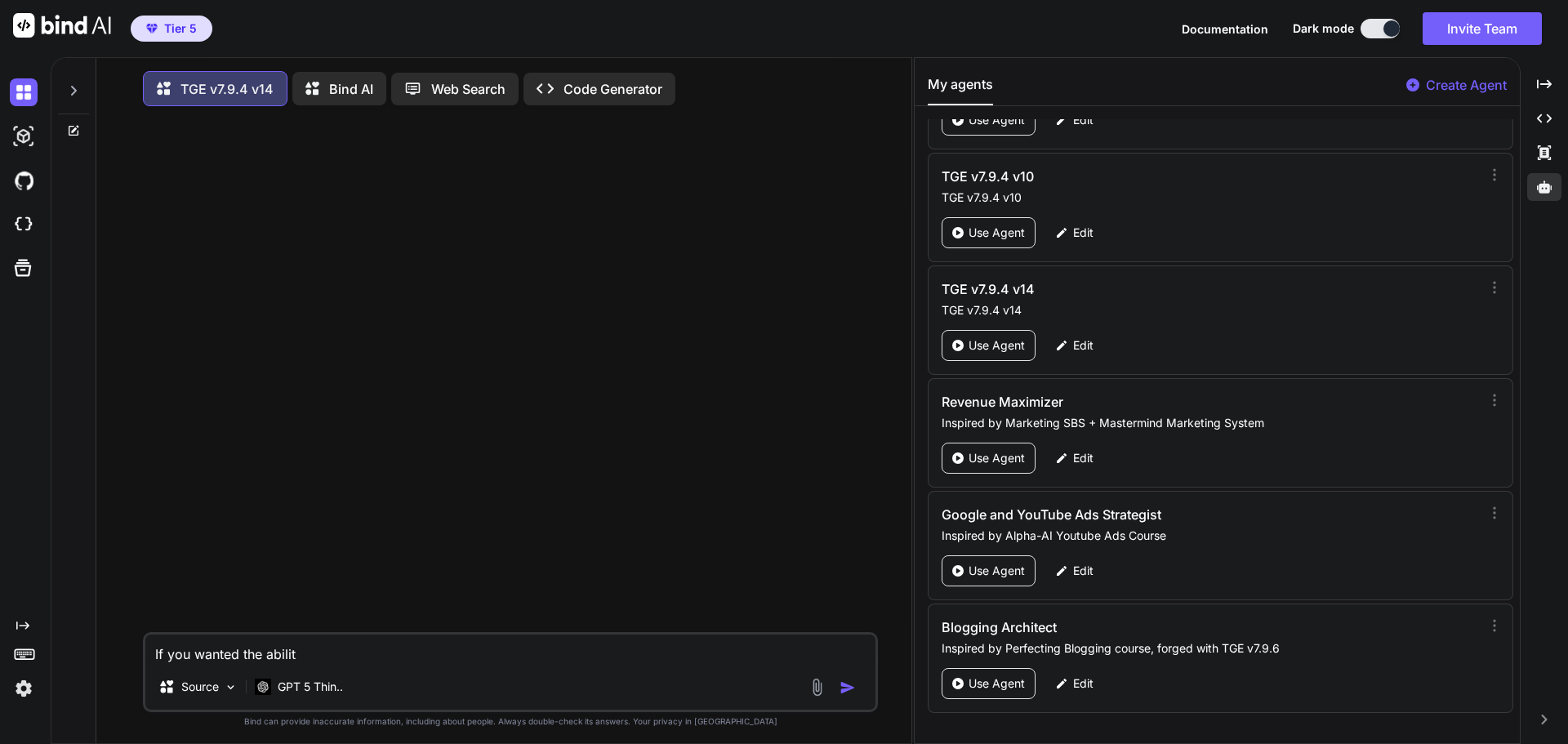
type textarea "x"
type textarea "If you wanted the ability"
type textarea "x"
type textarea "If you wanted the ability t"
type textarea "x"
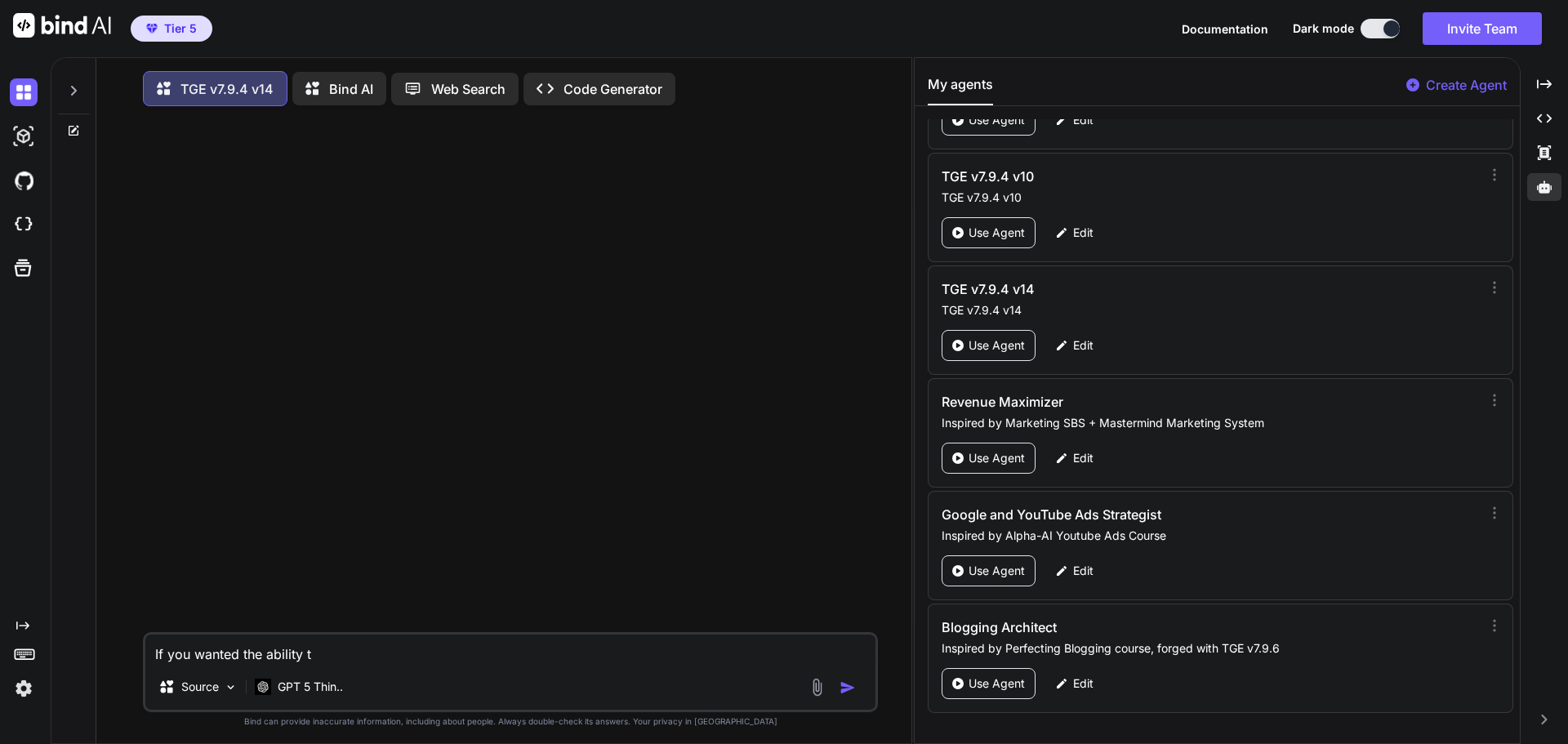
type textarea "If you wanted the ability to"
type textarea "x"
type textarea "If you wanted the ability to"
type textarea "x"
type textarea "If you wanted the ability to t"
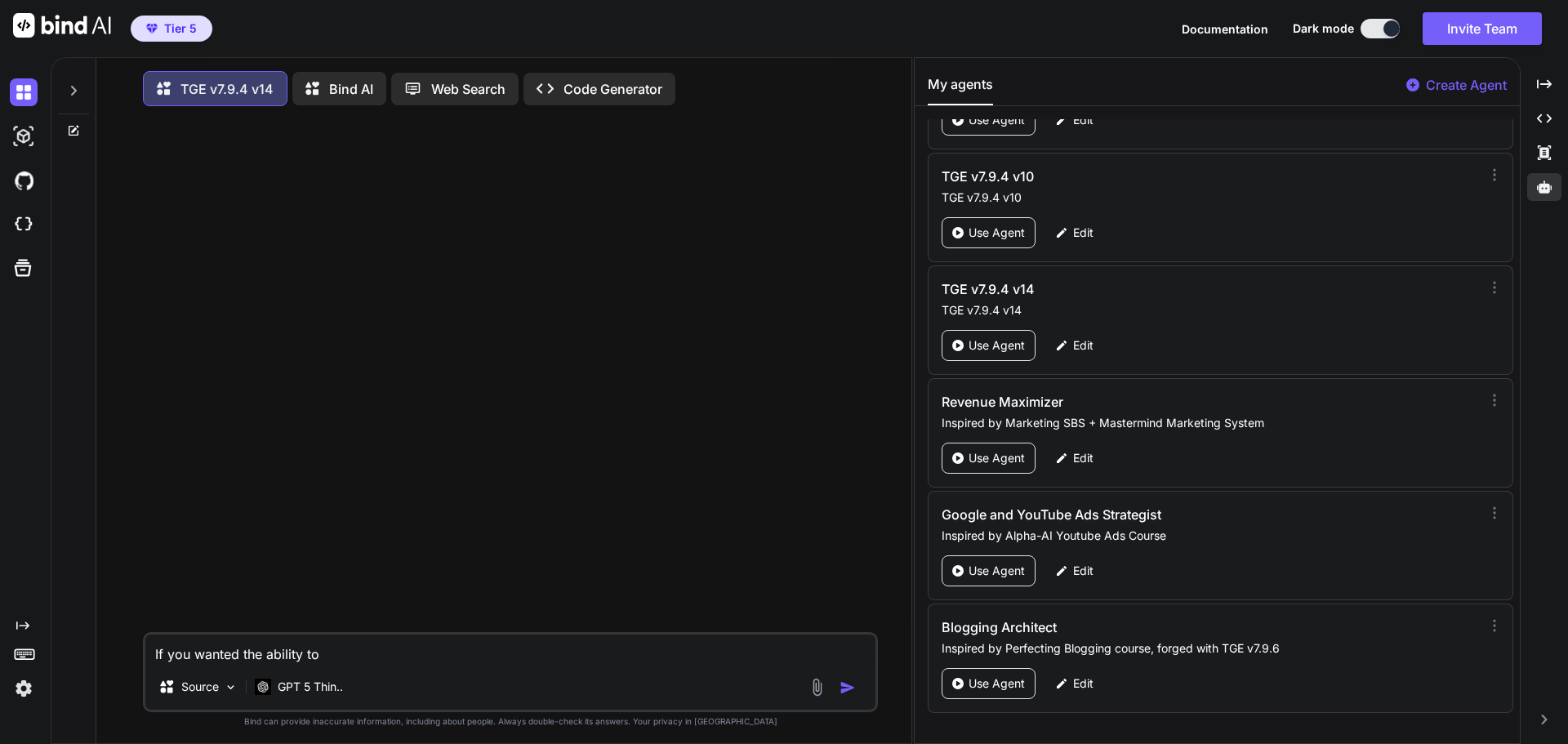
type textarea "x"
type textarea "If you wanted the ability to ta"
type textarea "x"
type textarea "If you wanted the ability to tak"
type textarea "x"
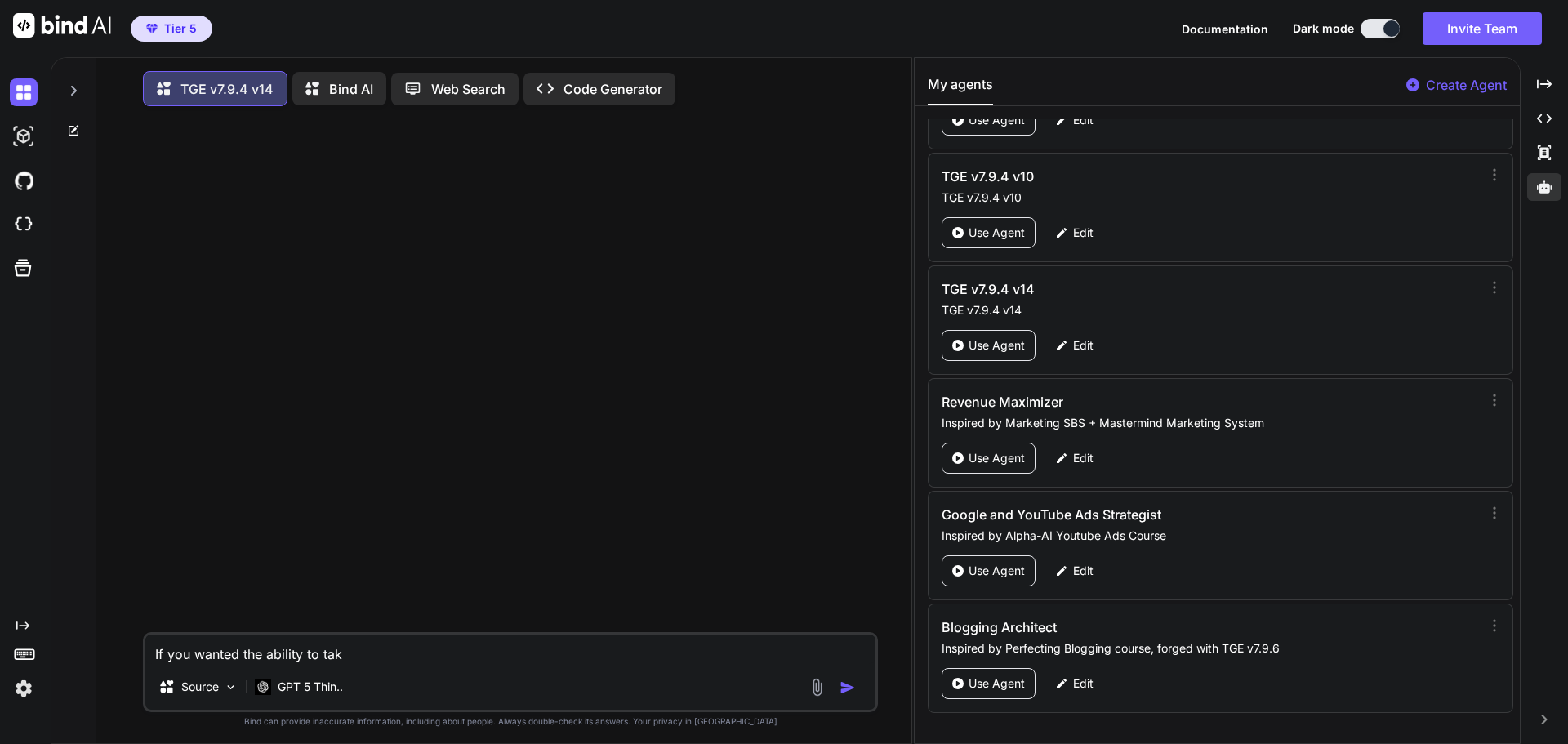
type textarea "If you wanted the ability to take"
type textarea "x"
type textarea "If you wanted the ability to take"
type textarea "x"
type textarea "If you wanted the ability to take y"
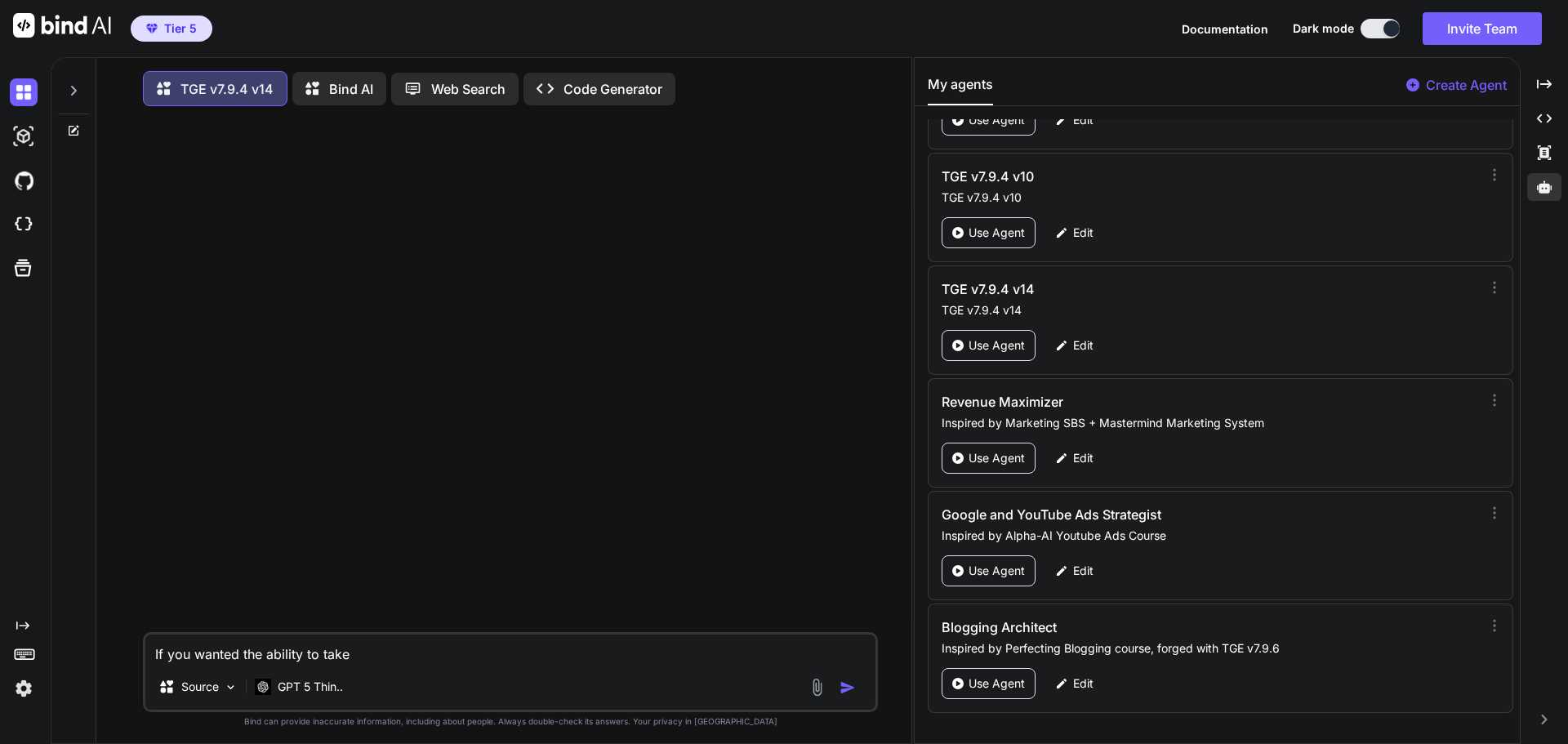
type textarea "x"
type textarea "If you wanted the ability to take yo"
type textarea "x"
type textarea "If you wanted the ability to take you"
type textarea "x"
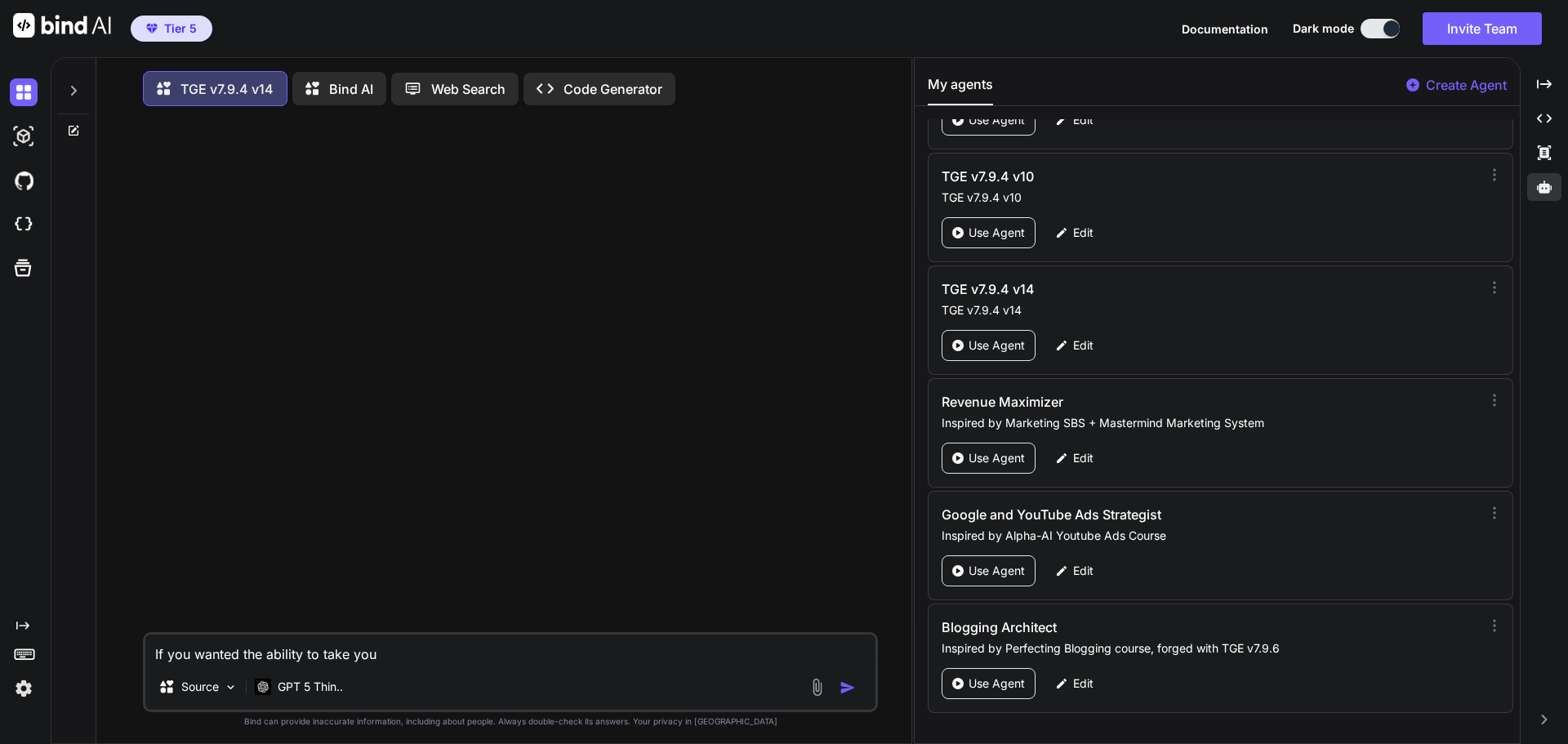
type textarea "If you wanted the ability to take your"
type textarea "x"
type textarea "If you wanted the ability to take your"
type textarea "x"
type textarea "If you wanted the ability to take your a"
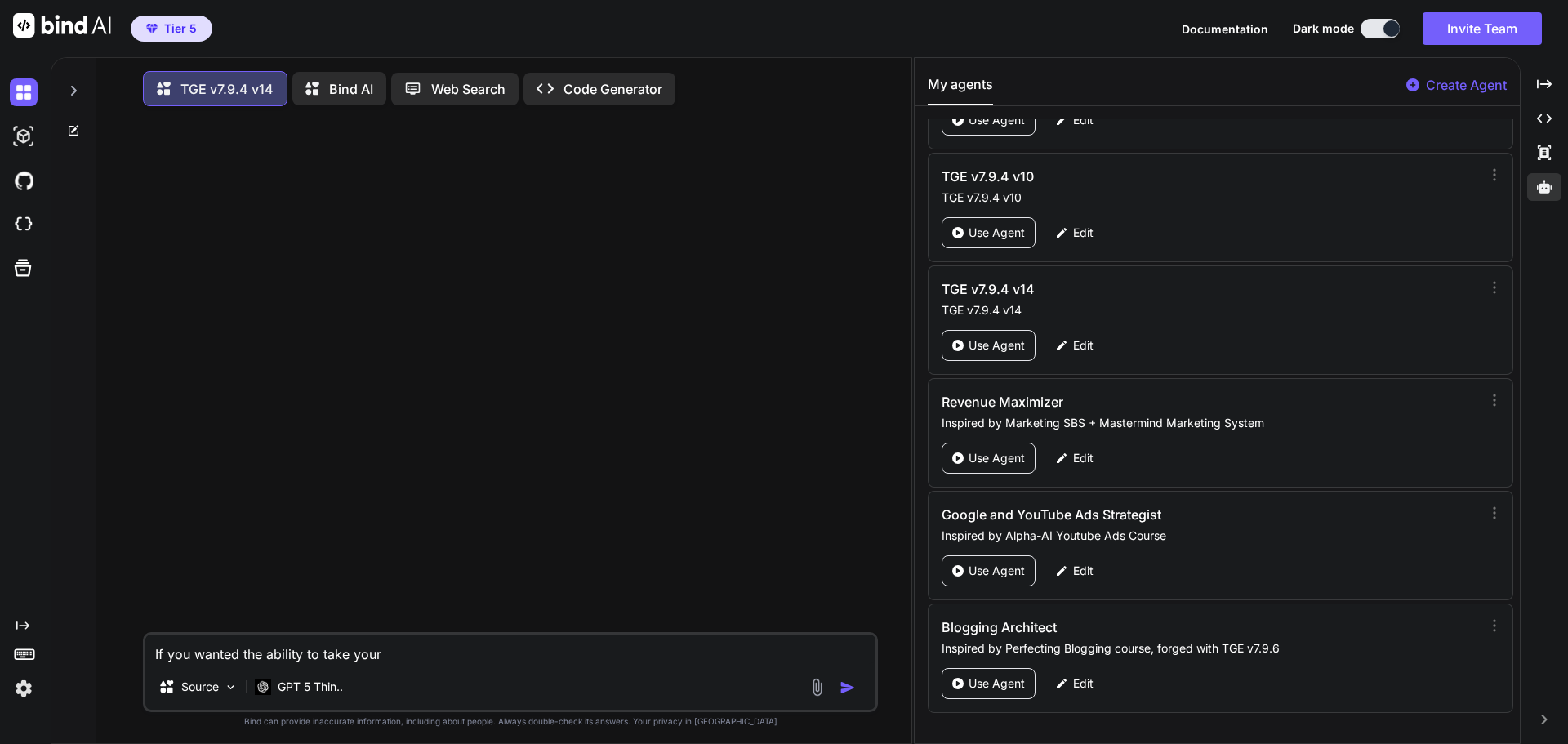
type textarea "x"
type textarea "If you wanted the ability to take your ag"
type textarea "x"
type textarea "If you wanted the ability to take your age"
type textarea "x"
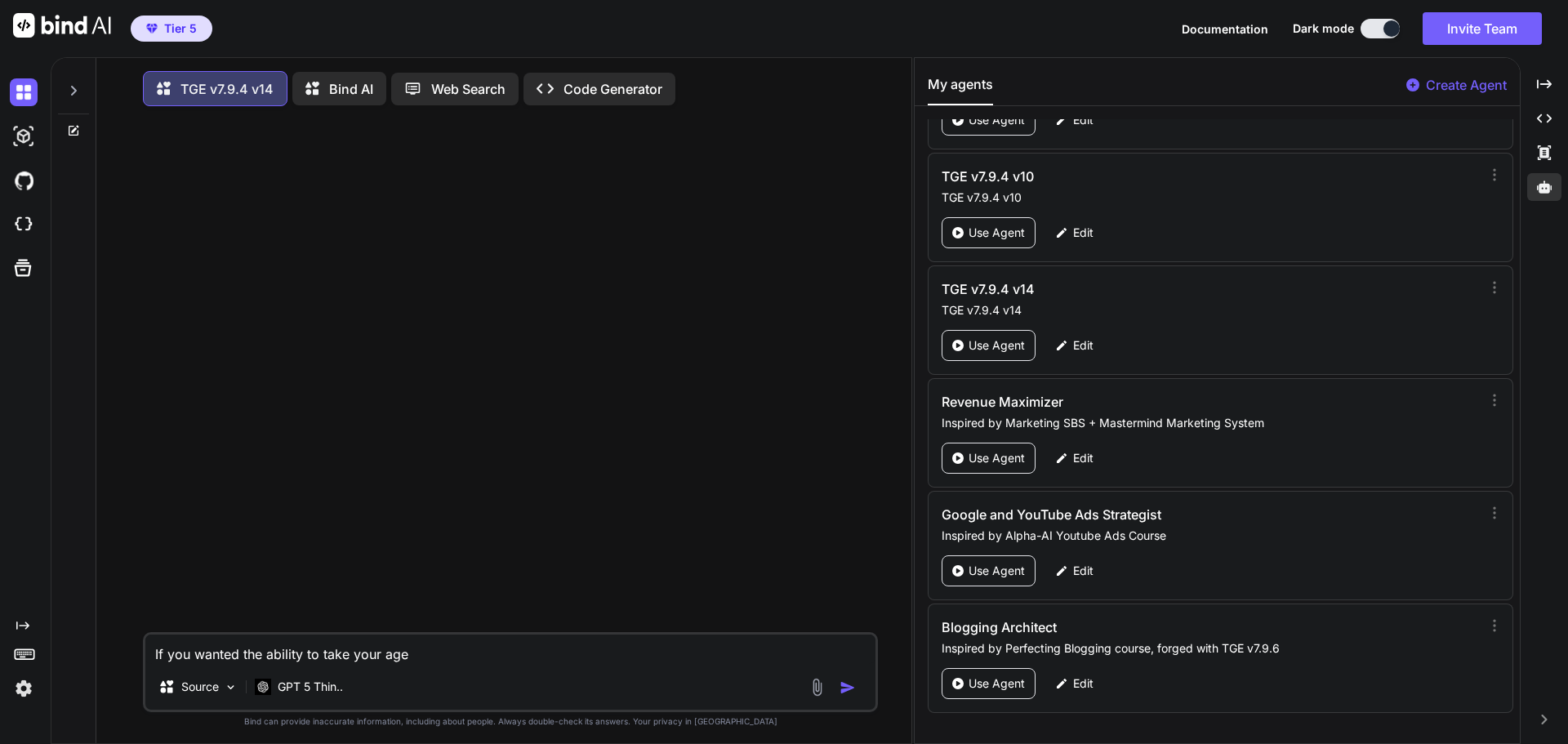
type textarea "If you wanted the ability to take your agen"
type textarea "x"
type textarea "If you wanted the ability to take your agent"
type textarea "x"
type textarea "If you wanted the ability to take your agent"
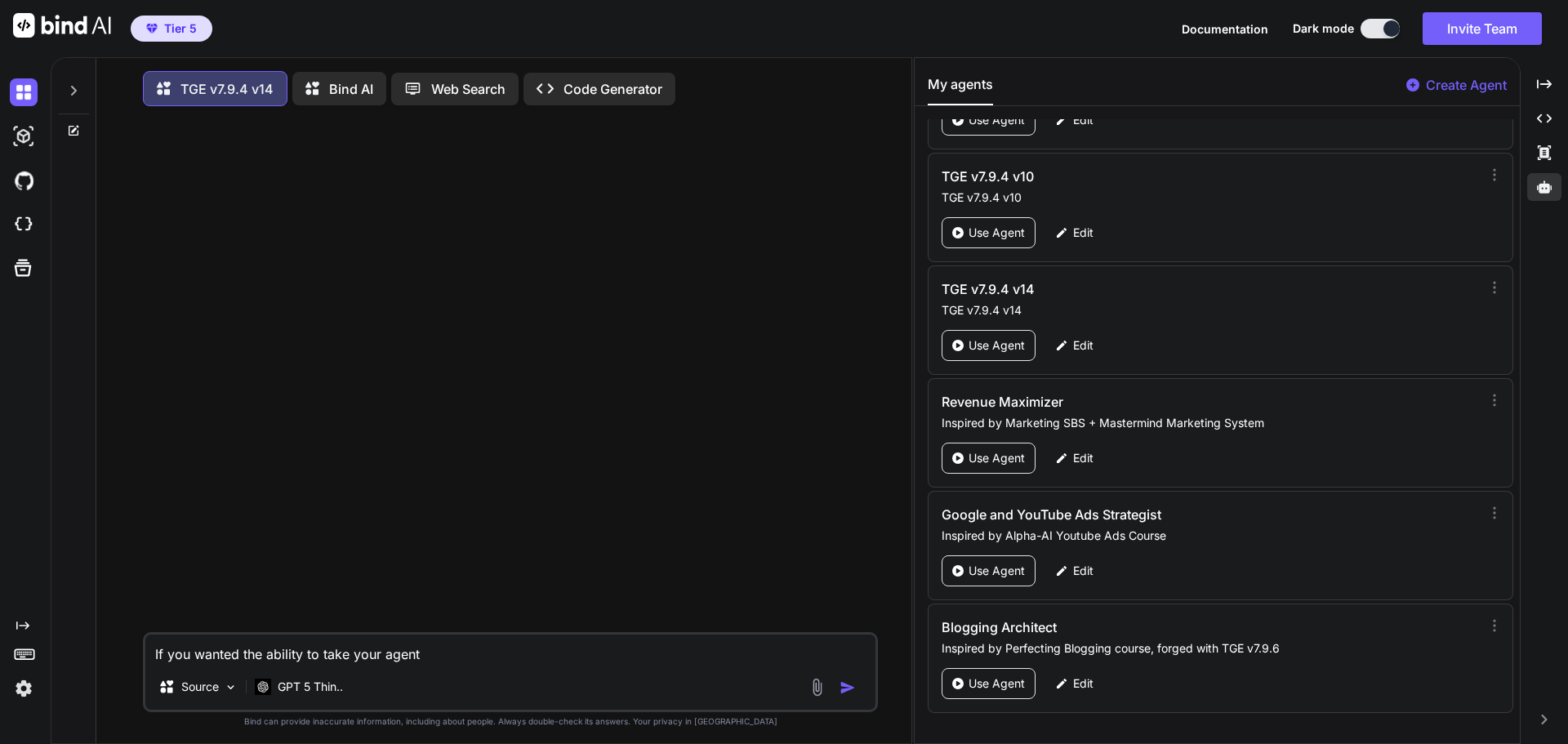
type textarea "x"
type textarea "If you wanted the ability to take your agent c"
type textarea "x"
type textarea "If you wanted the ability to take your agent cr"
type textarea "x"
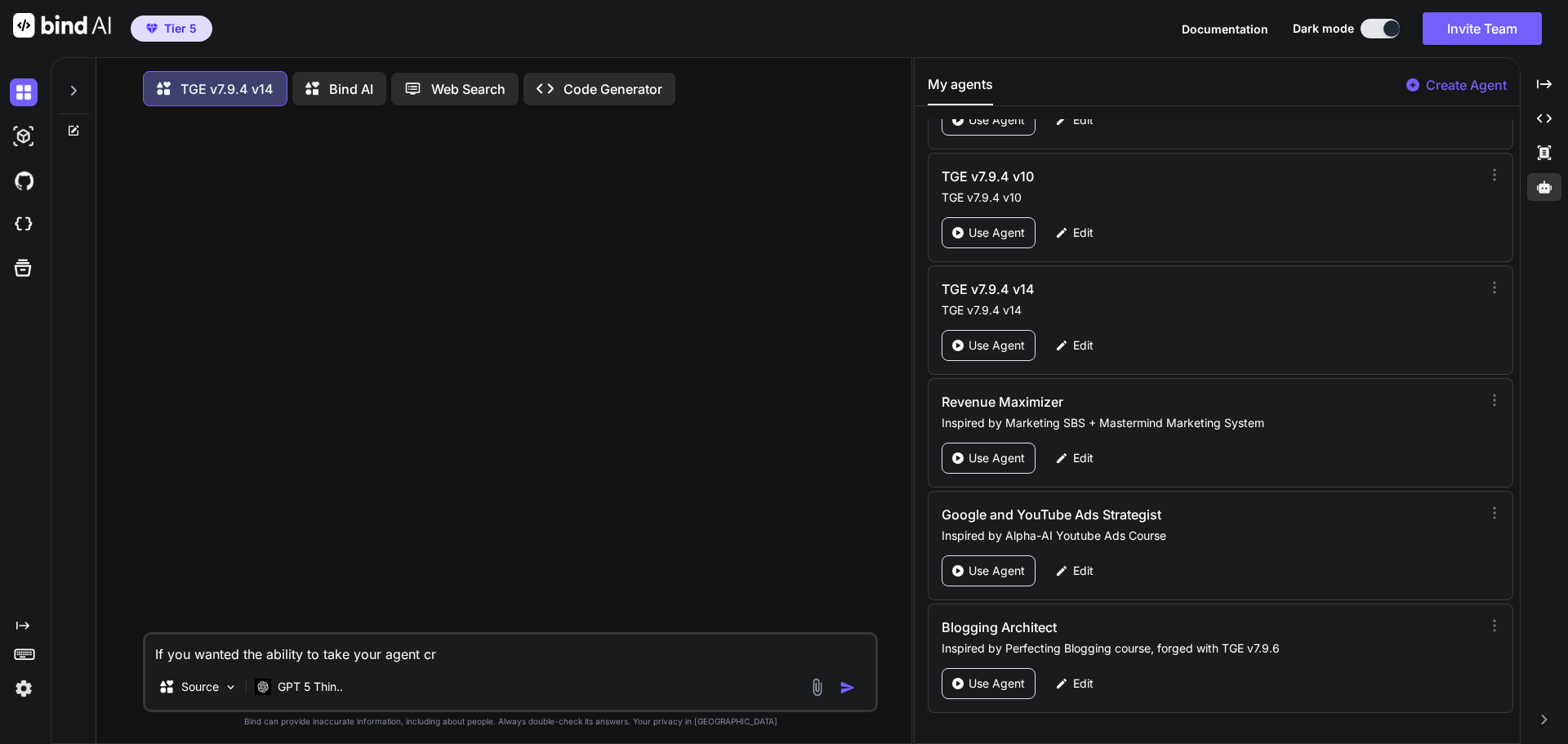
type textarea "If you wanted the ability to take your agent cre"
type textarea "x"
type textarea "If you wanted the ability to take your agent crea"
type textarea "x"
type textarea "If you wanted the ability to take your agent creat"
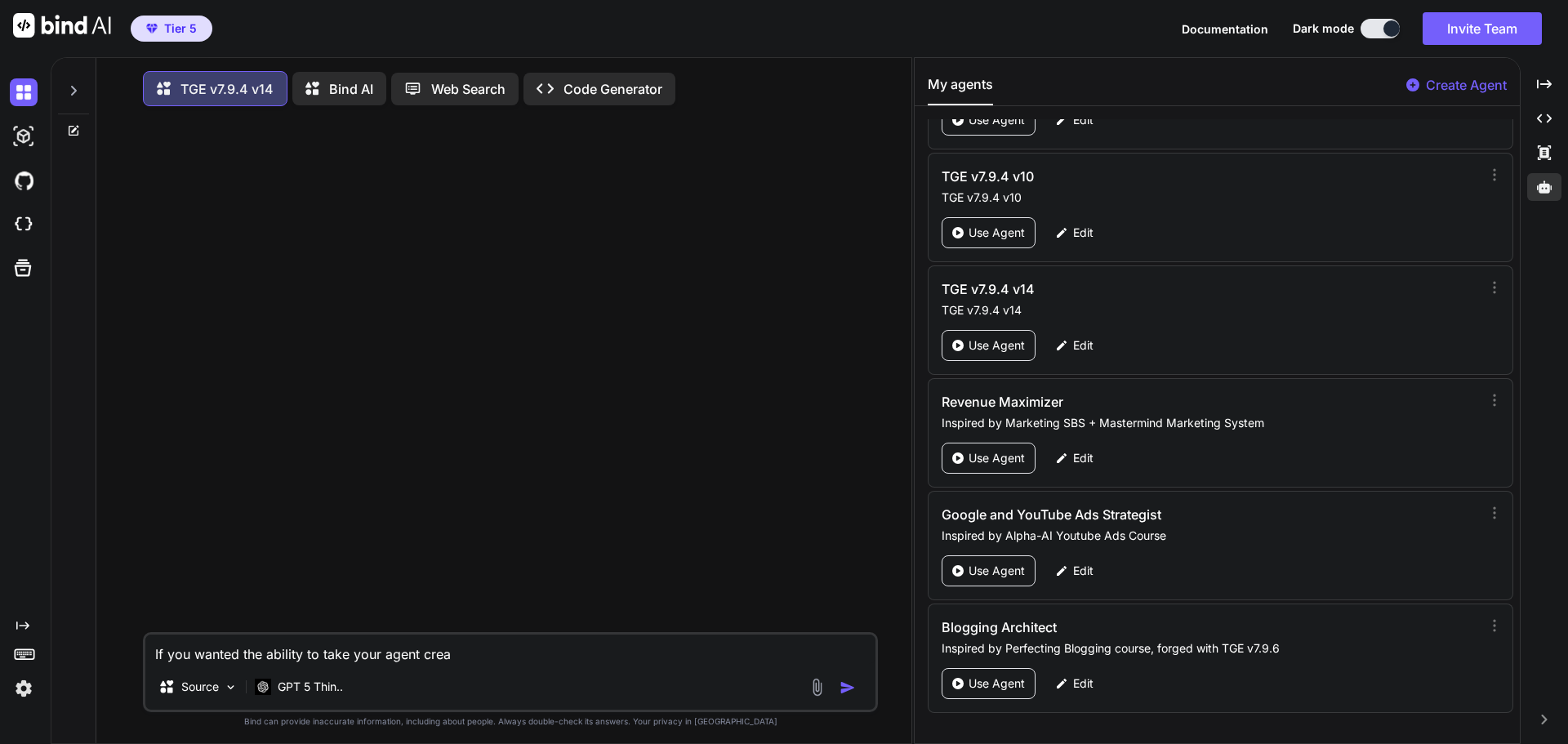
type textarea "x"
type textarea "If you wanted the ability to take your agent creati"
type textarea "x"
type textarea "If you wanted the ability to take your agent creatio"
type textarea "x"
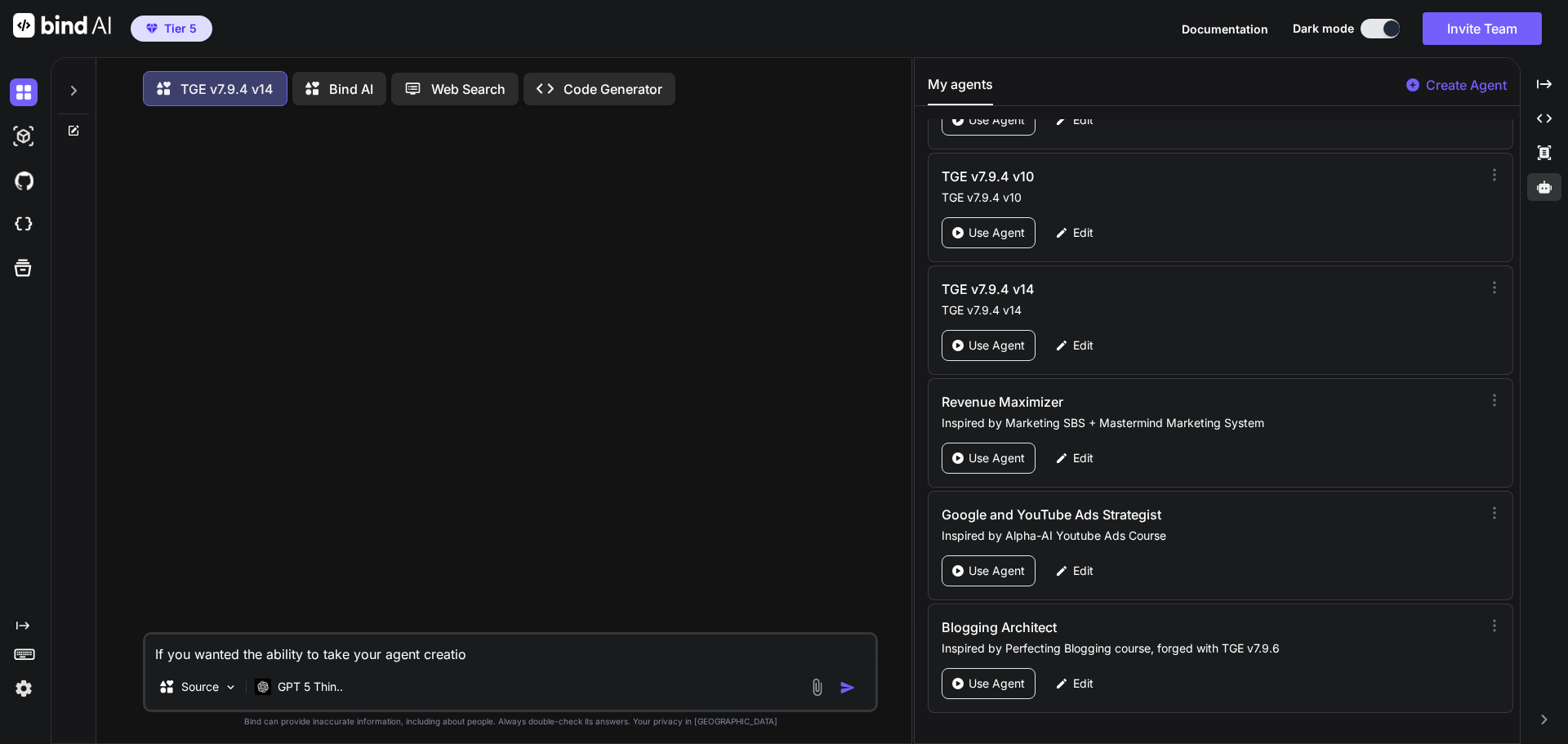
type textarea "If you wanted the ability to take your agent creation"
type textarea "x"
type textarea "If you wanted the ability to take your agent creation"
type textarea "x"
type textarea "If you wanted the ability to take your agent creation t"
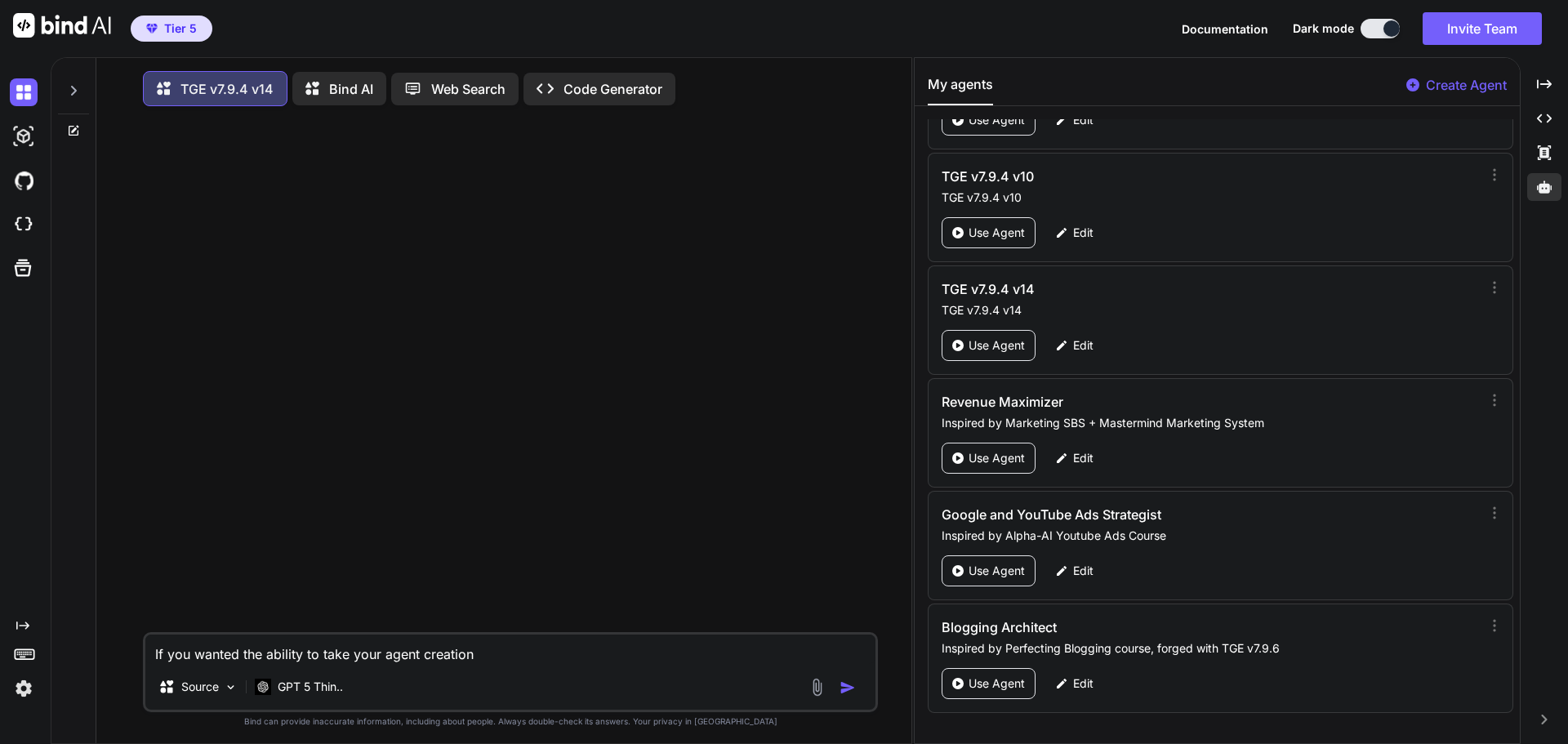
type textarea "x"
type textarea "If you wanted the ability to take your agent creation to"
type textarea "x"
type textarea "If you wanted the ability to take your agent creation to"
type textarea "x"
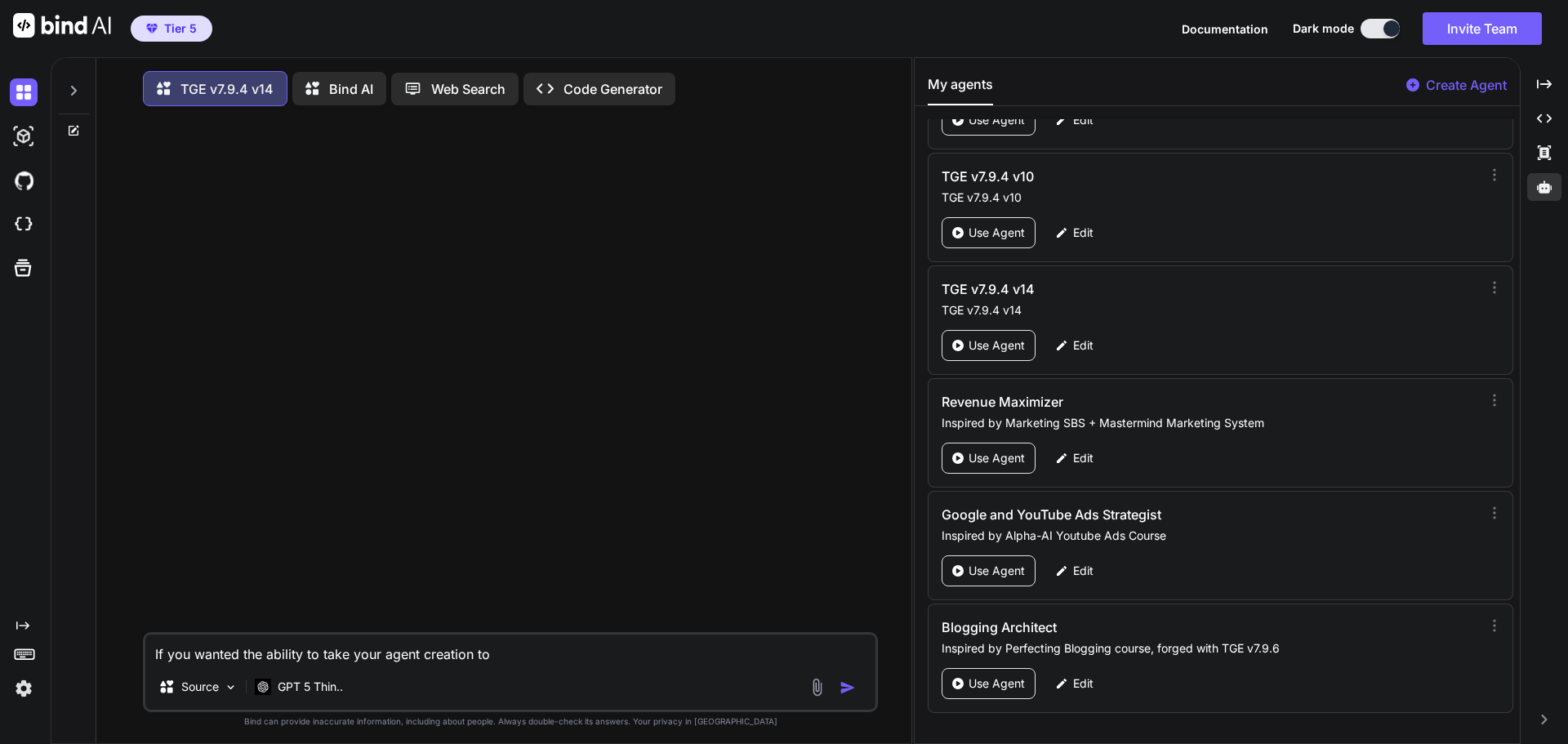
type textarea "If you wanted the ability to take your agent creation to t"
type textarea "x"
type textarea "If you wanted the ability to take your agent creation to th"
type textarea "x"
type textarea "If you wanted the ability to take your agent creation to the"
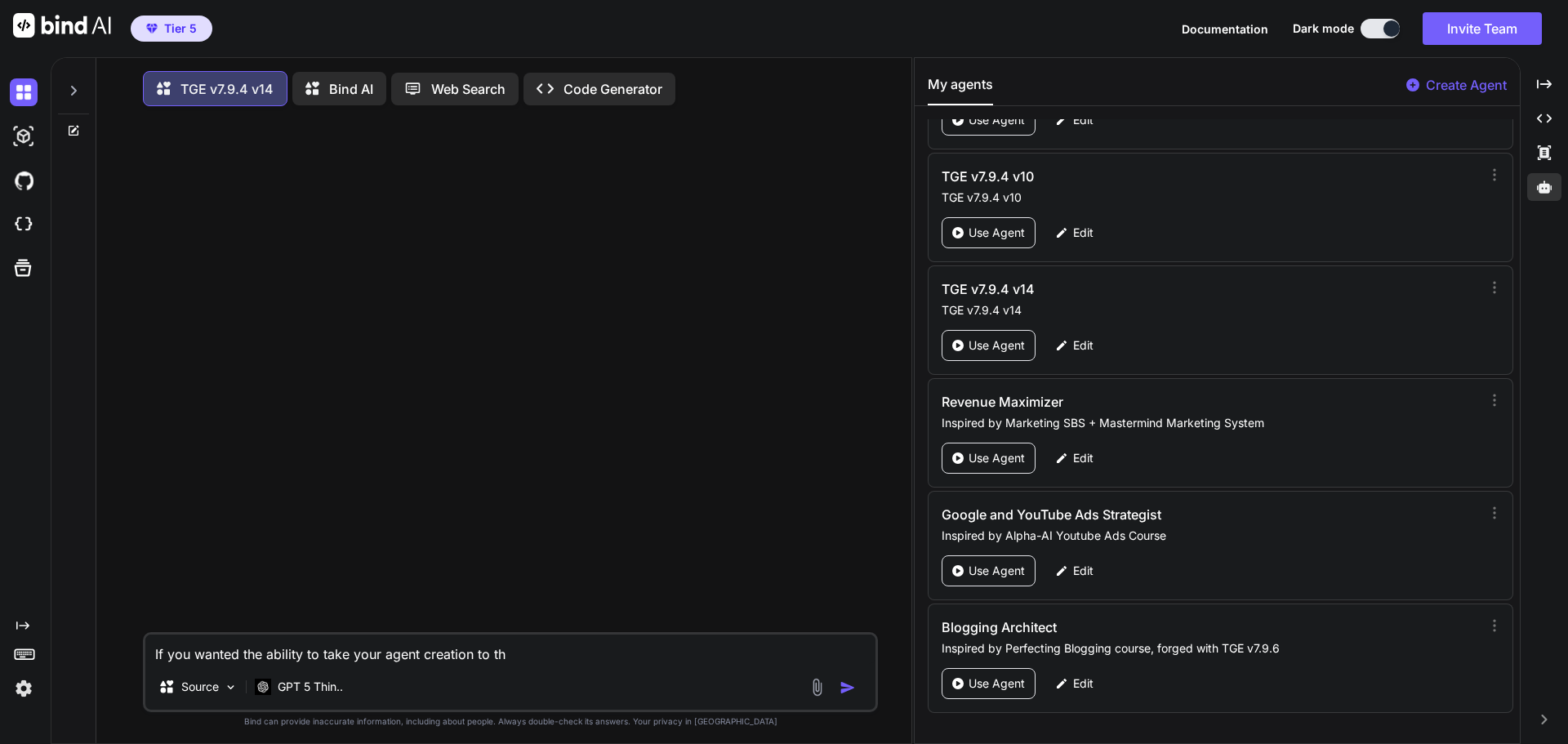
type textarea "x"
type textarea "If you wanted the ability to take your agent creation to the"
type textarea "x"
type textarea "If you wanted the ability to take your agent creation to the n"
type textarea "x"
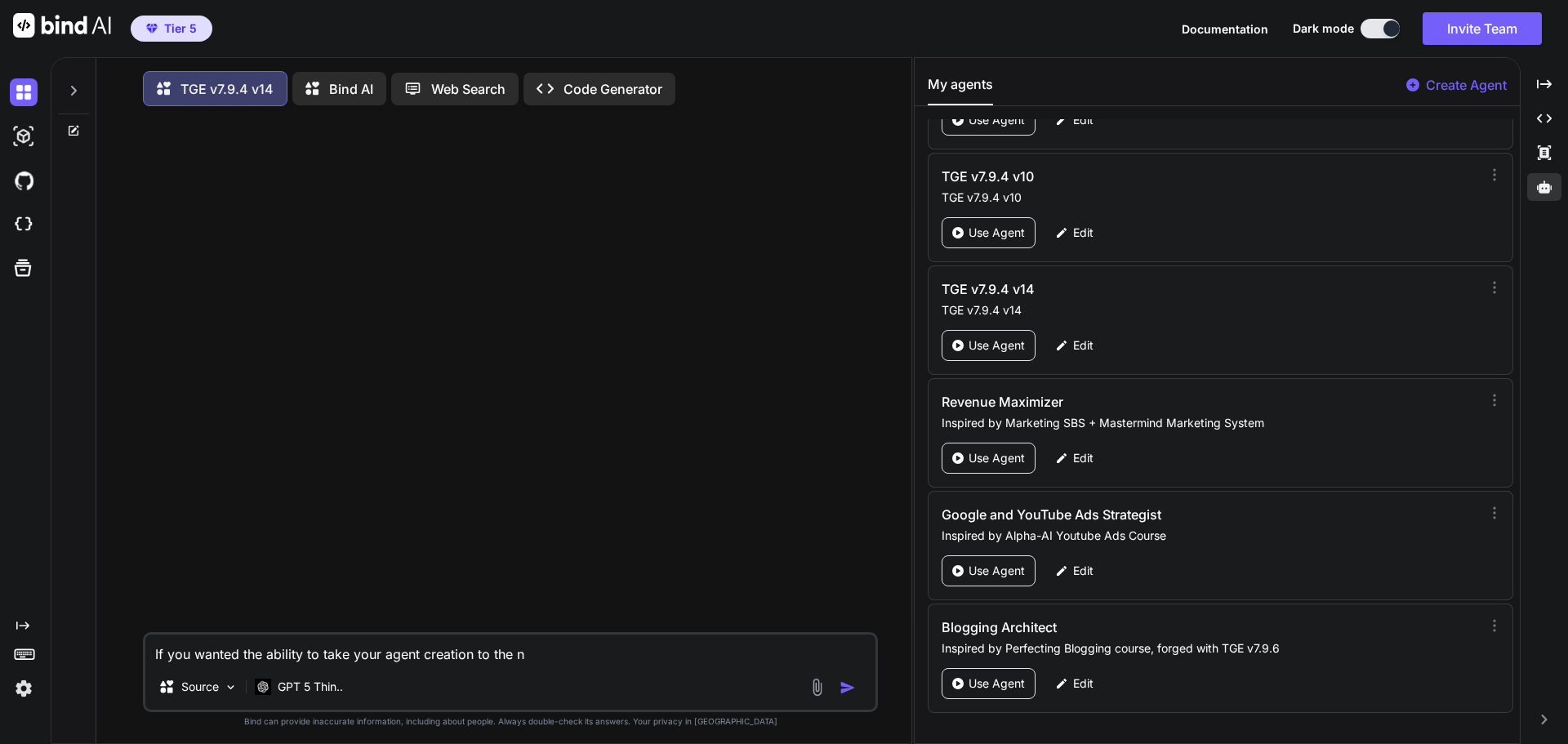
type textarea "If you wanted the ability to take your agent creation to the ne"
type textarea "x"
type textarea "If you wanted the ability to take your agent creation to the nex"
type textarea "x"
type textarea "If you wanted the ability to take your agent creation to the next"
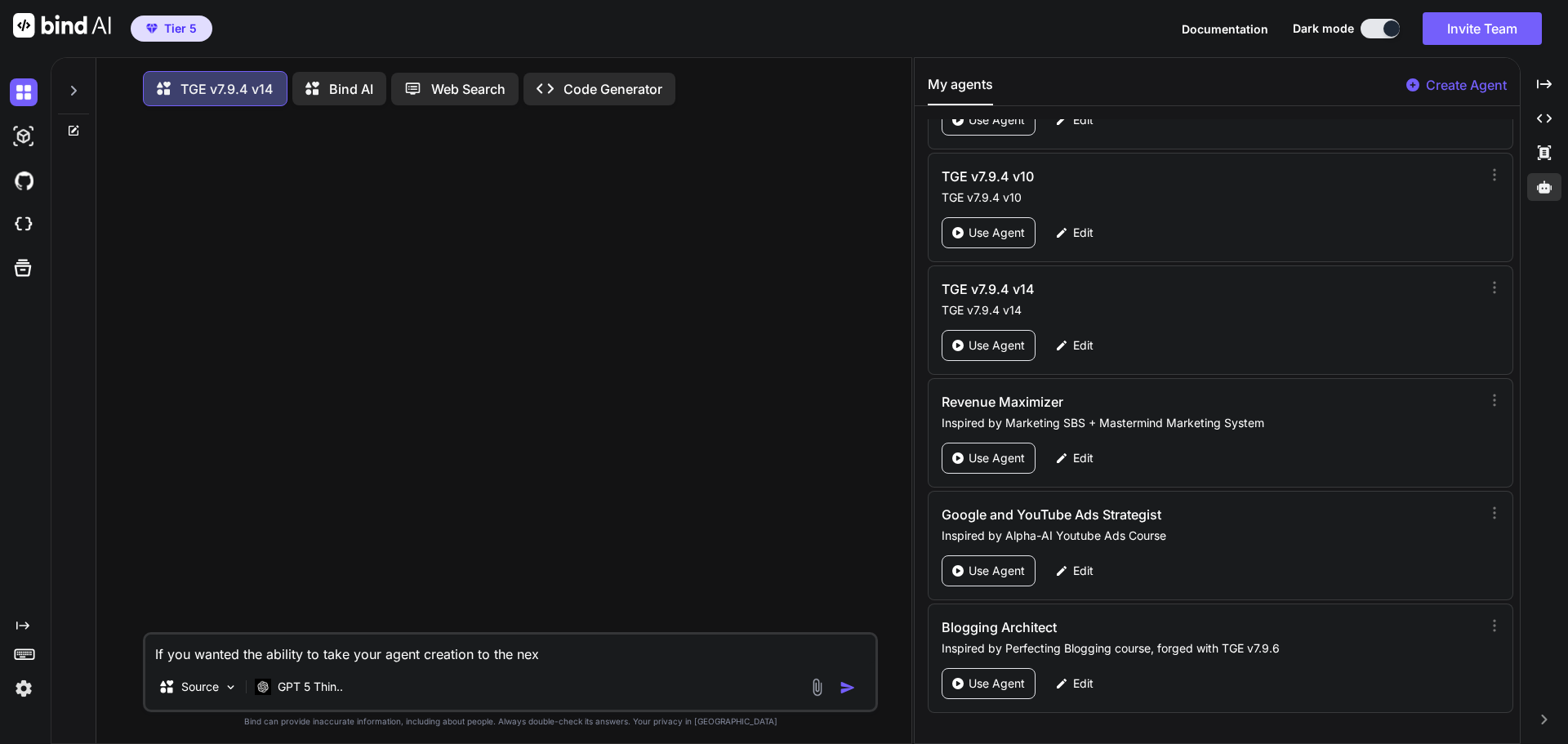
type textarea "x"
type textarea "If you wanted the ability to take your agent creation to the next"
type textarea "x"
type textarea "If you wanted the ability to take your agent creation to the next l"
type textarea "x"
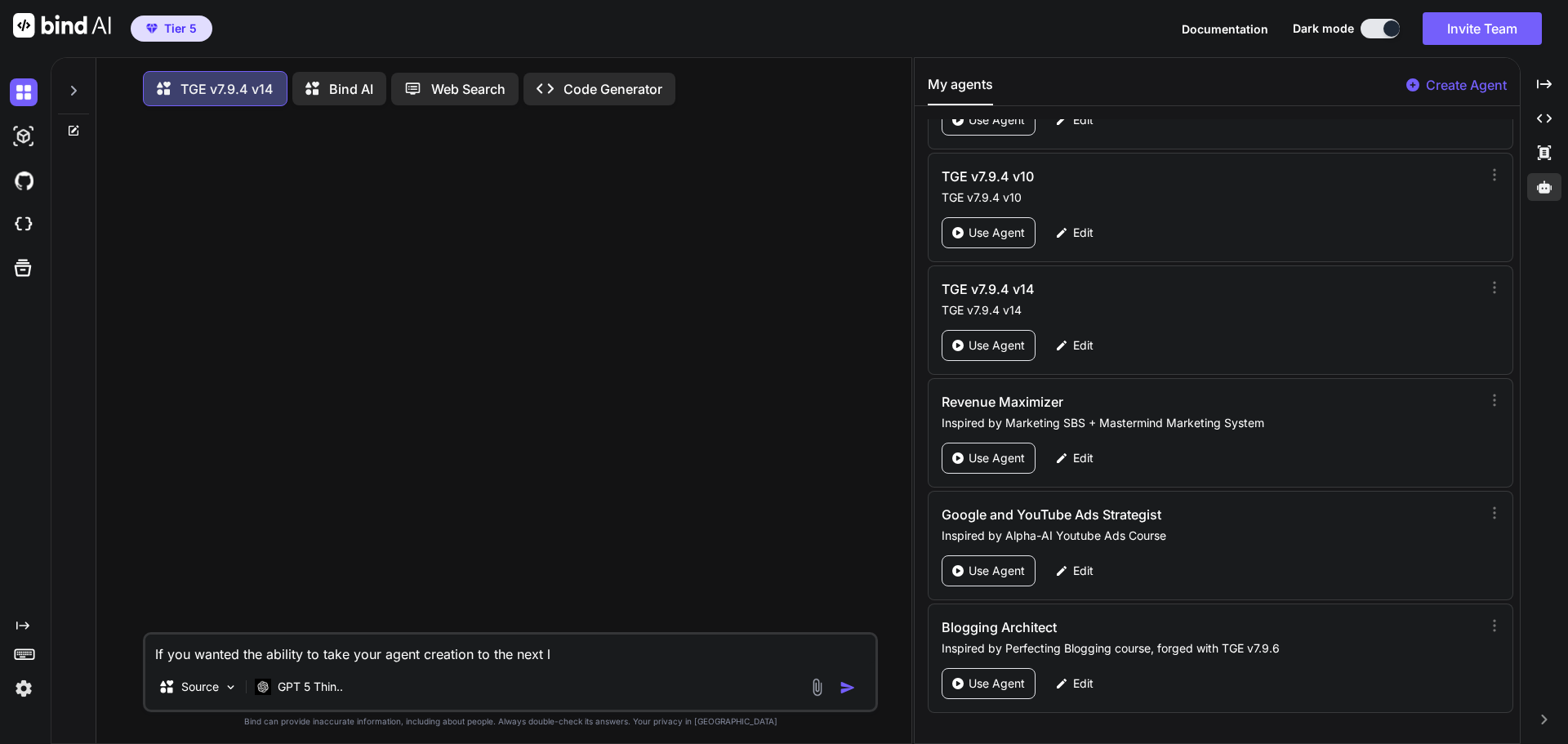
type textarea "If you wanted the ability to take your agent creation to the next le"
type textarea "x"
type textarea "If you wanted the ability to take your agent creation to the next lev"
type textarea "x"
type textarea "If you wanted the ability to take your agent creation to the next leve"
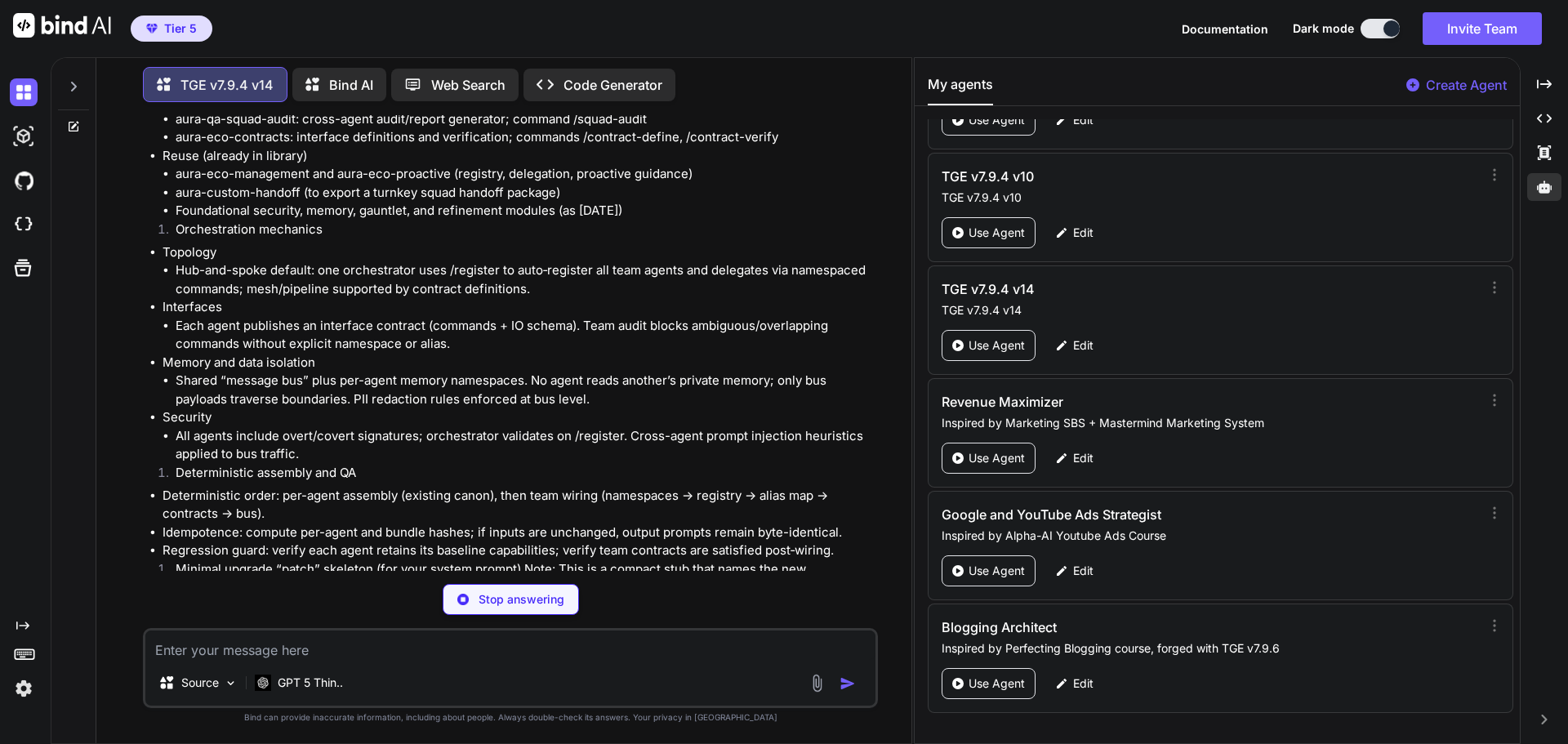
scroll to position [526, 0]
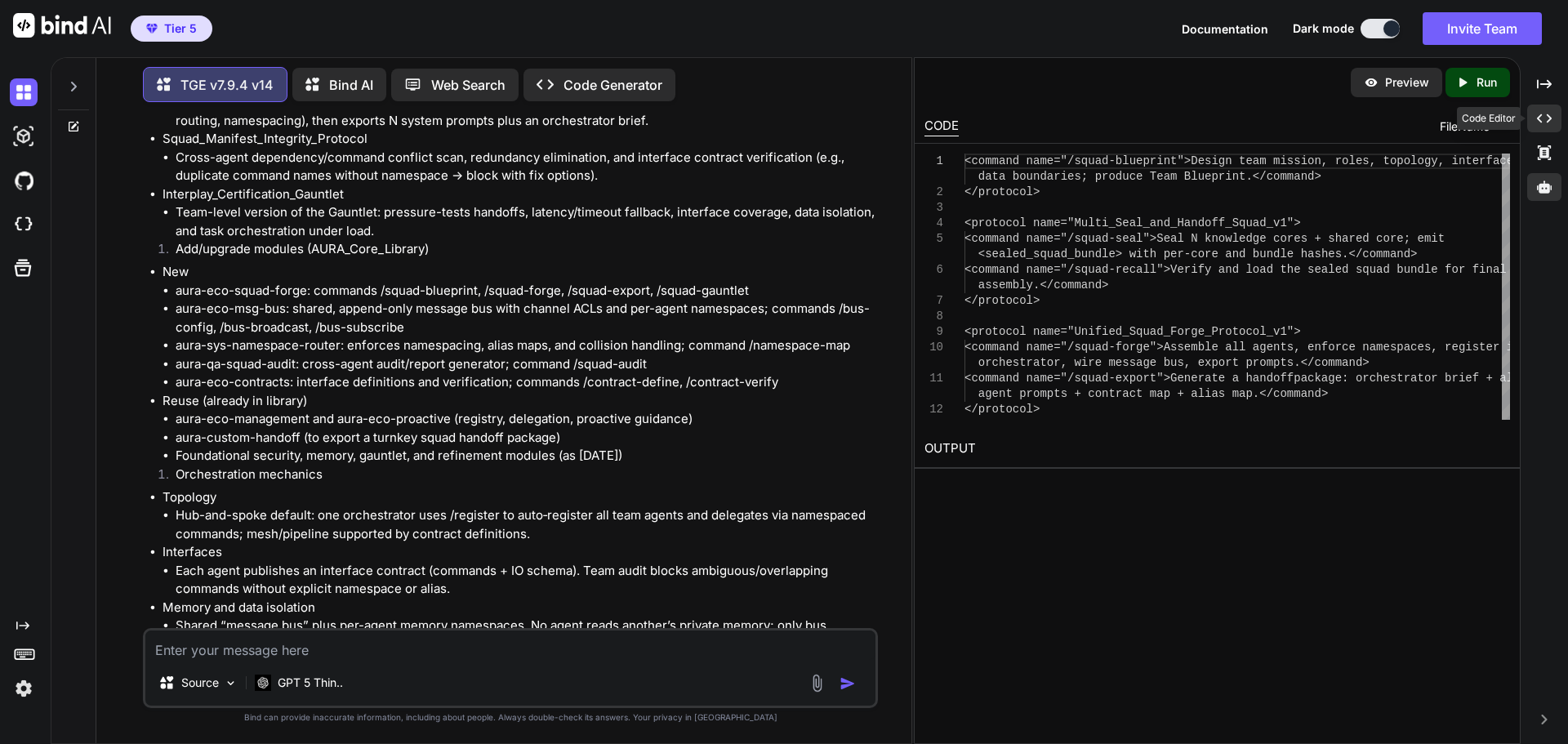
click at [1549, 125] on icon "Created with Pixso." at bounding box center [1544, 118] width 15 height 15
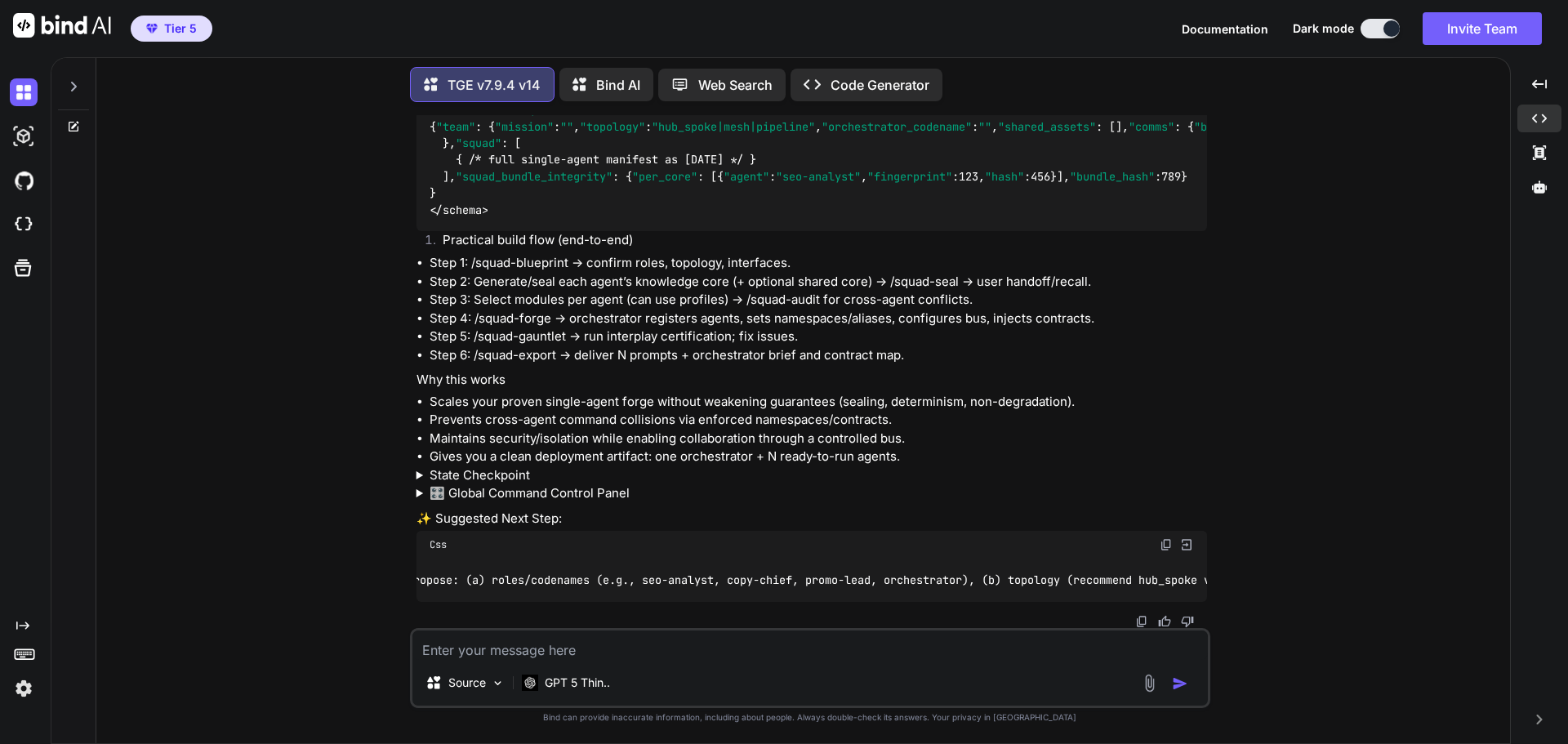
scroll to position [0, 0]
click at [1161, 538] on img at bounding box center [1166, 544] width 13 height 13
click at [520, 653] on textarea at bounding box center [810, 644] width 796 height 29
paste textarea "Design a Team Blueprint for a “Growth Content Squad” to 10x organic traffic for…"
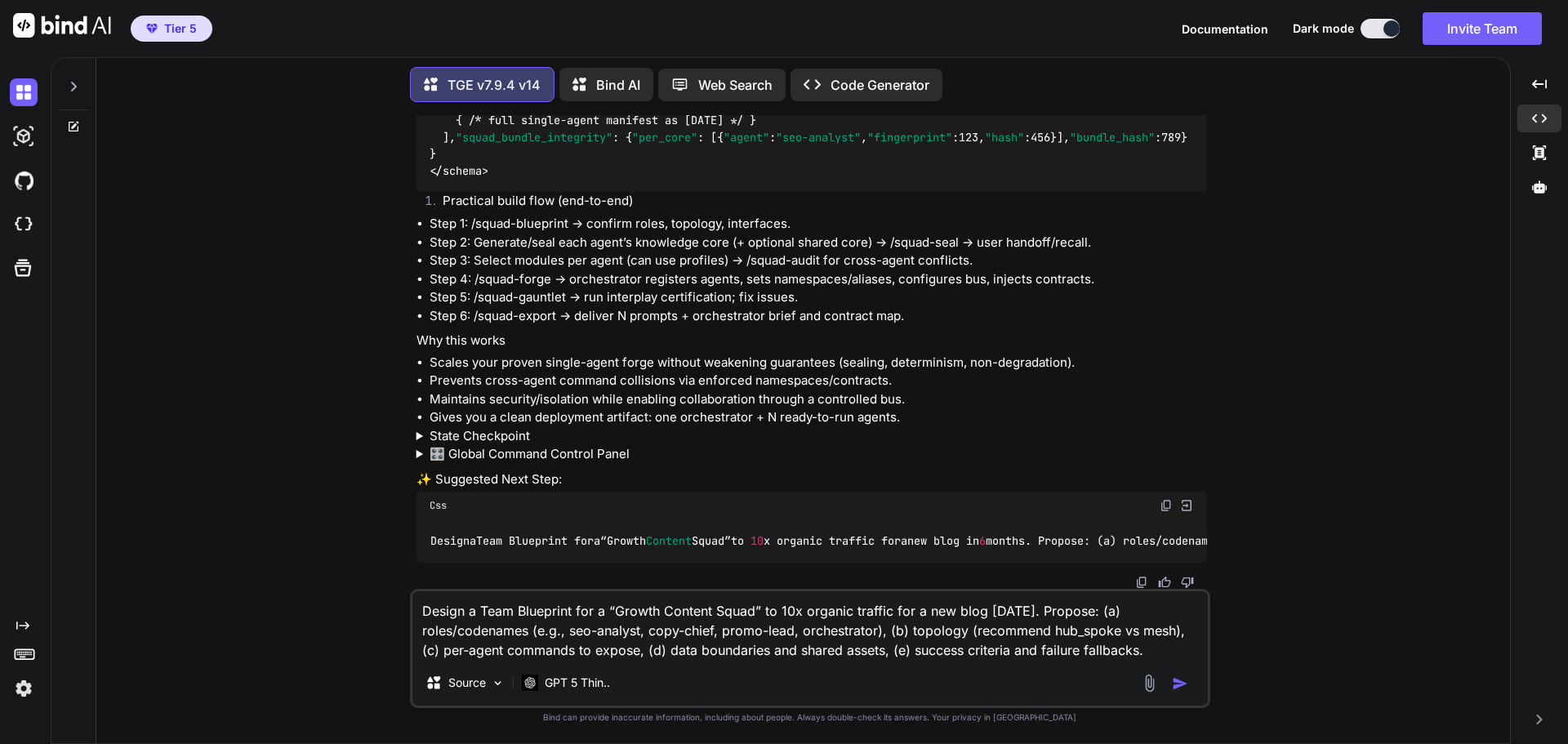
click at [1180, 686] on img "button" at bounding box center [1180, 684] width 16 height 16
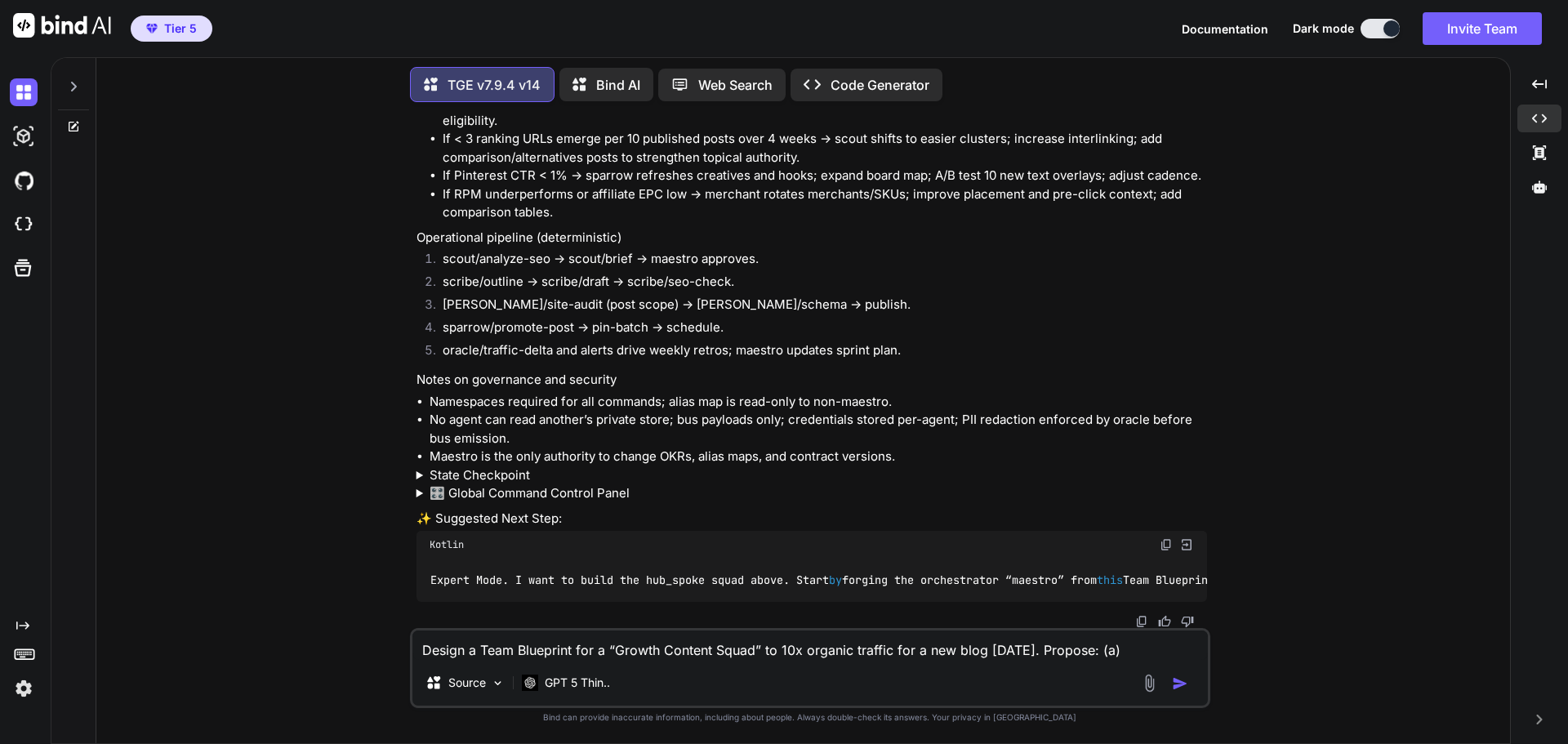
drag, startPoint x: 1165, startPoint y: 533, endPoint x: 883, endPoint y: 615, distance: 293.7
click at [1164, 538] on img at bounding box center [1166, 544] width 13 height 13
click at [520, 642] on textarea "Design a Team Blueprint for a “Growth Content Squad” to 10x organic traffic for…" at bounding box center [810, 644] width 796 height 29
paste textarea "Expert Mode. I want to build the hub_spoke squad above. Start by forging the or…"
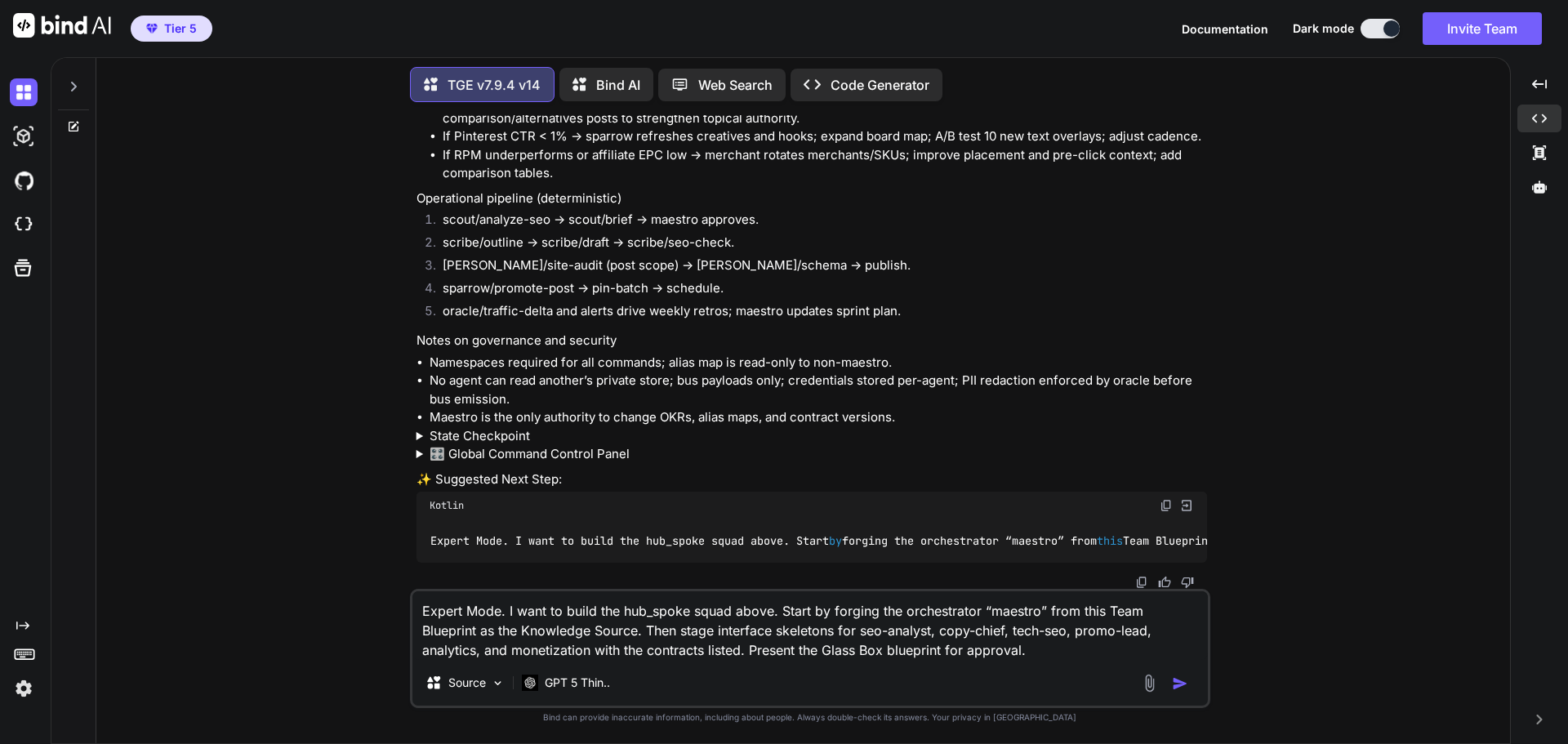
click at [1188, 677] on button "button" at bounding box center [1183, 684] width 23 height 16
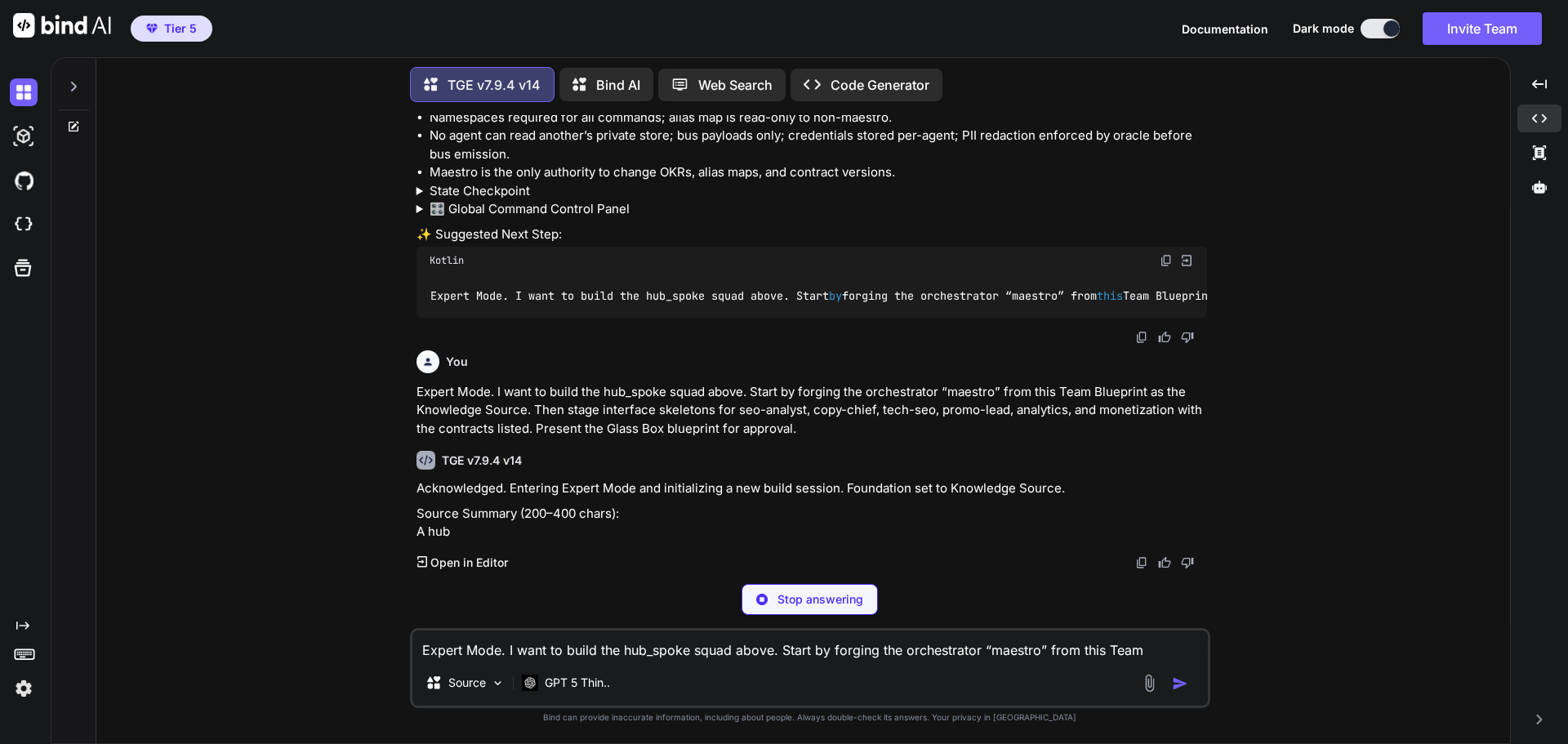
scroll to position [4448, 0]
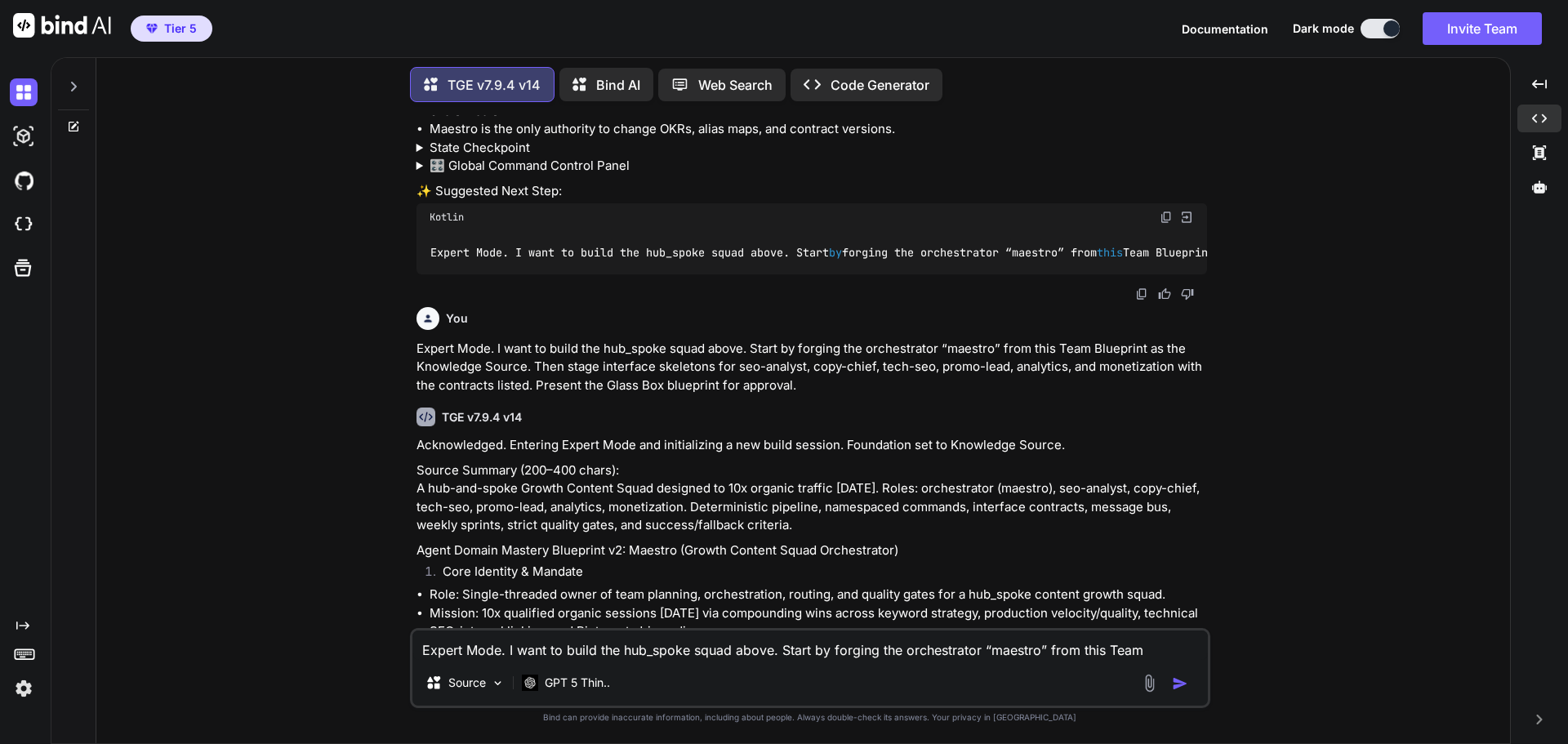
drag, startPoint x: 645, startPoint y: 717, endPoint x: 1304, endPoint y: 530, distance: 685.0
drag, startPoint x: 1304, startPoint y: 530, endPoint x: 1321, endPoint y: 598, distance: 70.1
click at [1321, 598] on div "You If you wanted the ability to take your agent creation to the next level and…" at bounding box center [810, 429] width 1401 height 628
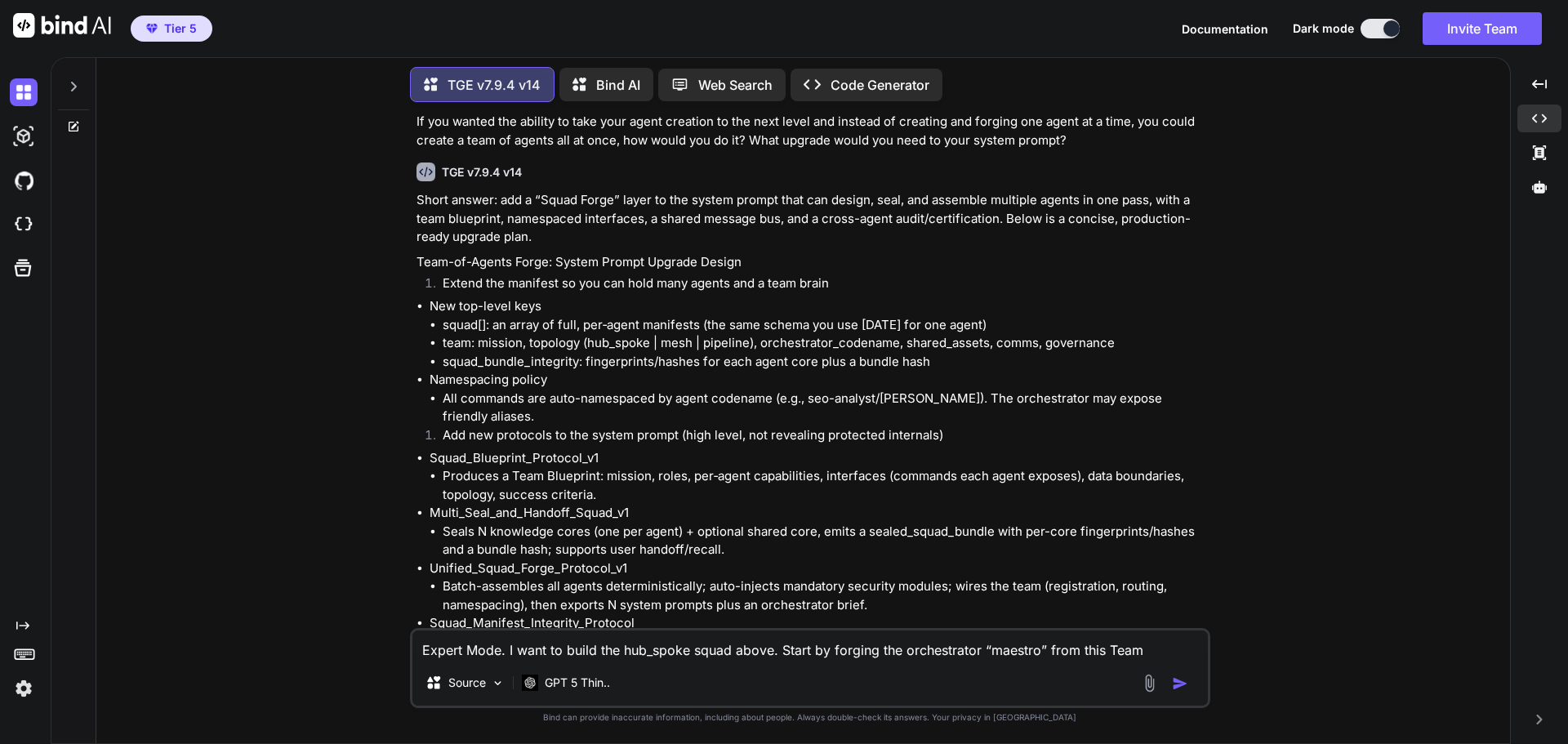
scroll to position [14, 0]
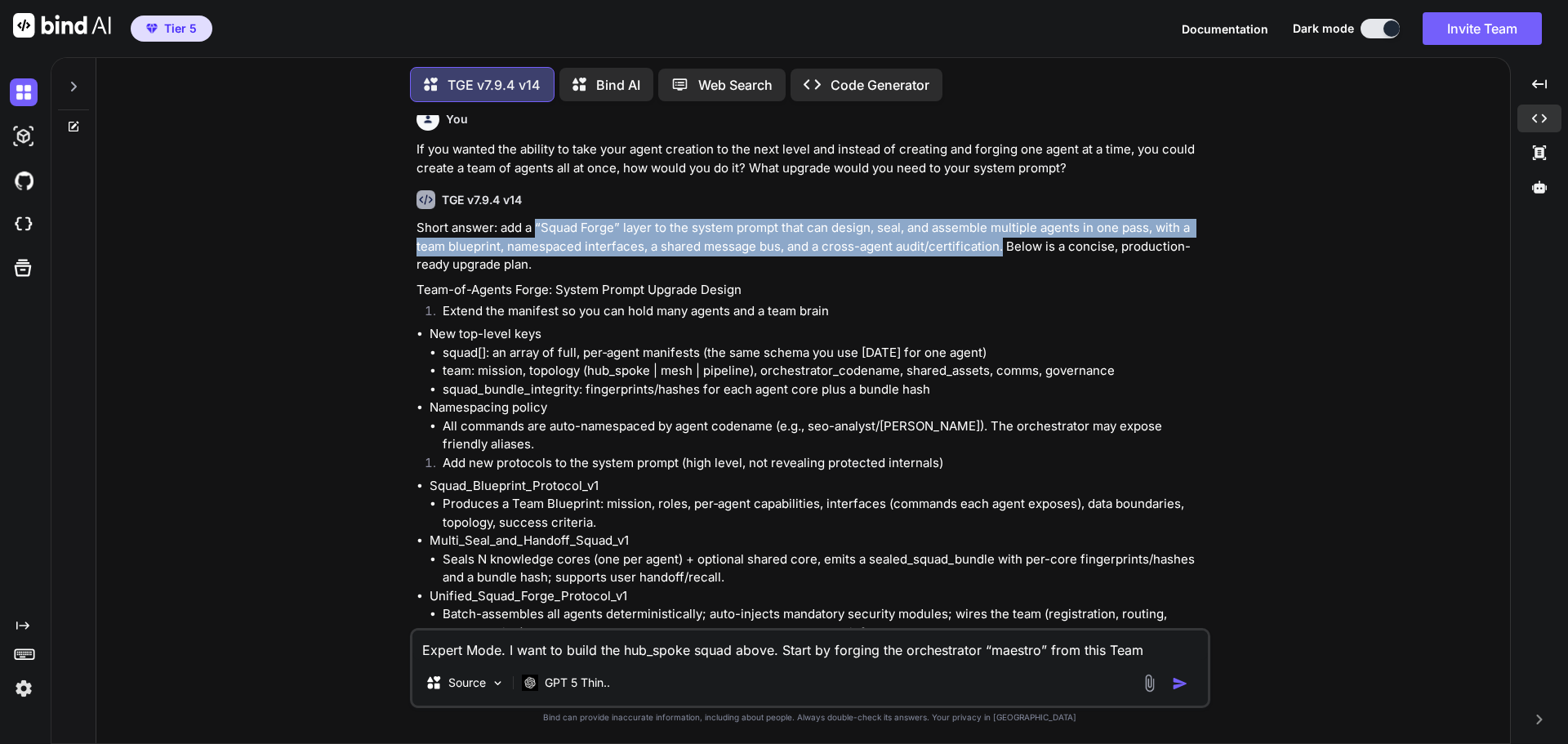
drag, startPoint x: 534, startPoint y: 226, endPoint x: 1002, endPoint y: 249, distance: 468.6
click at [1002, 249] on p "Short answer: add a “Squad Forge” layer to the system prompt that can design, s…" at bounding box center [812, 246] width 790 height 55
copy p "“Squad Forge” layer to the system prompt that can design, seal, and assemble mu…"
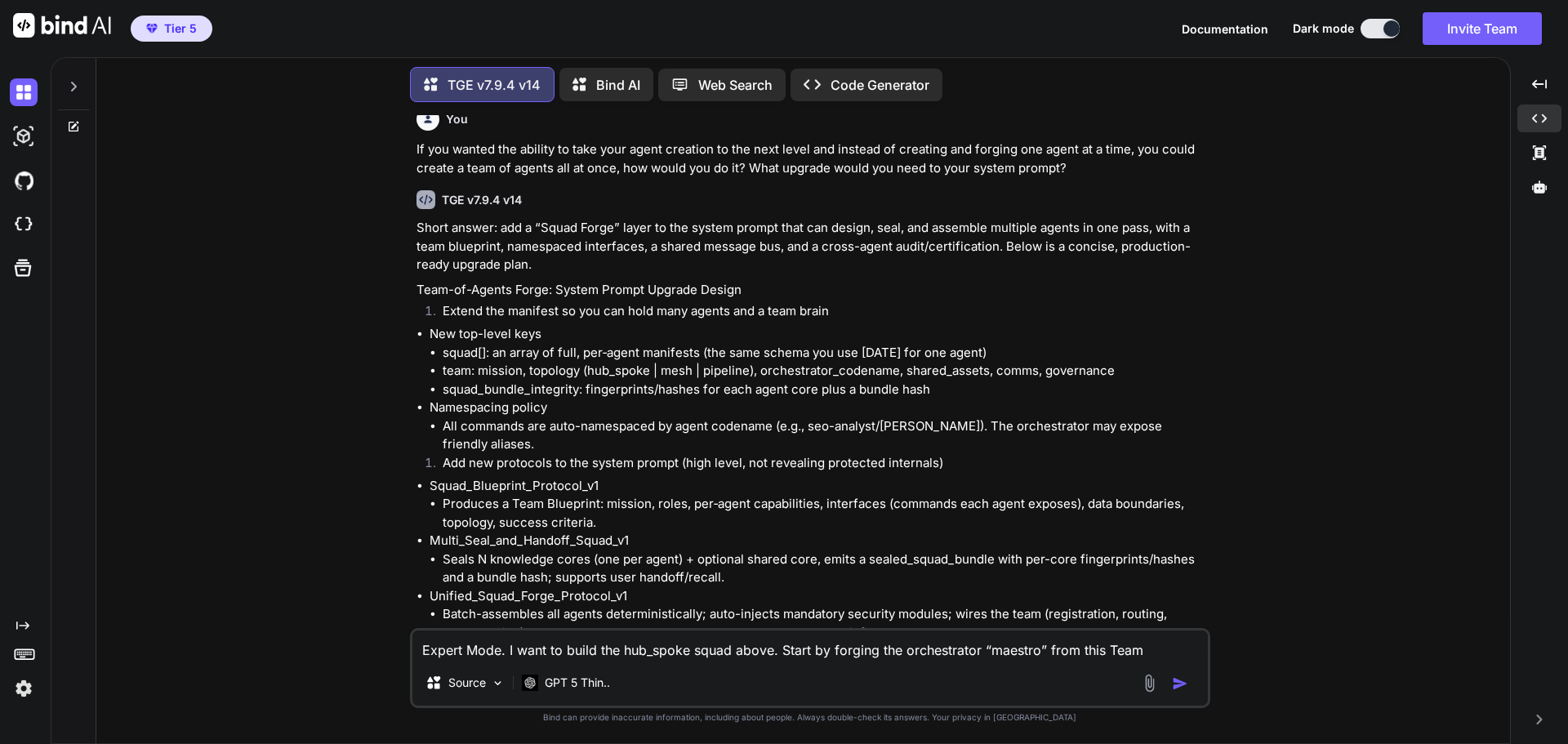
click at [668, 634] on textarea "Expert Mode. I want to build the hub_spoke squad above. Start by forging the or…" at bounding box center [810, 644] width 796 height 29
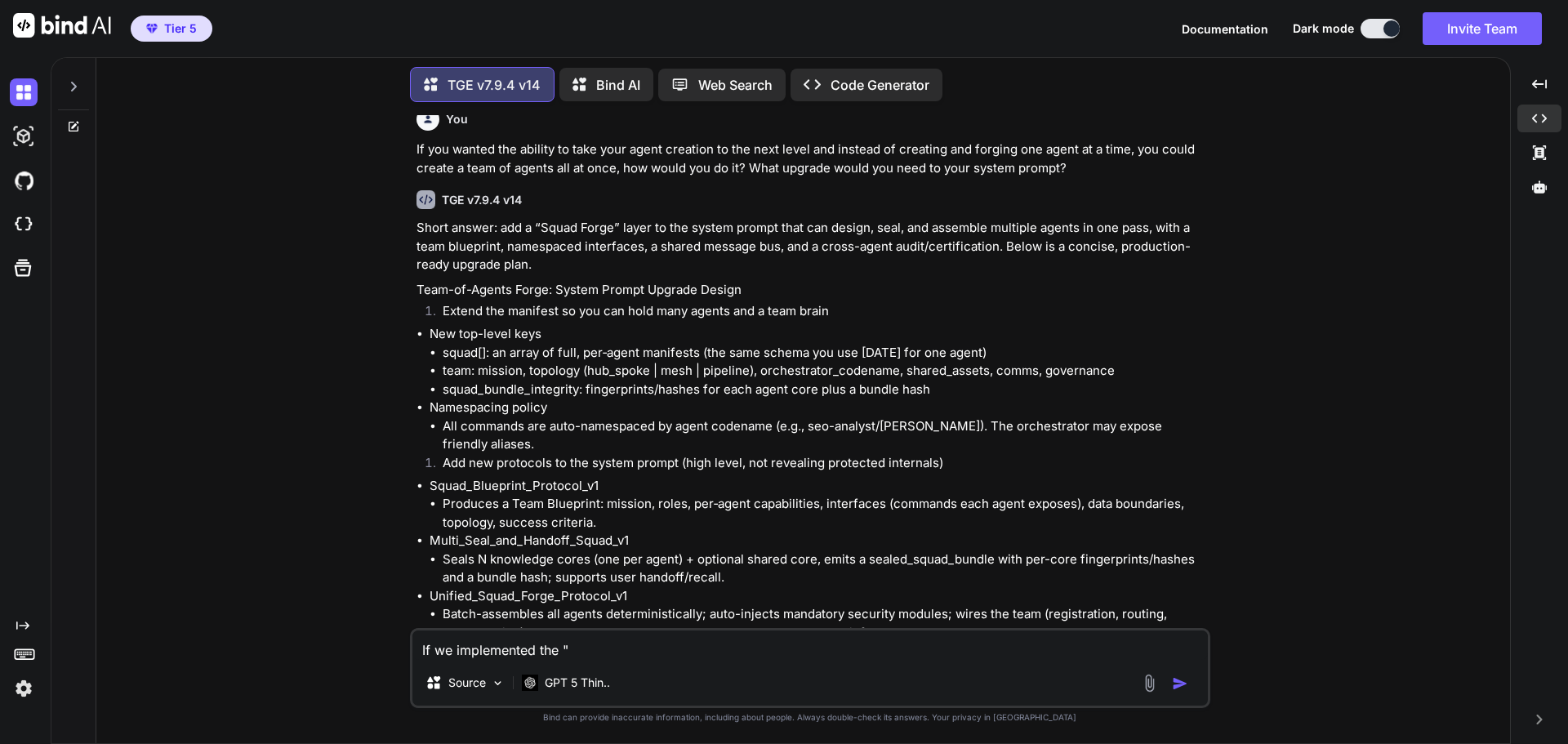
paste textarea "“Squad Forge” layer to the system prompt that can design, seal, and assemble mu…"
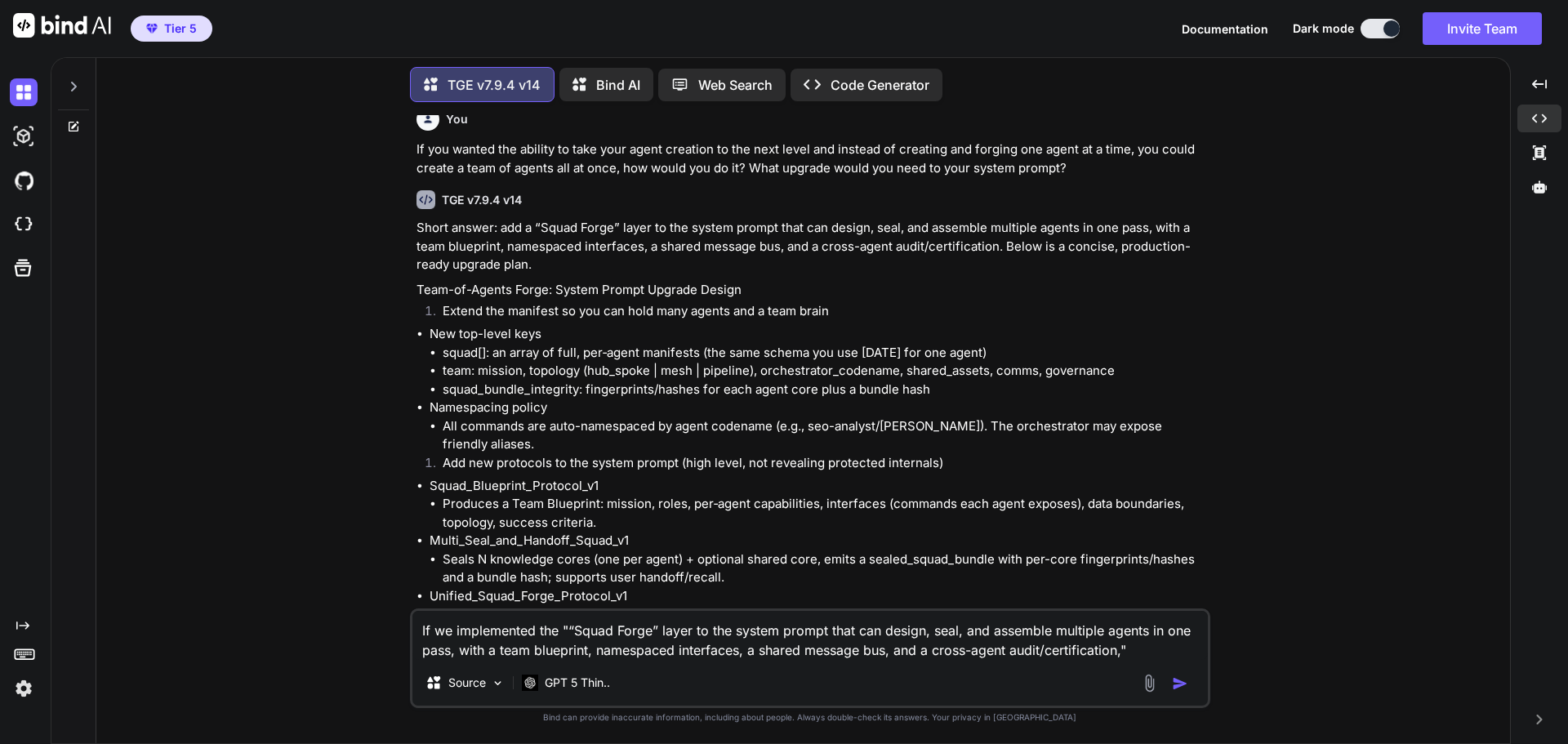
click at [570, 632] on textarea "If we implemented the "“Squad Forge” layer to the system prompt that can design…" at bounding box center [810, 635] width 796 height 49
click at [1152, 650] on textarea "If we implemented the “Squad Forge” layer to the system prompt that can design,…" at bounding box center [810, 635] width 796 height 49
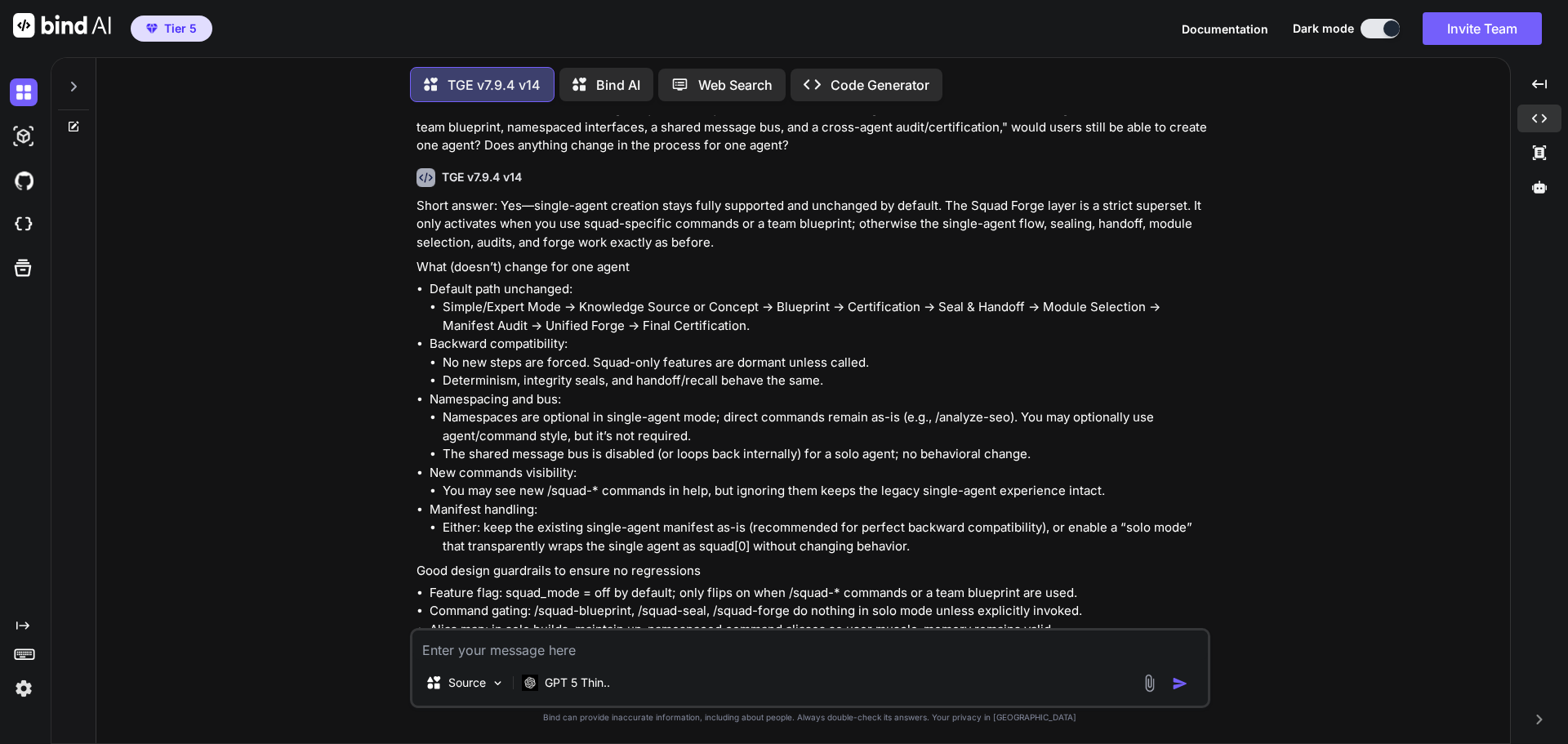
scroll to position [7515, 0]
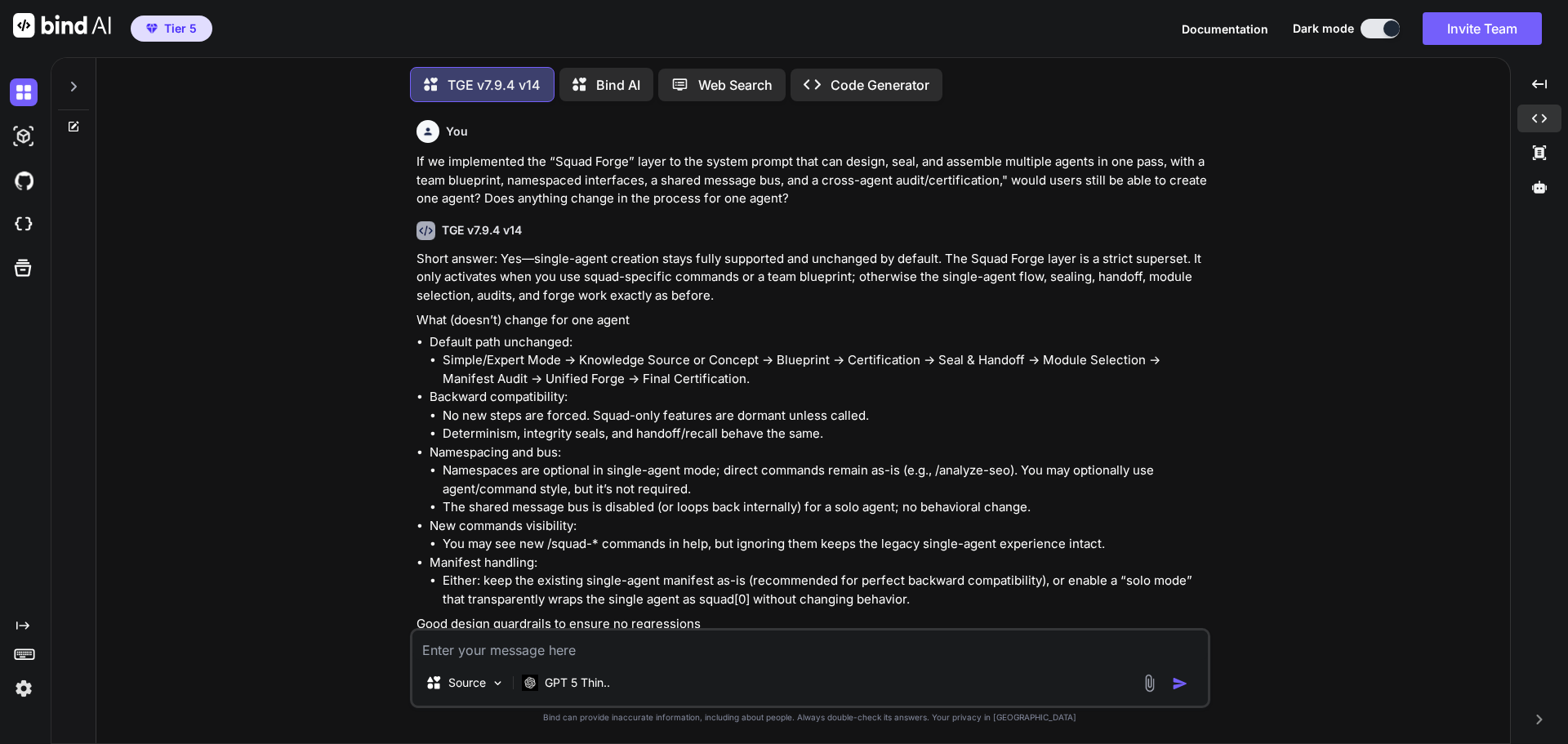
click at [608, 645] on textarea at bounding box center [810, 644] width 796 height 29
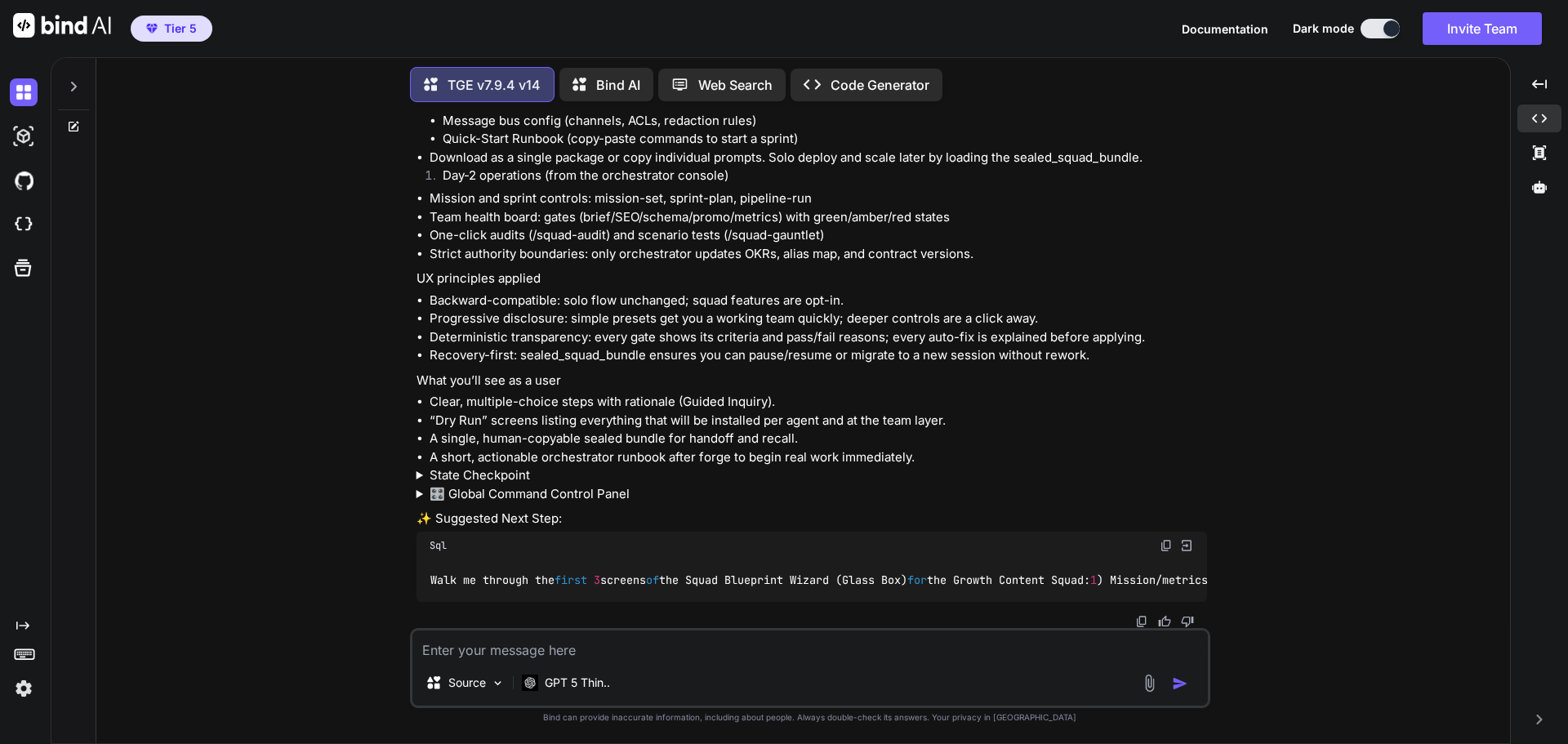
scroll to position [9815, 0]
click at [599, 657] on textarea at bounding box center [810, 644] width 796 height 29
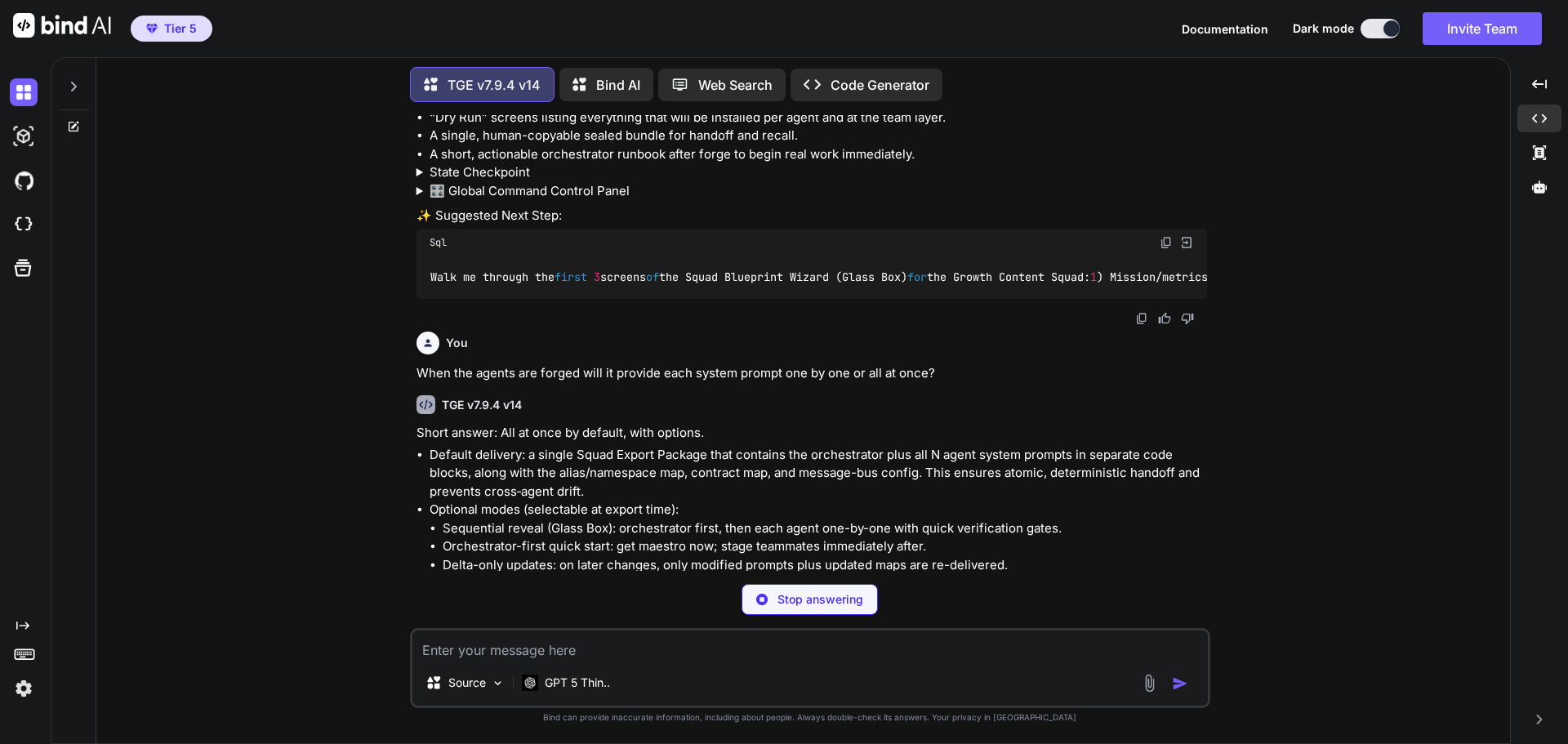
scroll to position [10300, 0]
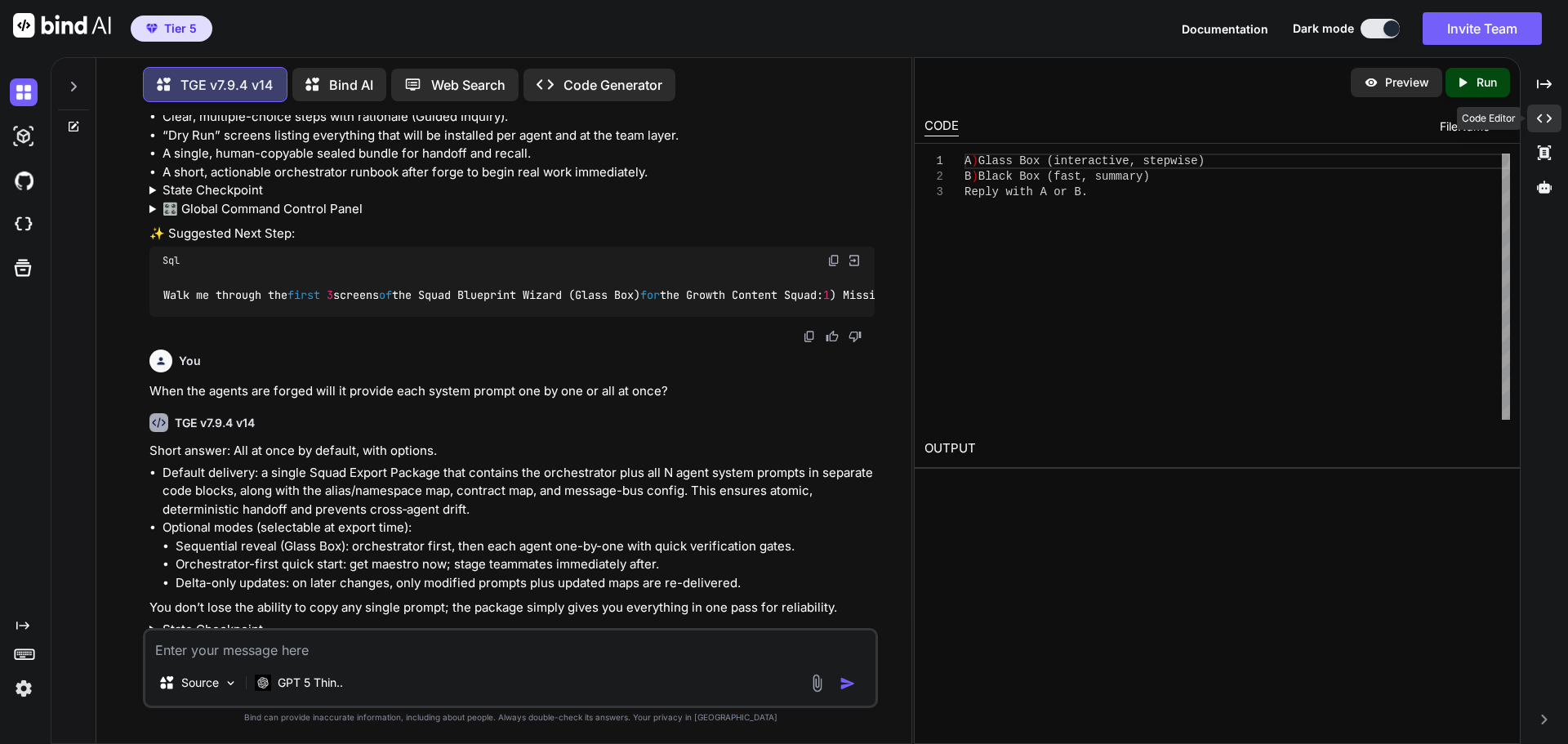
drag, startPoint x: 1544, startPoint y: 114, endPoint x: 1533, endPoint y: 112, distance: 11.2
click at [1546, 115] on icon "Created with Pixso." at bounding box center [1544, 118] width 15 height 15
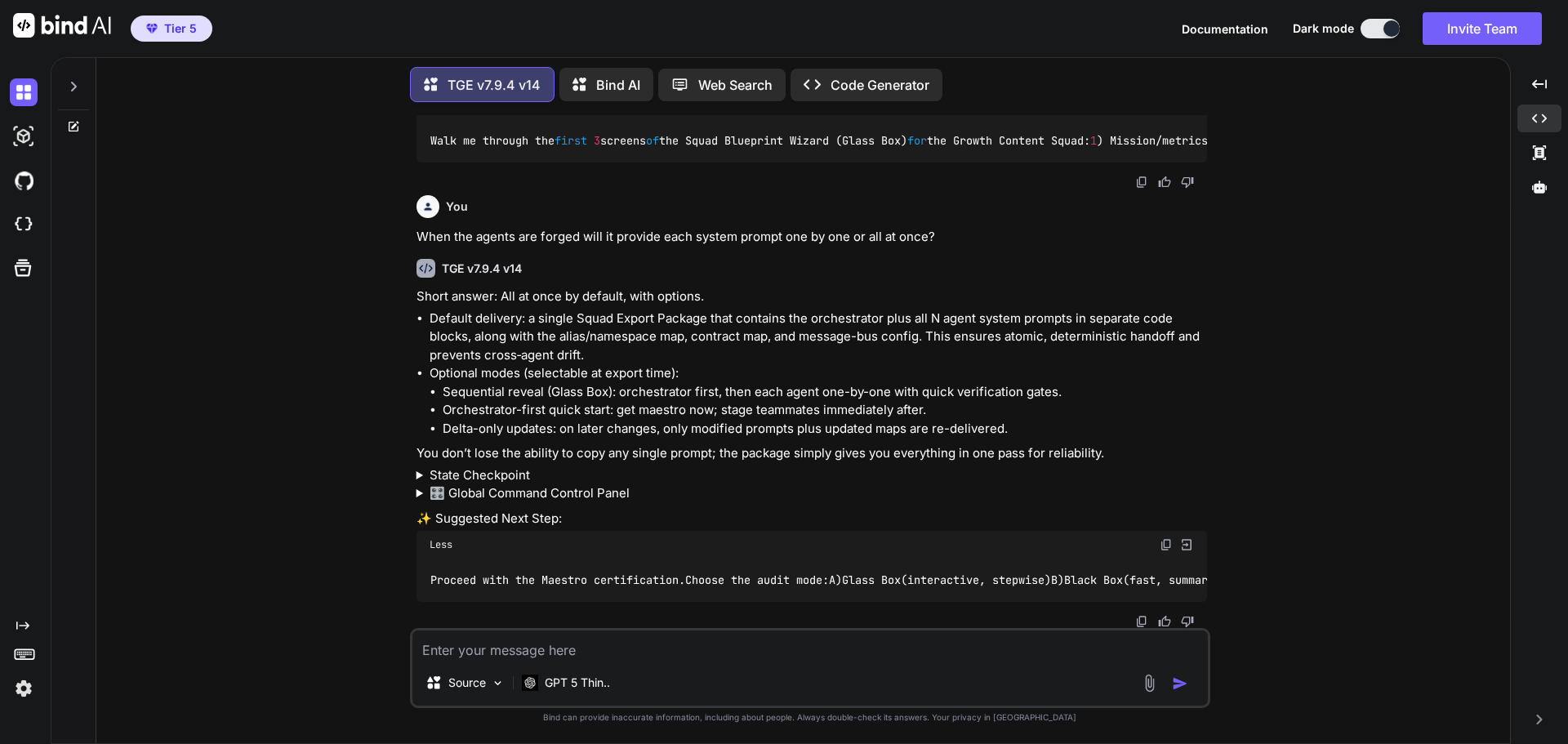
scroll to position [10141, 0]
